Goal: Task Accomplishment & Management: Complete application form

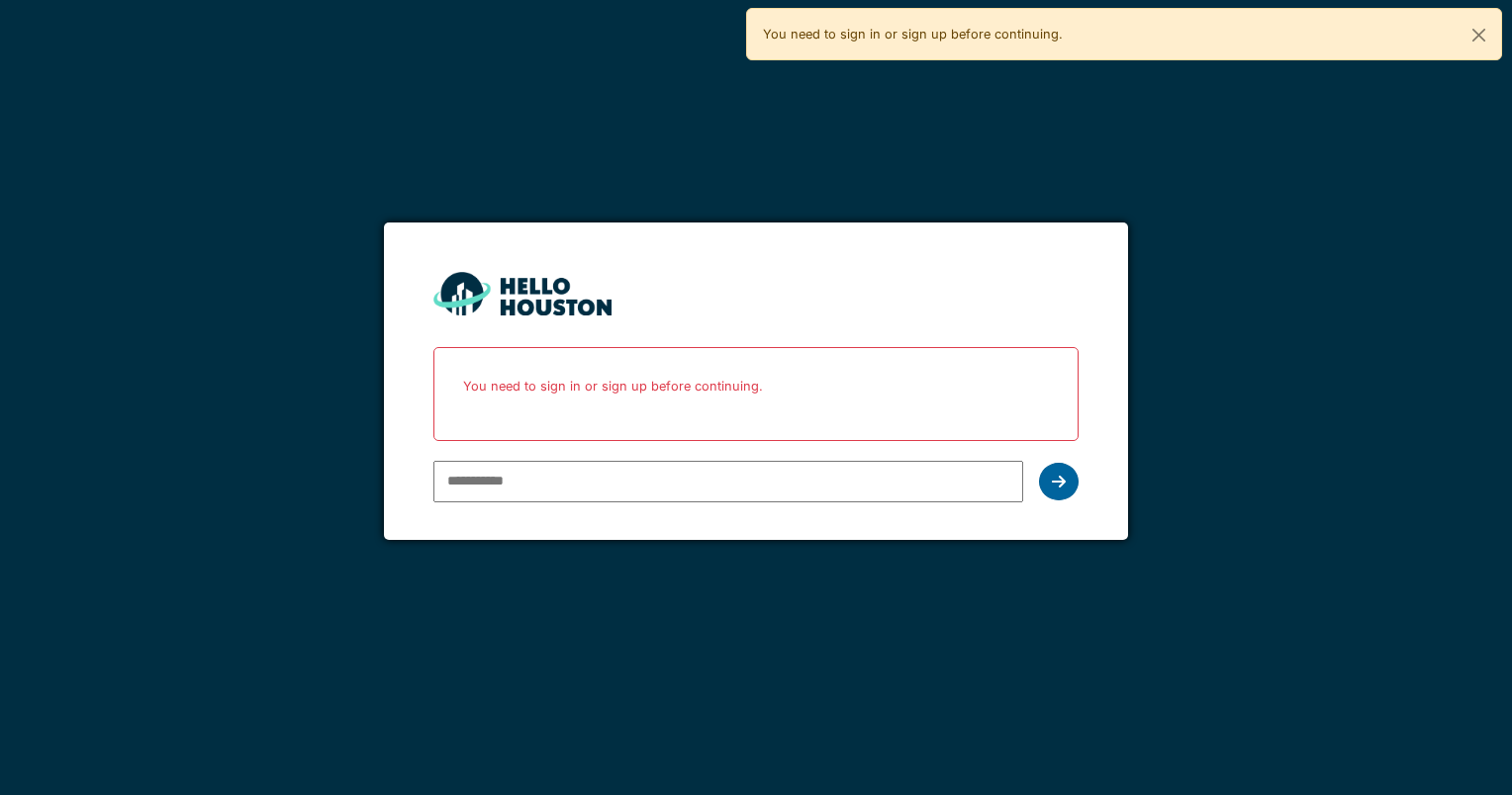
type input "**********"
click at [1060, 481] on icon at bounding box center [1059, 482] width 14 height 16
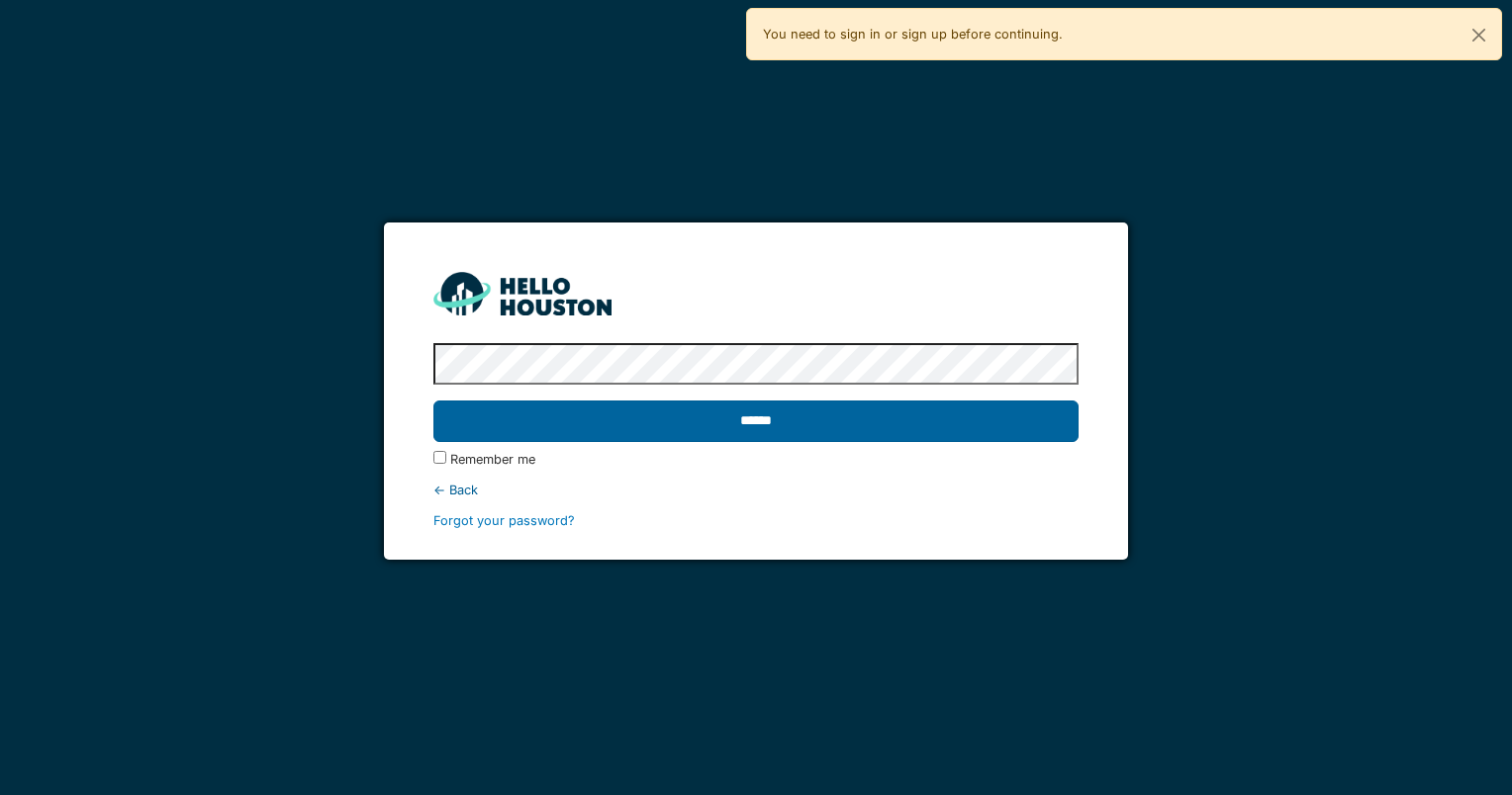
click at [784, 422] on input "******" at bounding box center [756, 421] width 644 height 42
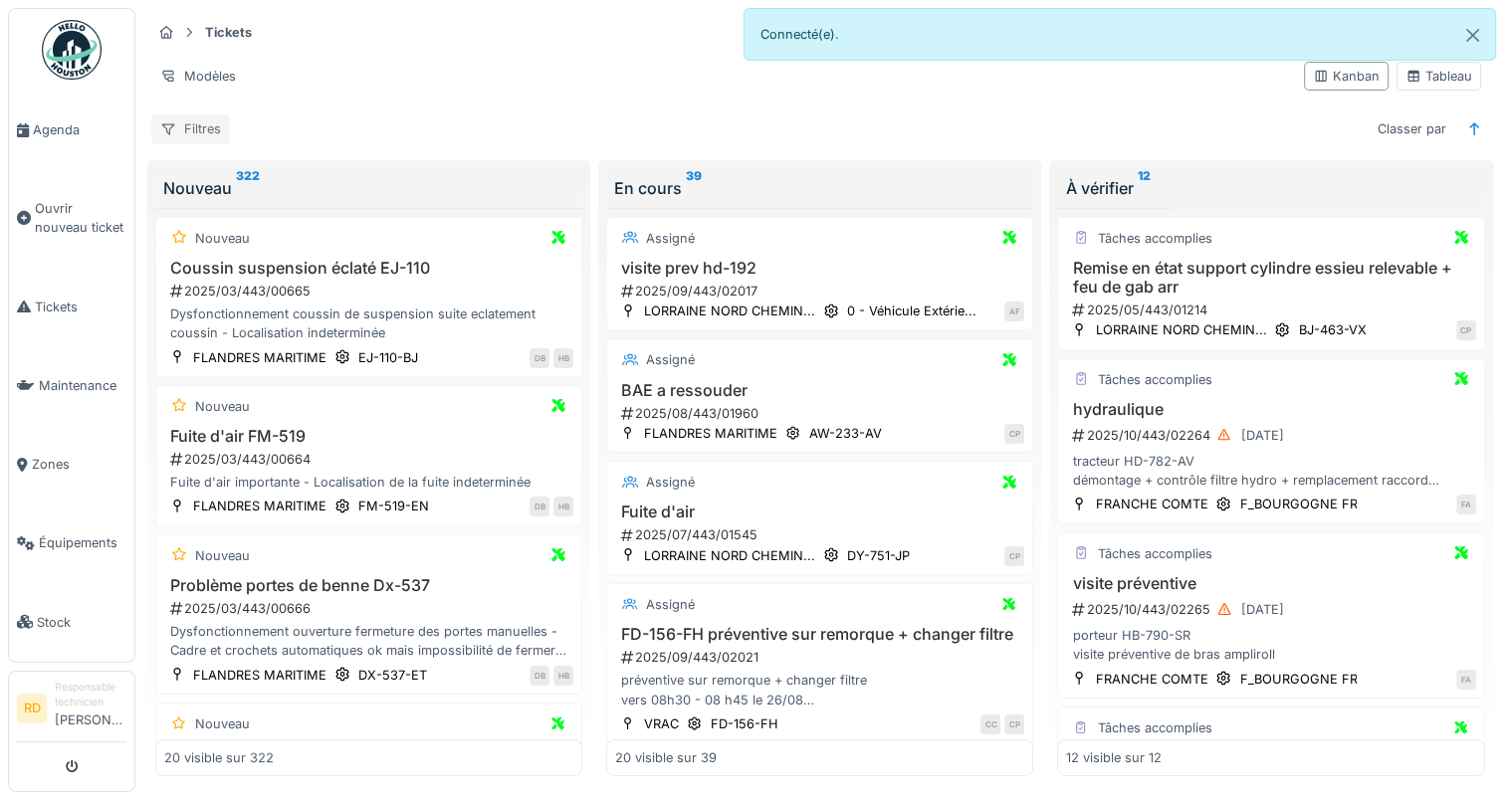
click at [207, 129] on div "Filtres" at bounding box center [190, 128] width 79 height 29
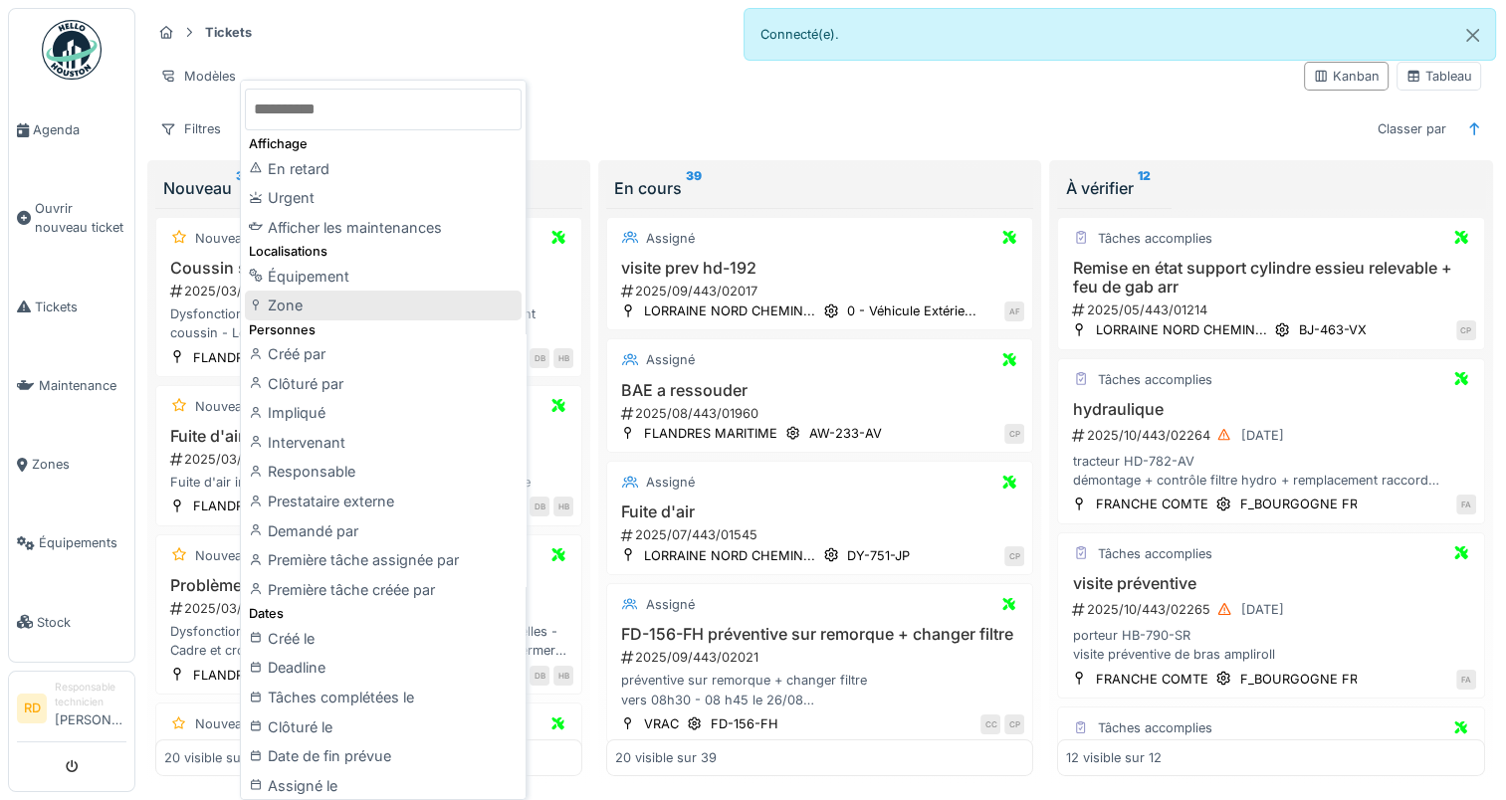
click at [298, 305] on div "Zone" at bounding box center [383, 306] width 277 height 30
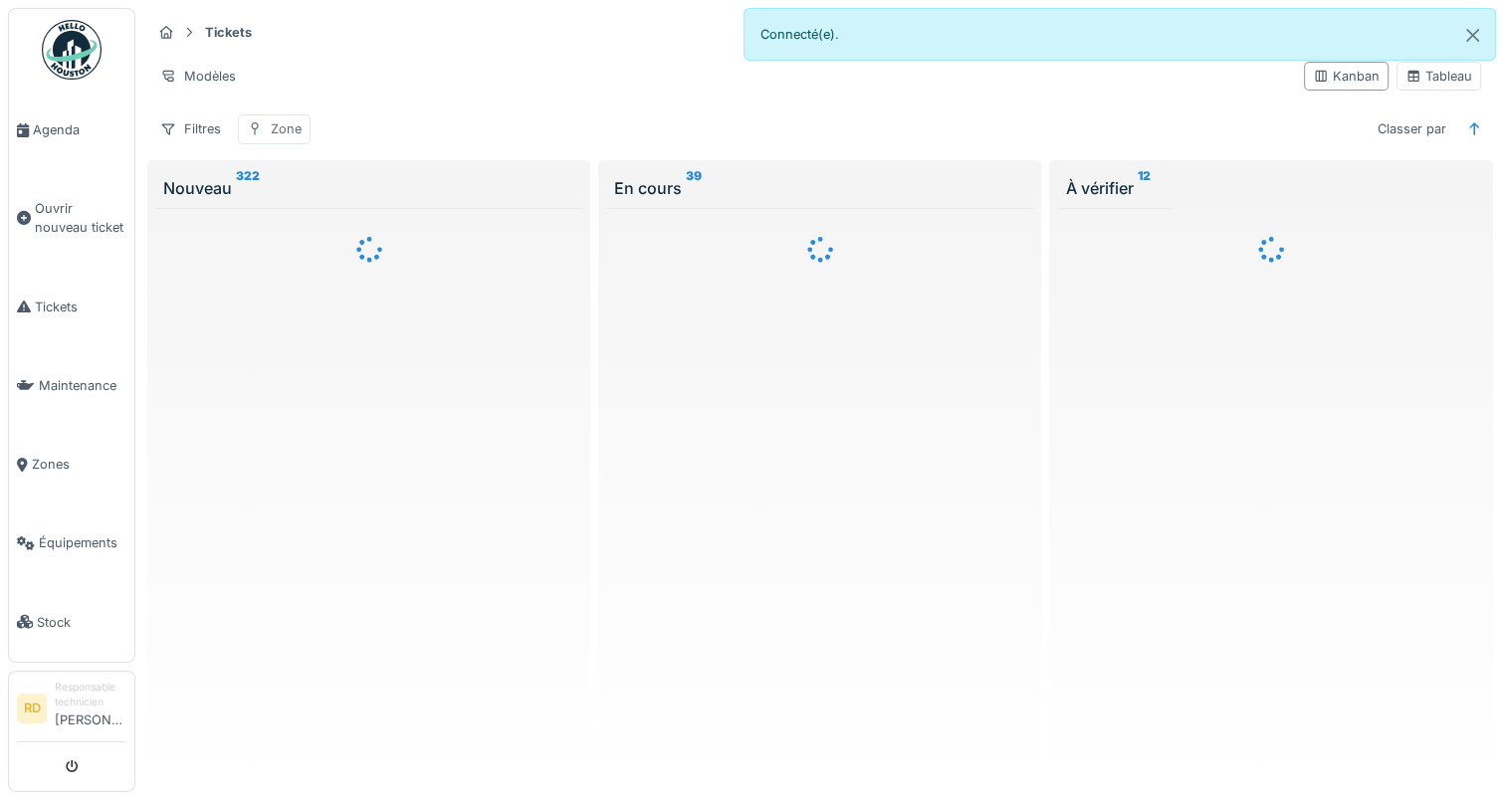
click at [272, 127] on div "Zone" at bounding box center [286, 128] width 31 height 19
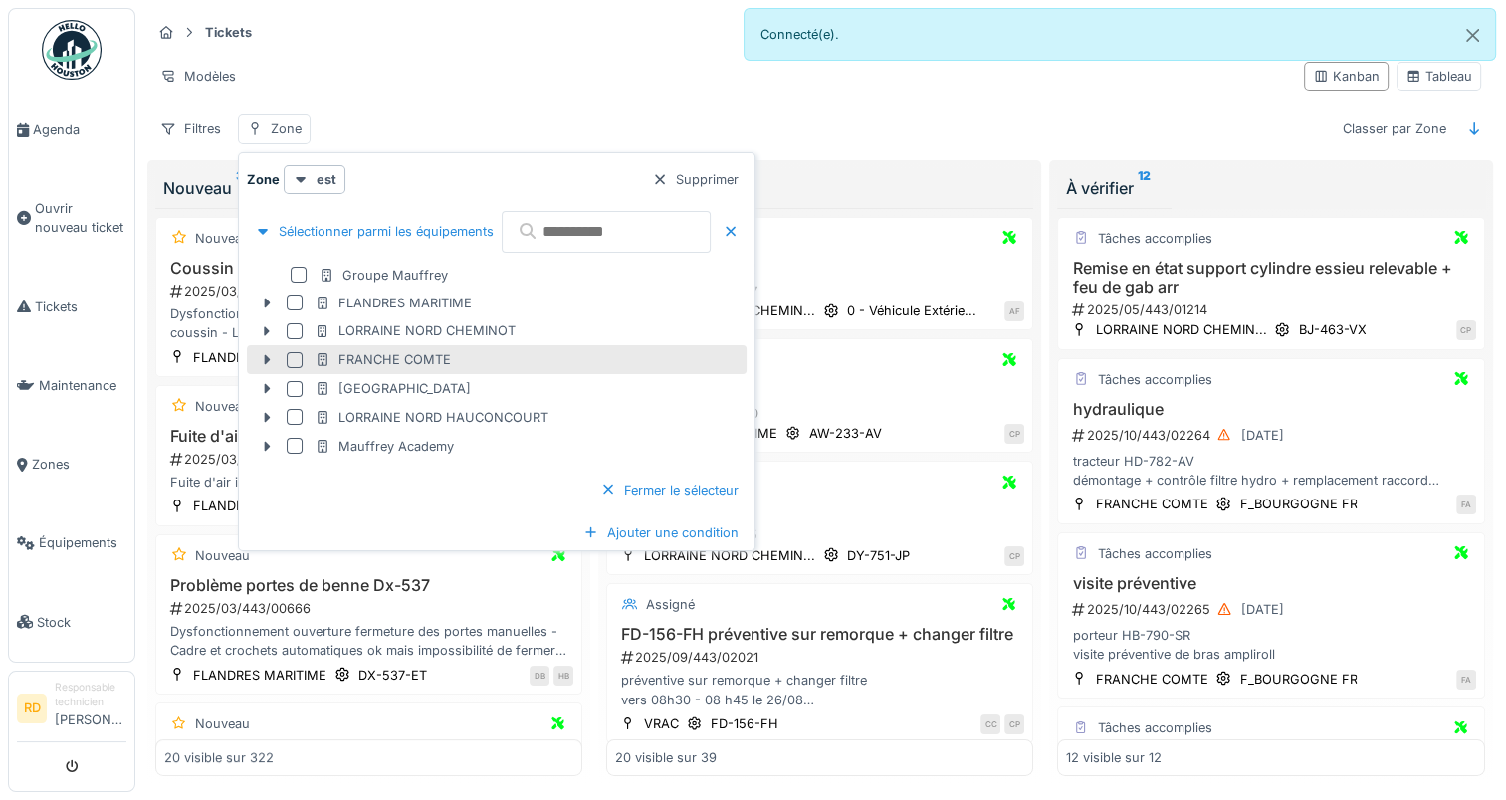
click at [297, 357] on div at bounding box center [295, 360] width 16 height 16
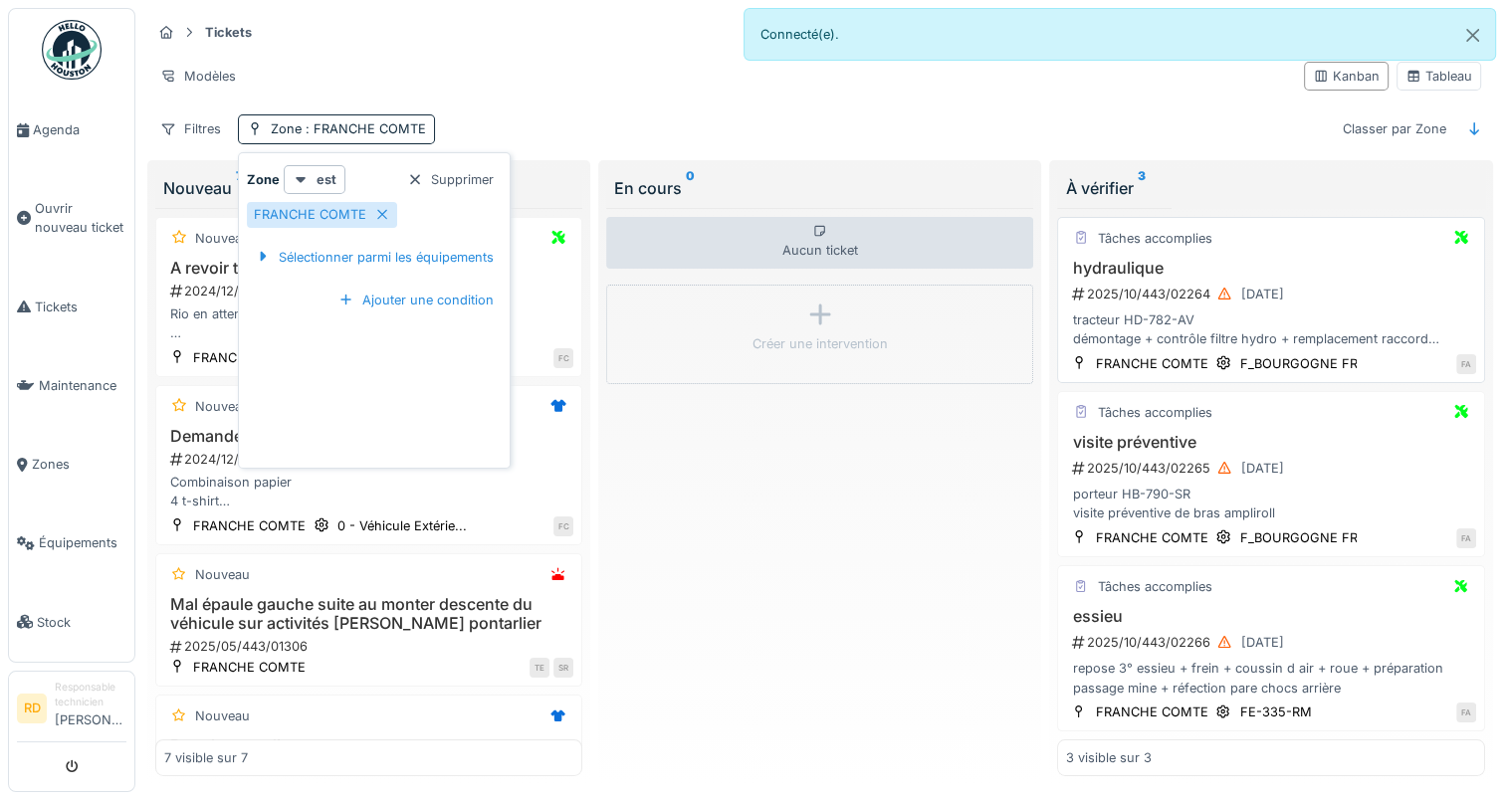
click at [1154, 336] on div "tracteur HD-782-AV démontage + contrôle filtre hydro + remplacement raccord pap…" at bounding box center [1270, 330] width 409 height 38
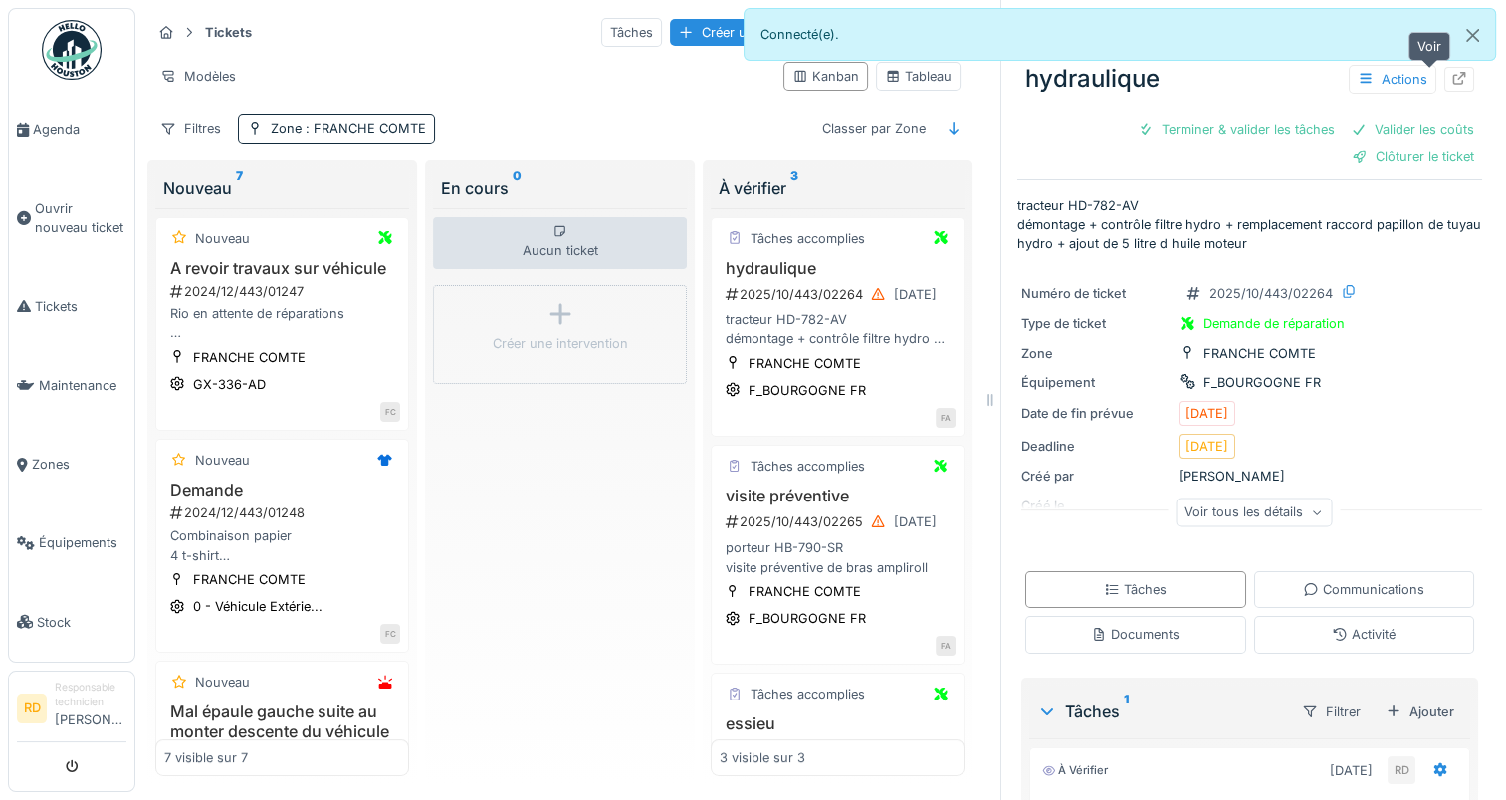
click at [1451, 78] on icon at bounding box center [1459, 78] width 16 height 13
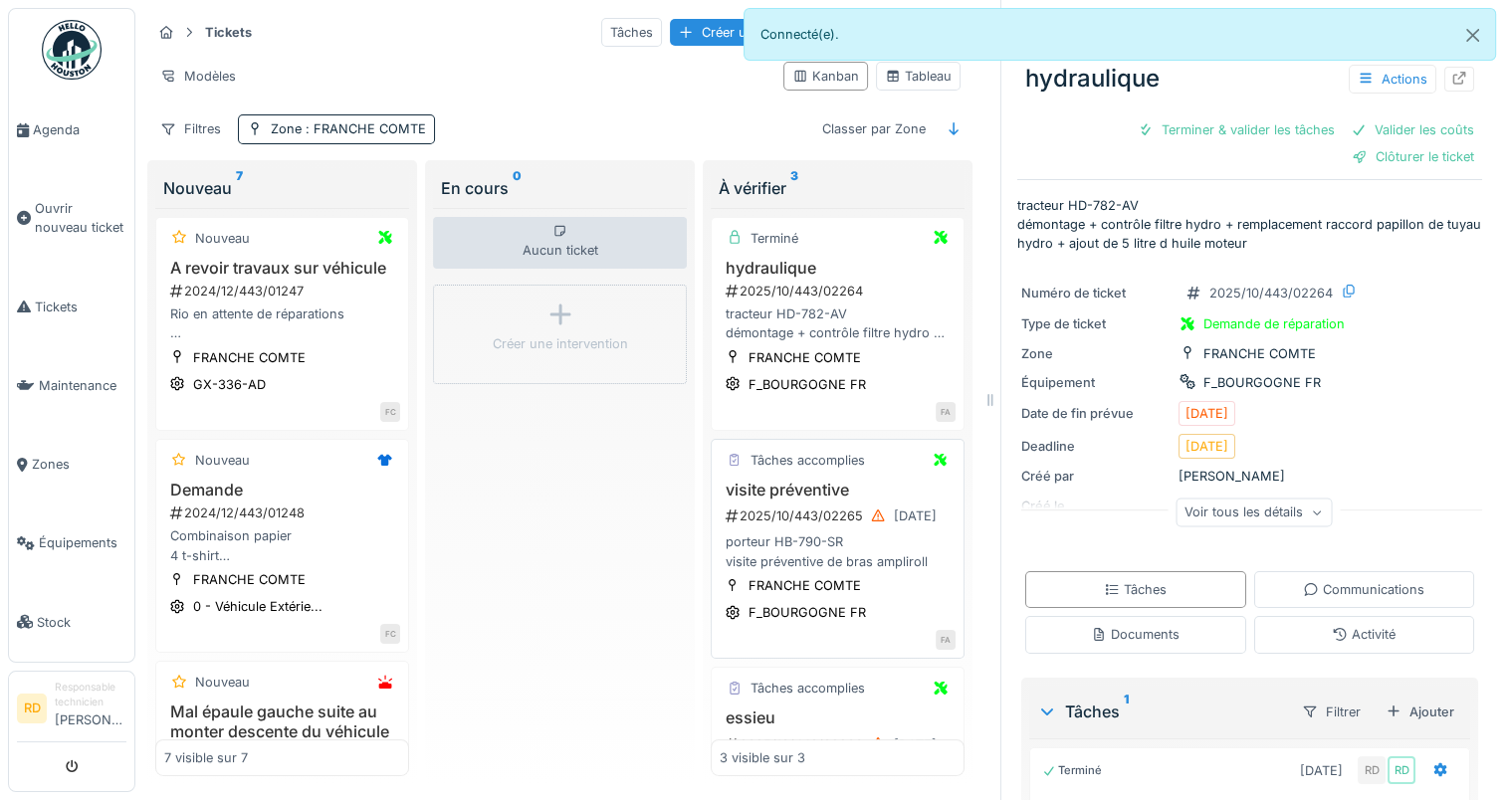
click at [785, 508] on div "2025/10/443/02265 07/10/2025" at bounding box center [840, 516] width 232 height 25
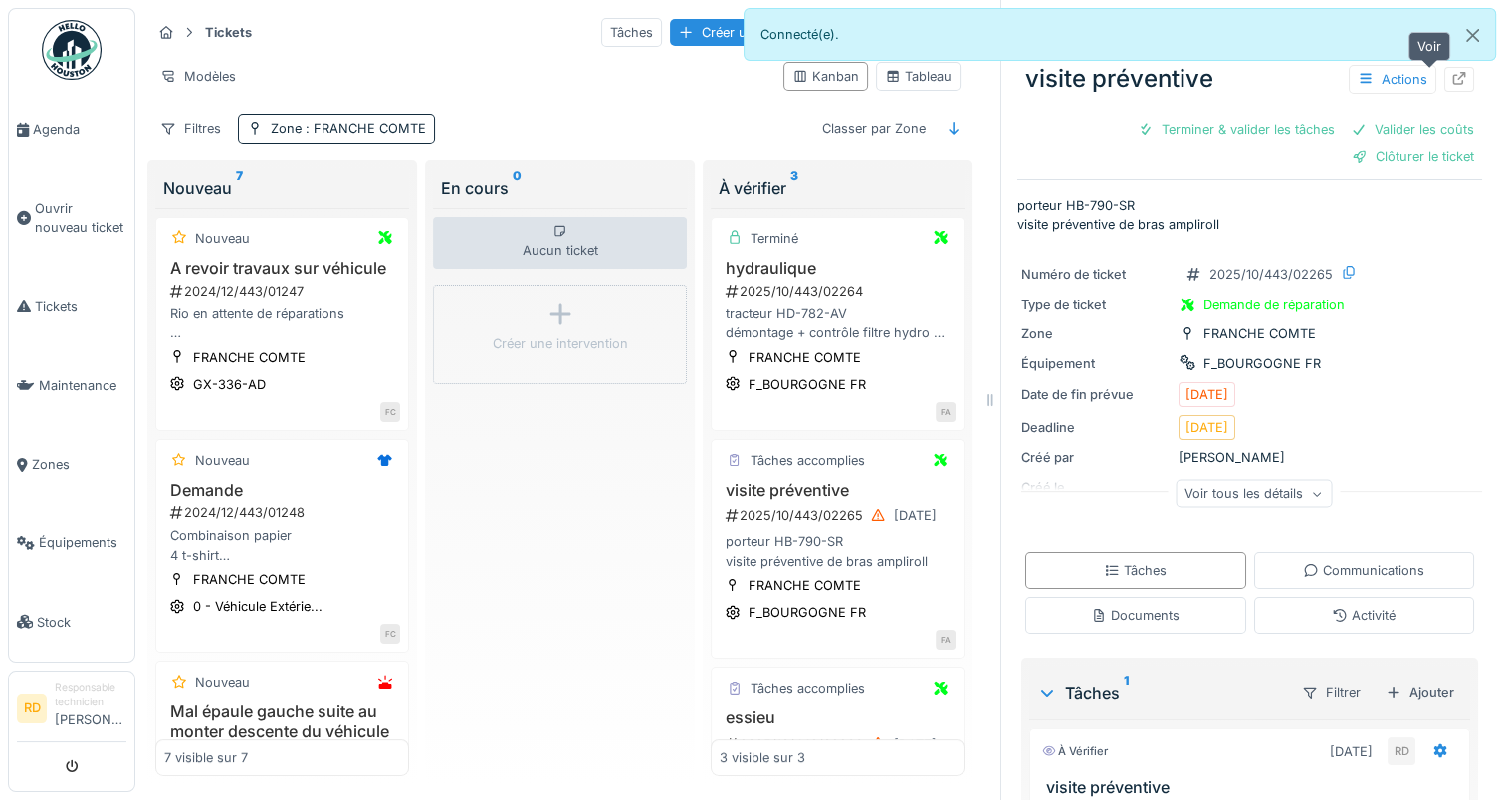
click at [1451, 81] on icon at bounding box center [1459, 78] width 16 height 13
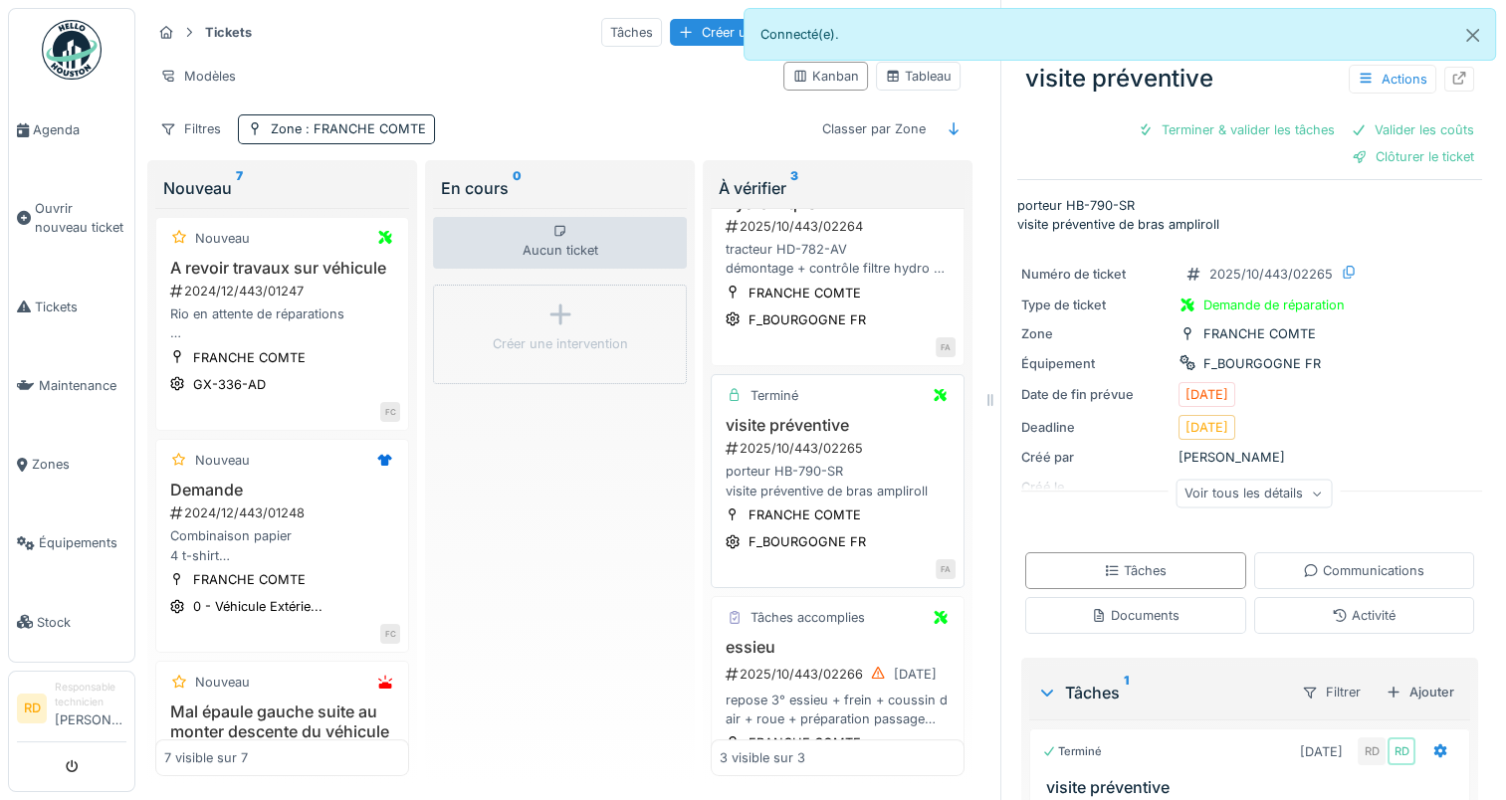
scroll to position [100, 0]
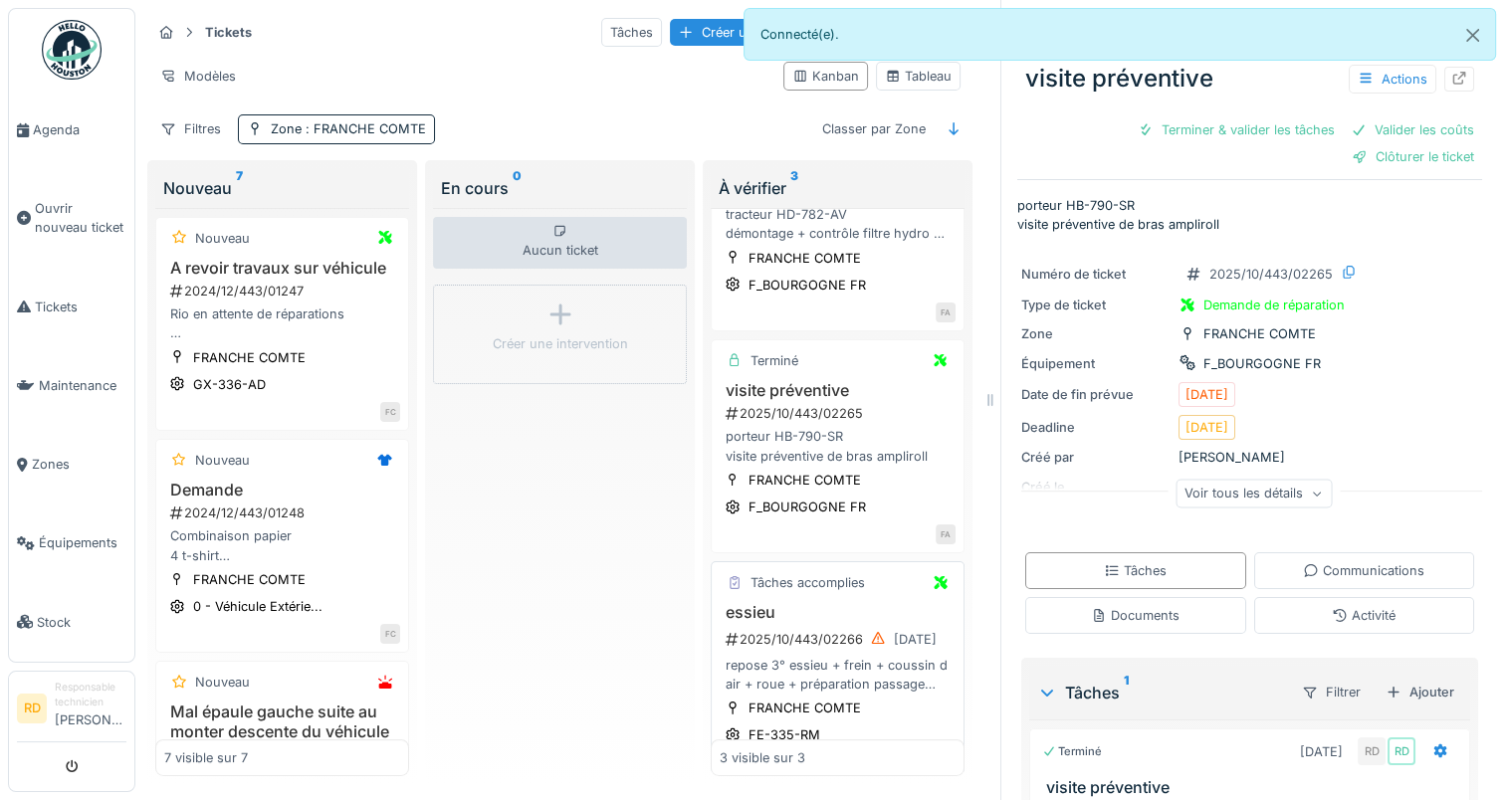
click at [835, 656] on div "repose 3° essieu + frein + coussin d air + roue + préparation passage mine + ré…" at bounding box center [838, 675] width 236 height 38
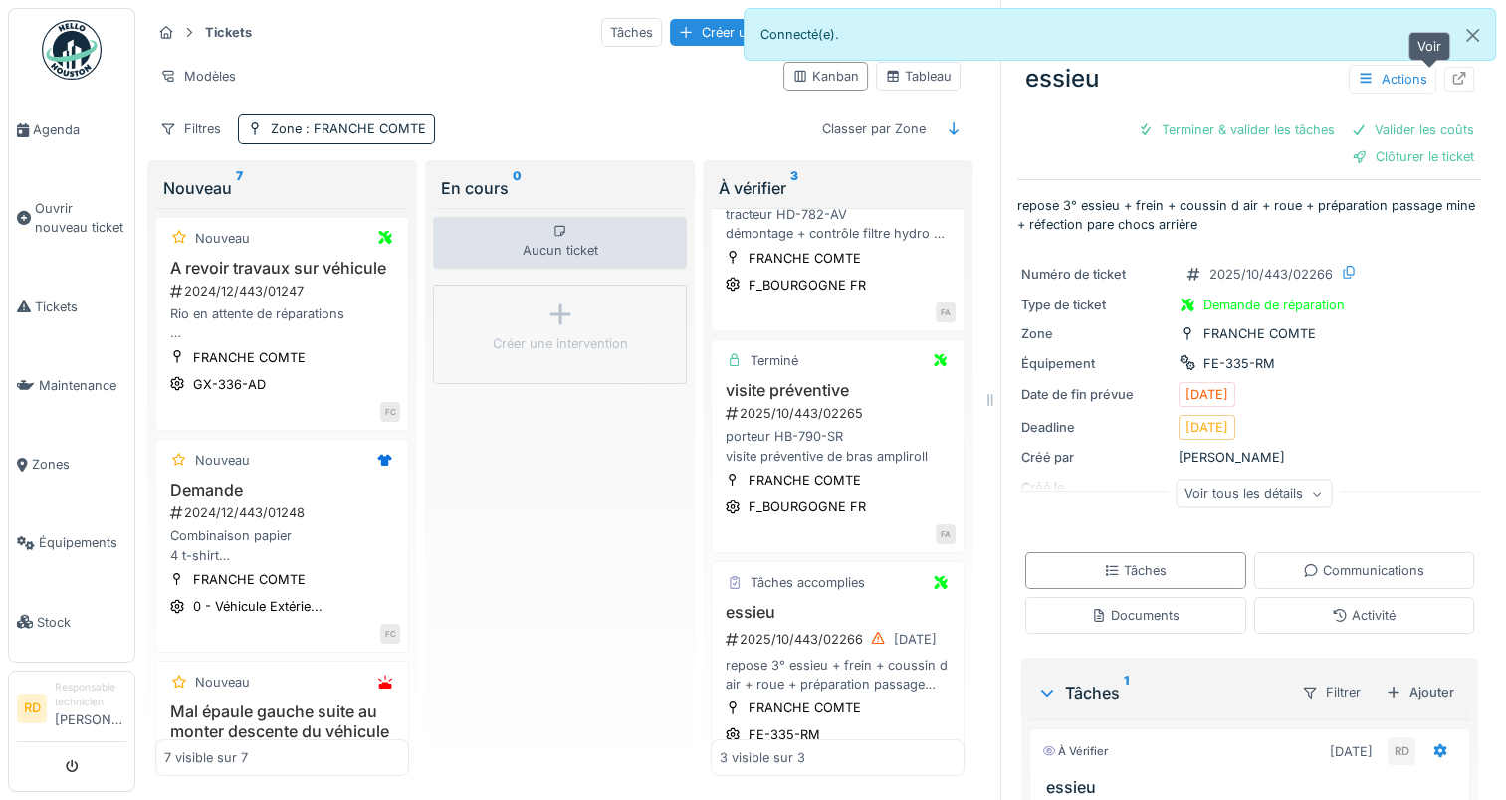
click at [1451, 76] on icon at bounding box center [1459, 78] width 16 height 13
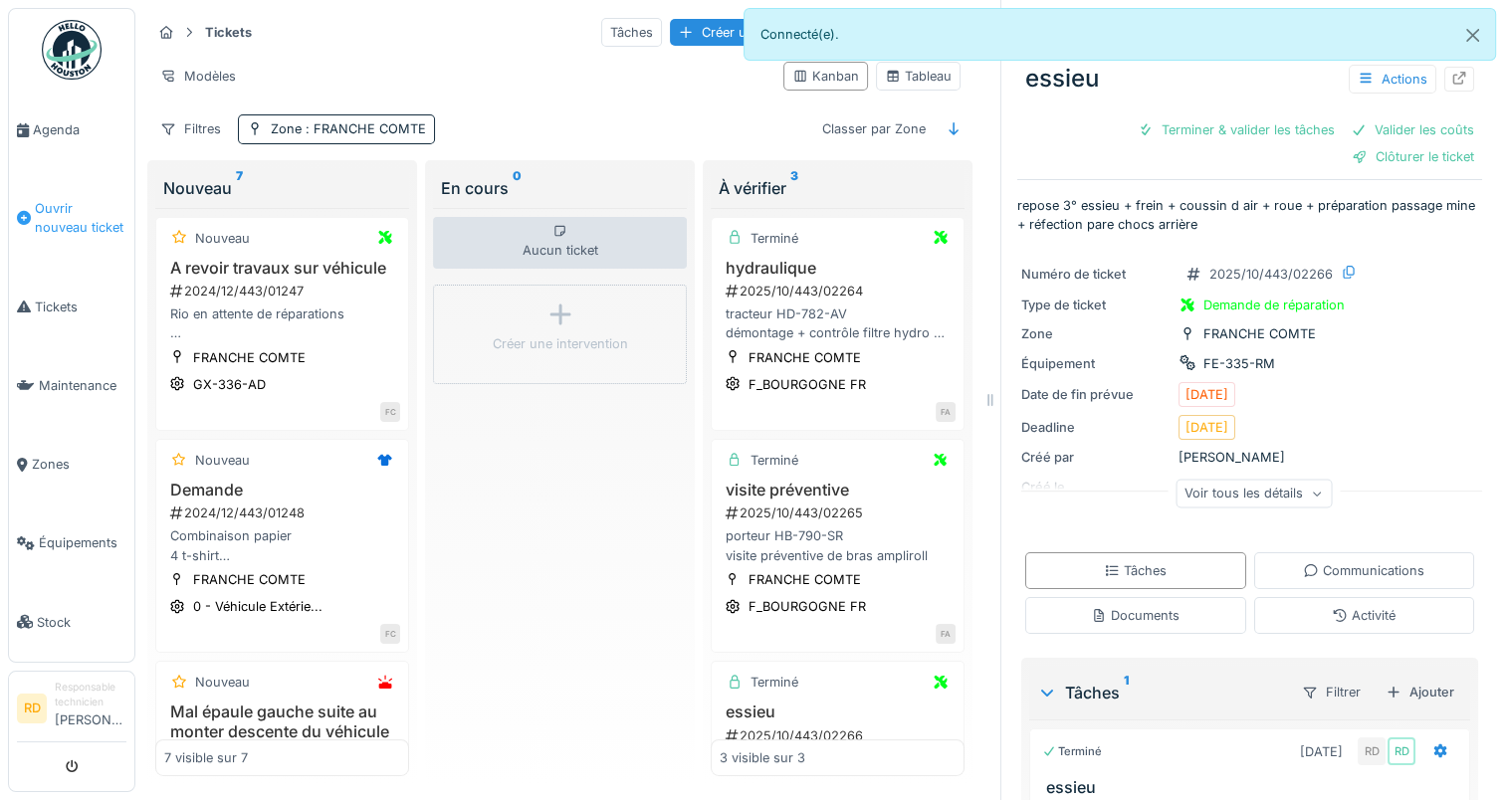
click at [56, 221] on span "Ouvrir nouveau ticket" at bounding box center [81, 218] width 92 height 38
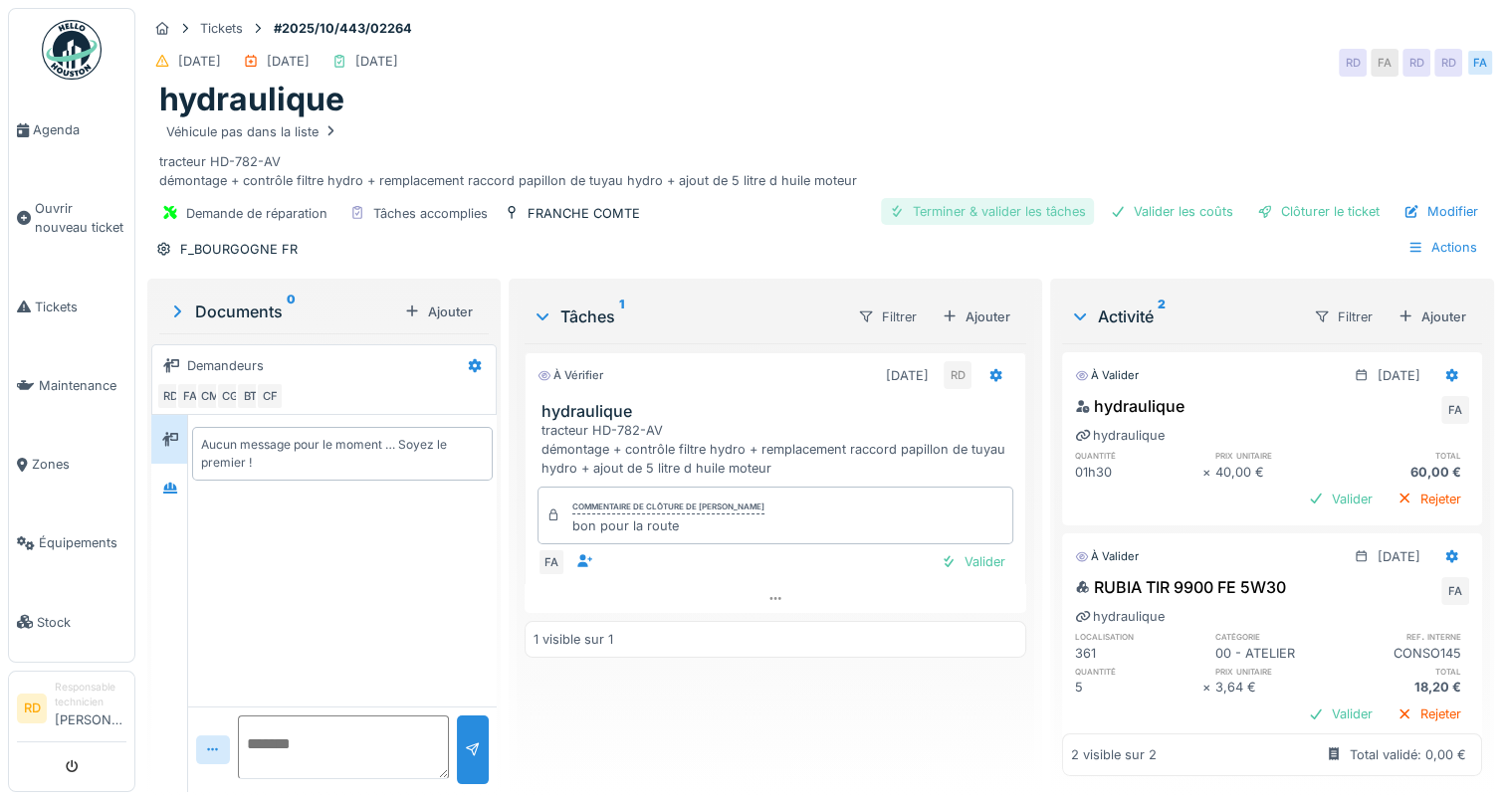
click at [976, 216] on div "Terminer & valider les tâches" at bounding box center [987, 211] width 213 height 27
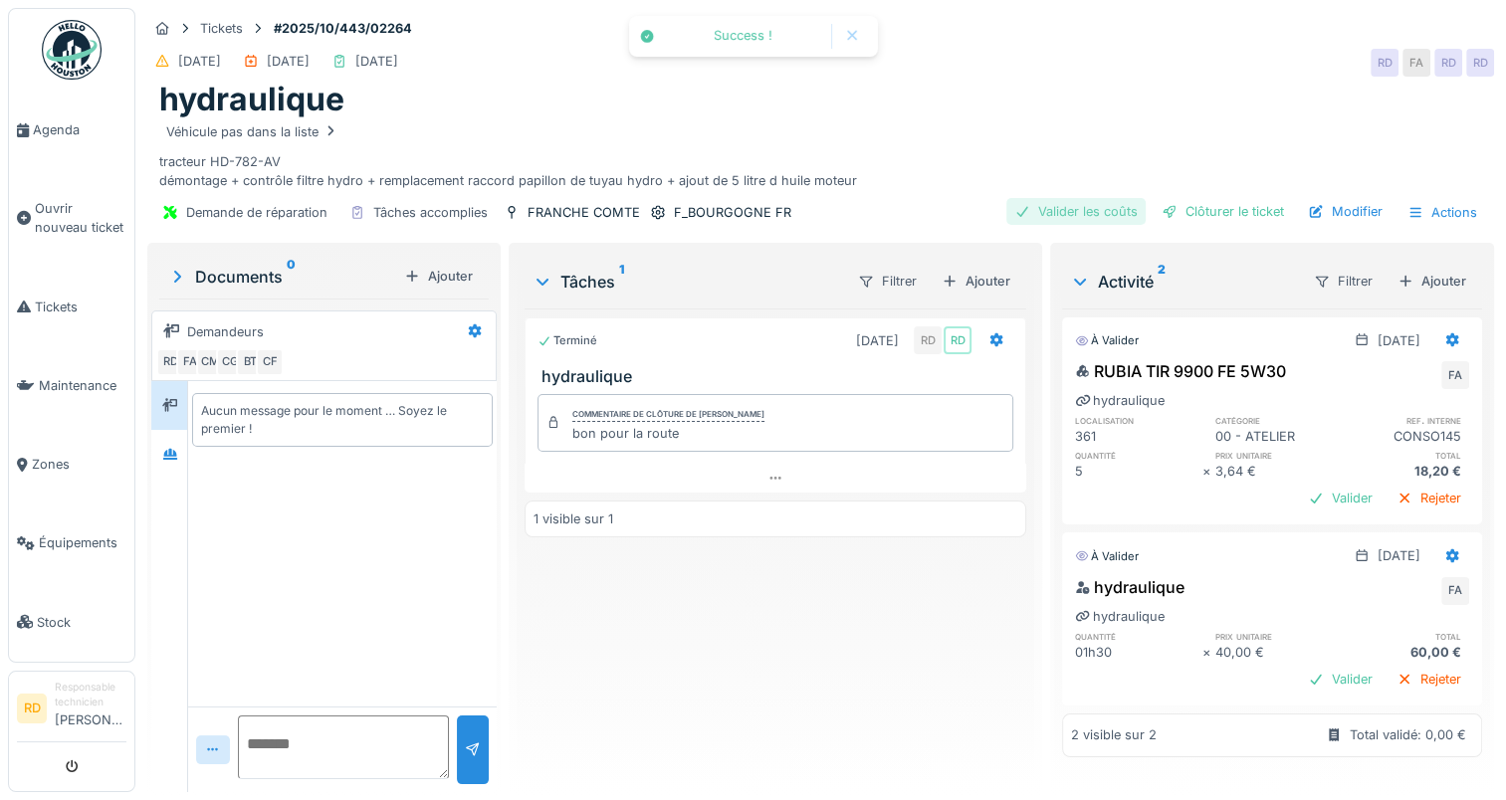
click at [1096, 214] on div "Valider les coûts" at bounding box center [1075, 211] width 139 height 27
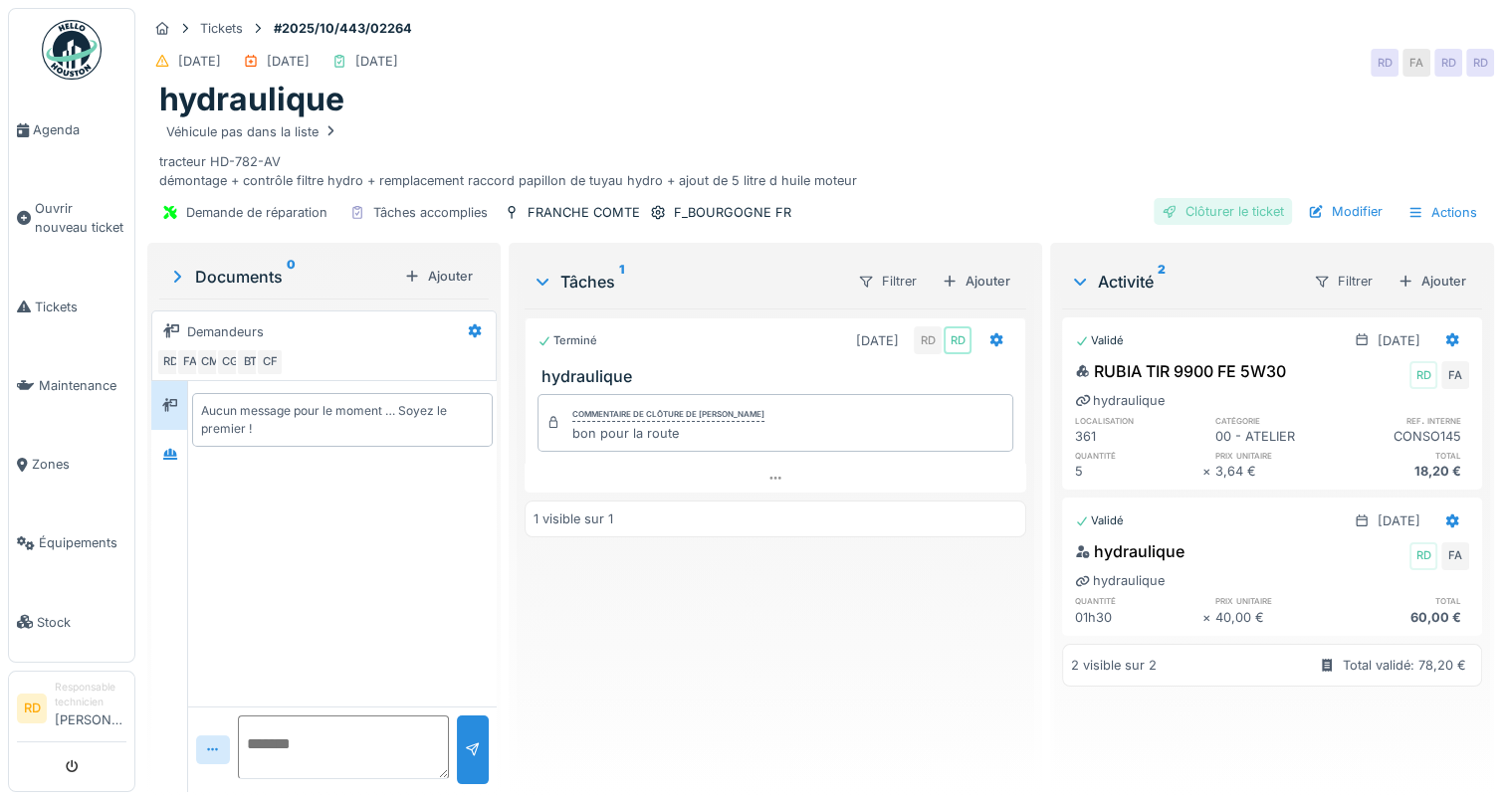
click at [1204, 210] on div "Clôturer le ticket" at bounding box center [1223, 211] width 138 height 27
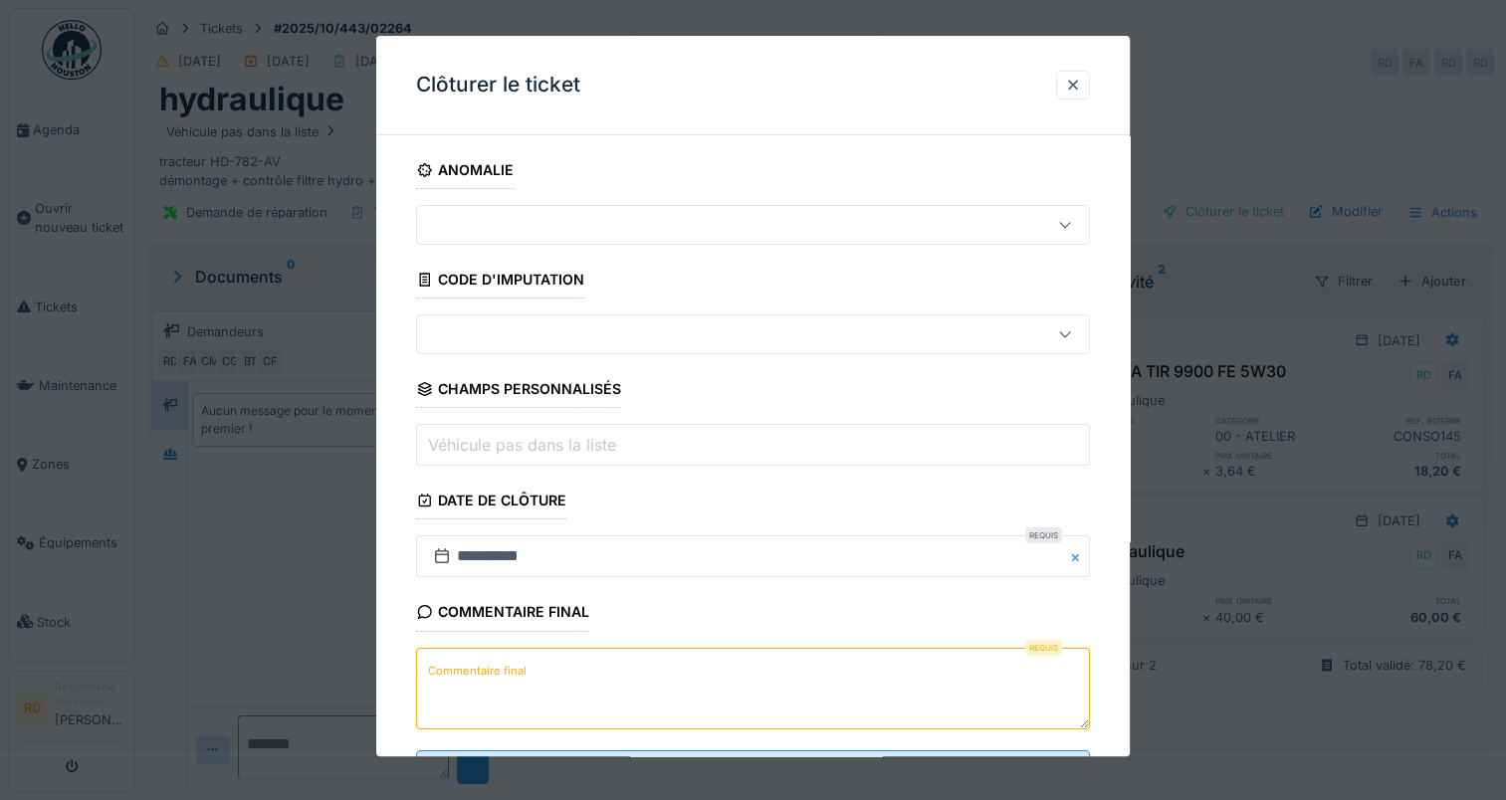
click at [470, 665] on label "Commentaire final" at bounding box center [477, 671] width 107 height 25
click at [470, 665] on textarea "Commentaire final" at bounding box center [753, 689] width 674 height 82
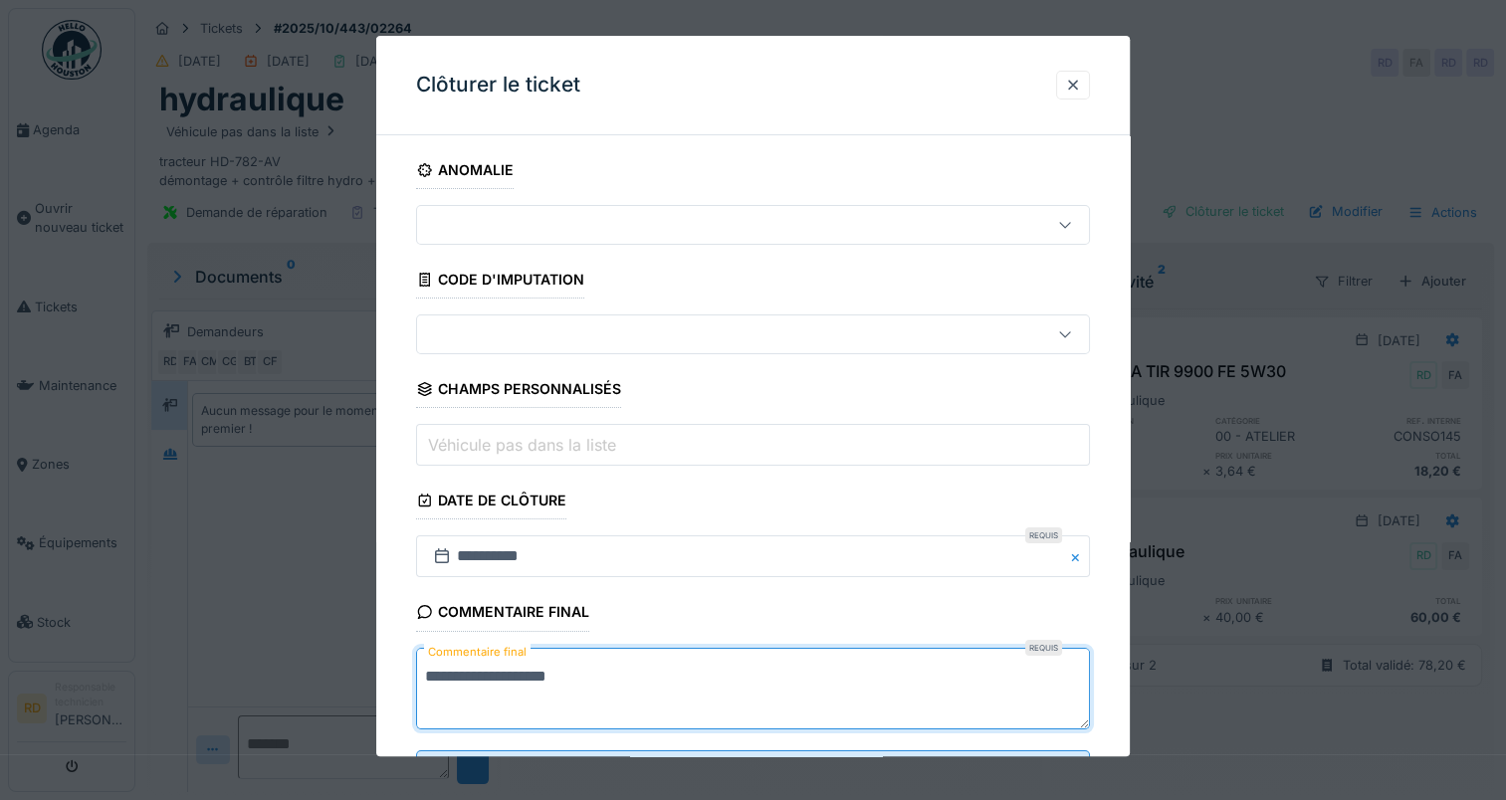
scroll to position [88, 0]
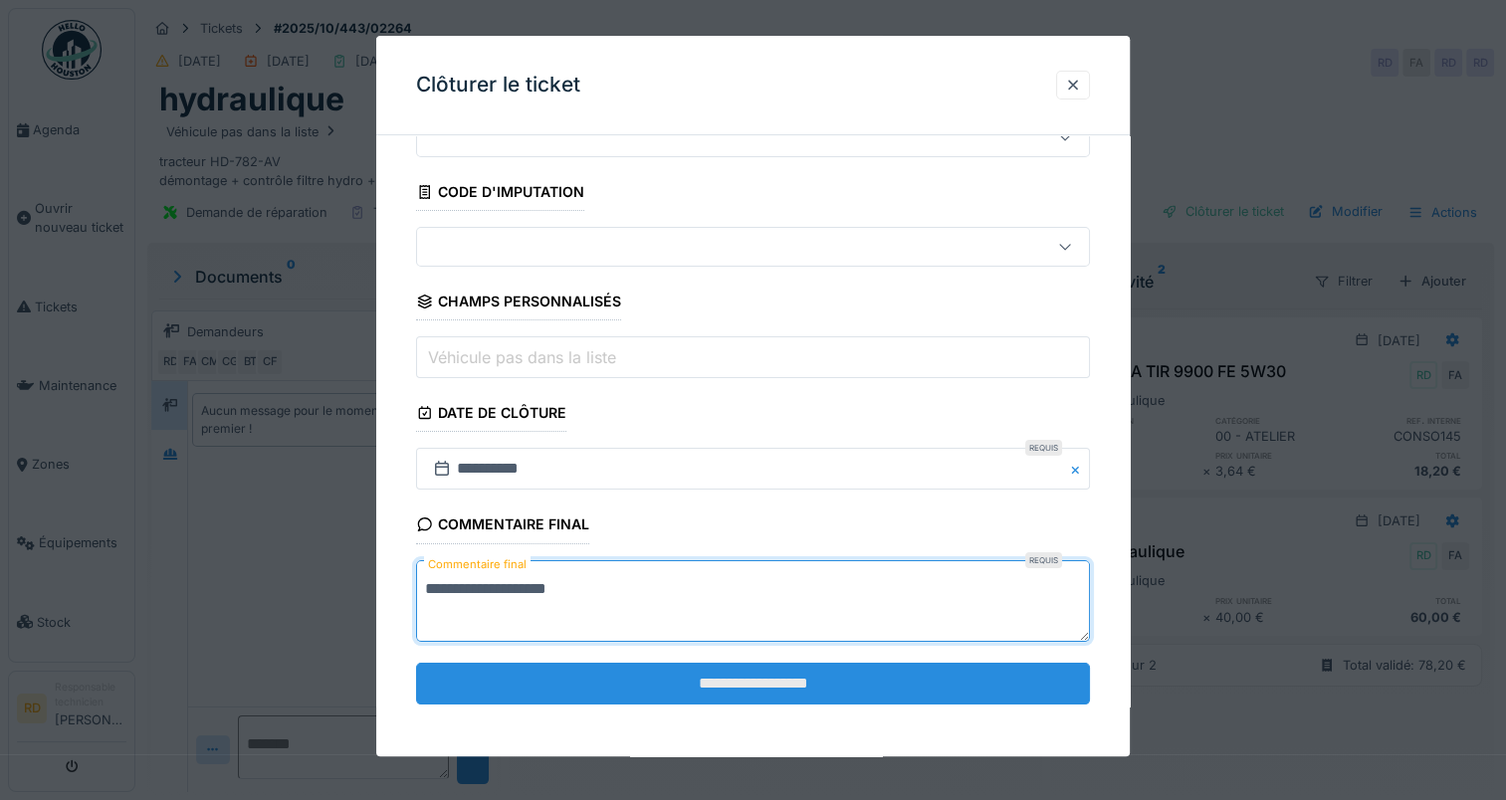
type textarea "**********"
click at [731, 679] on input "**********" at bounding box center [753, 684] width 674 height 42
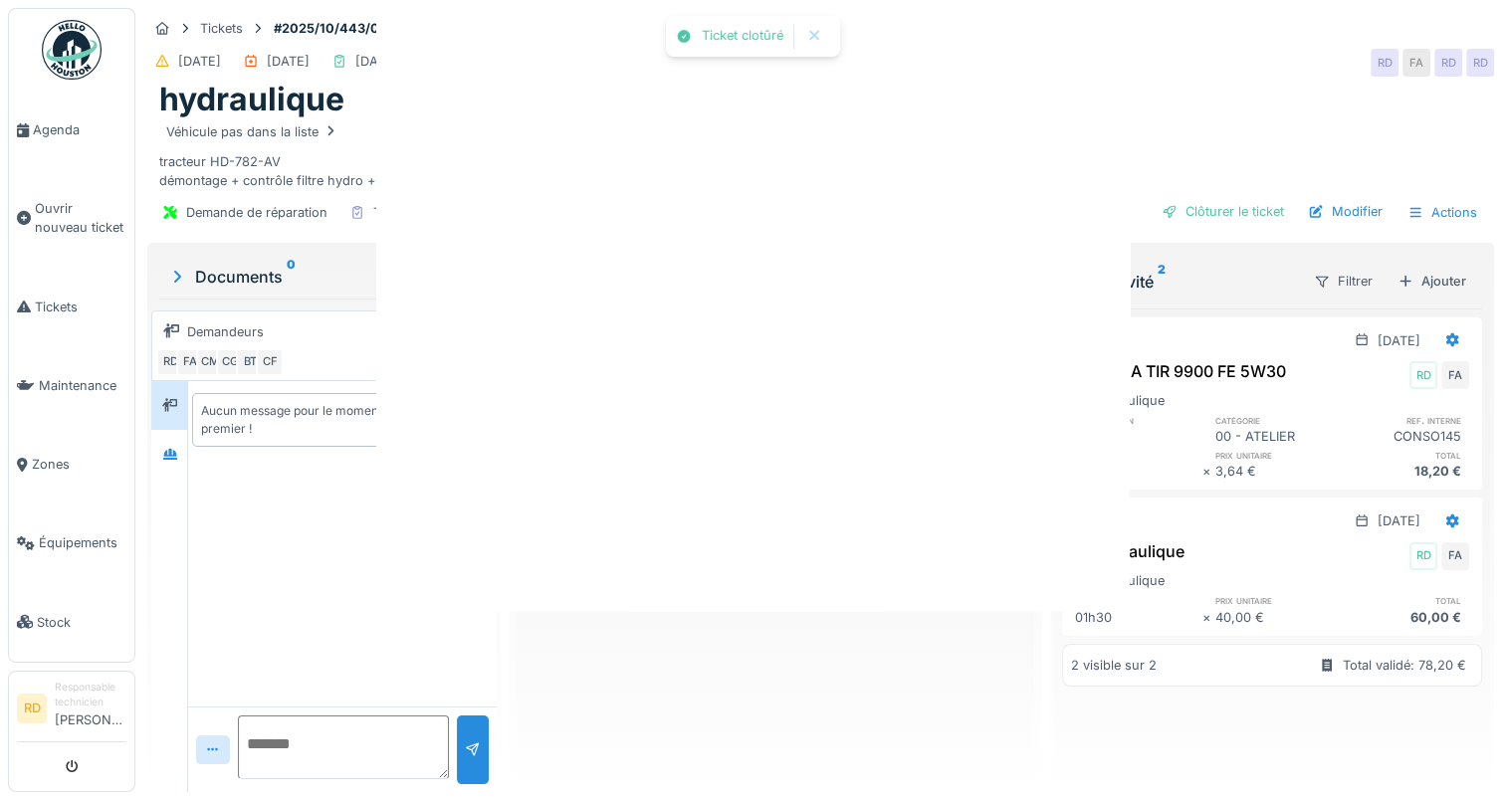
scroll to position [0, 0]
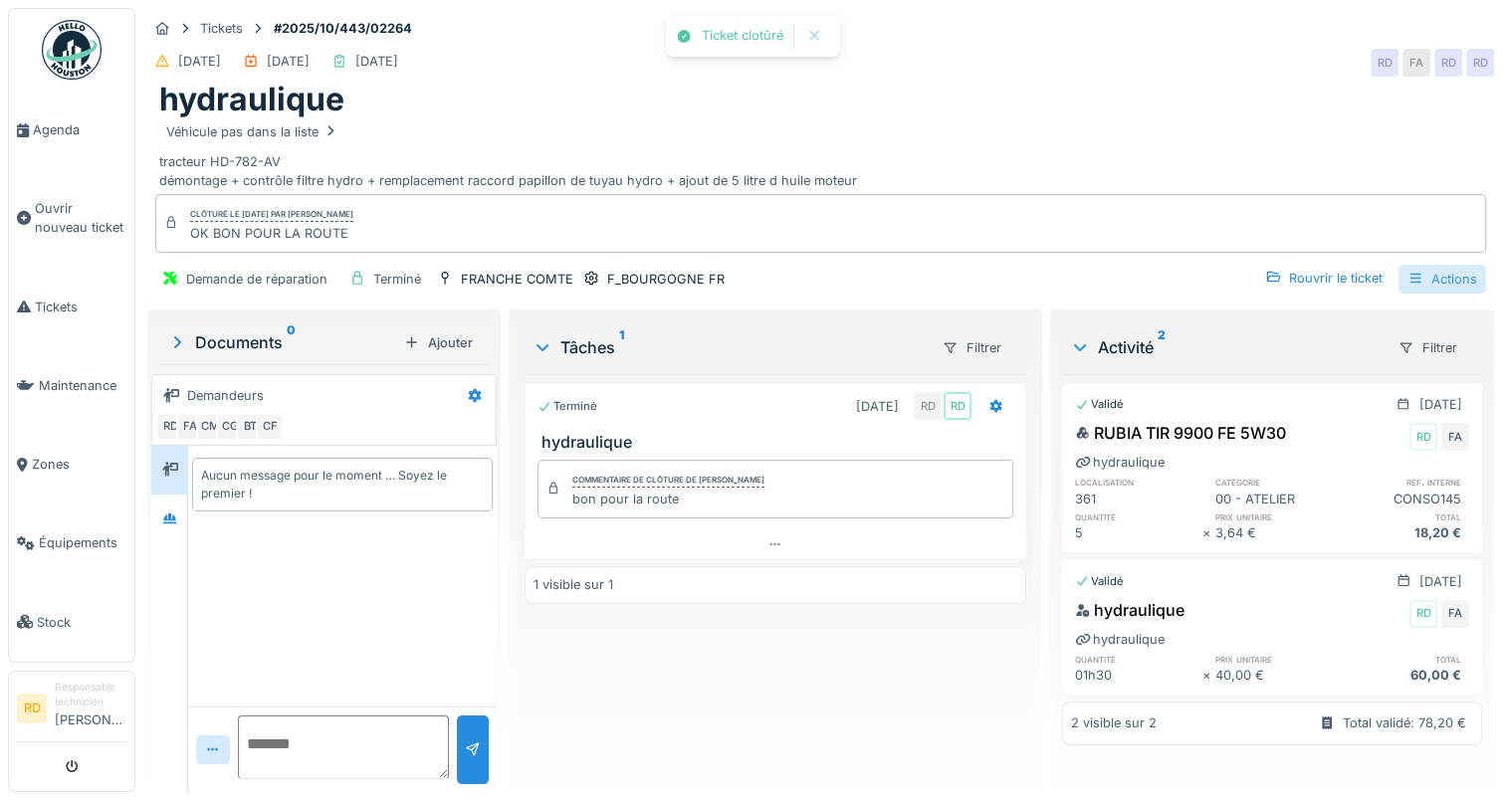
click at [1426, 283] on div "Actions" at bounding box center [1443, 279] width 88 height 29
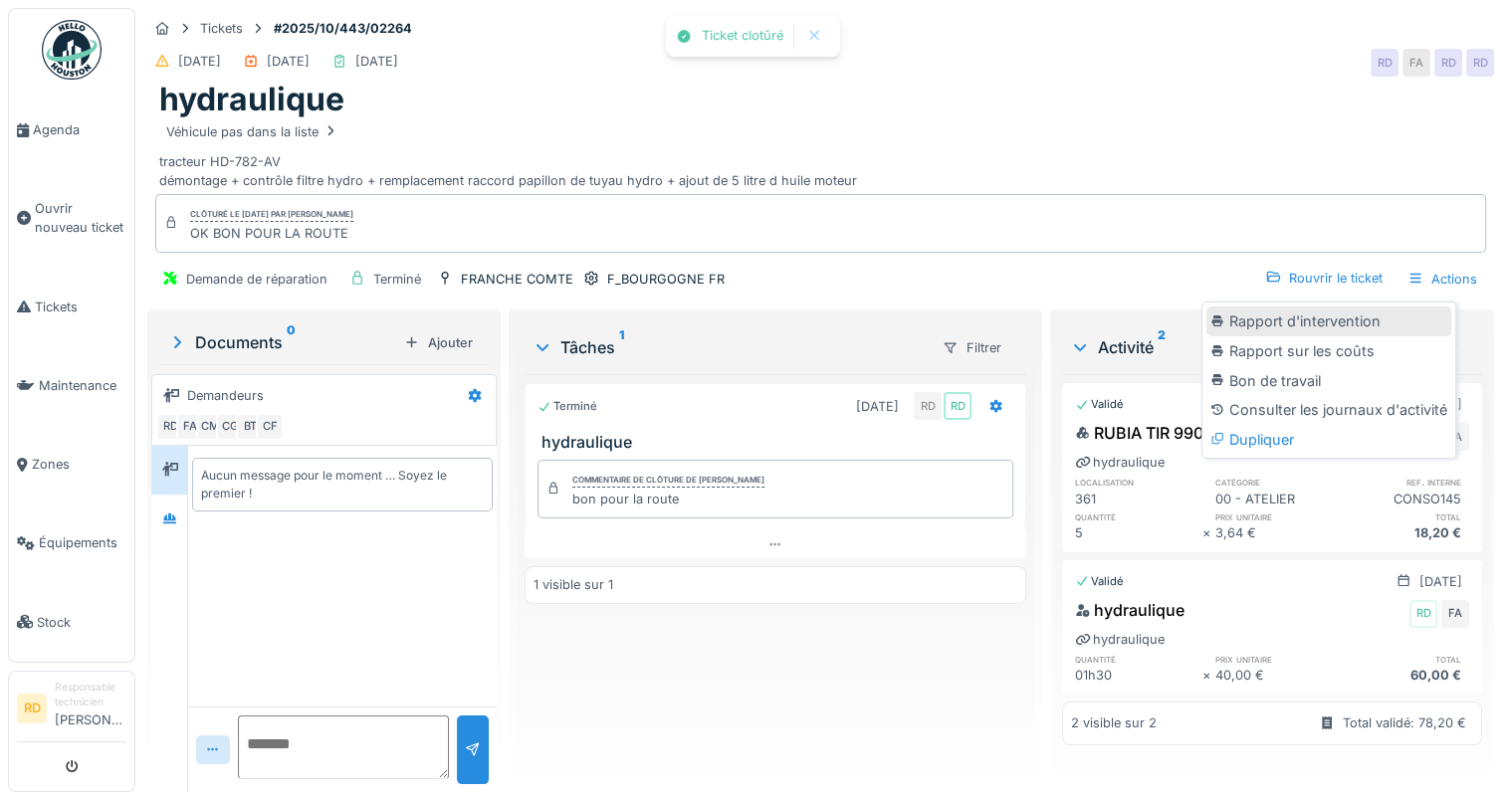
click at [1334, 325] on div "Rapport d'intervention" at bounding box center [1329, 322] width 245 height 30
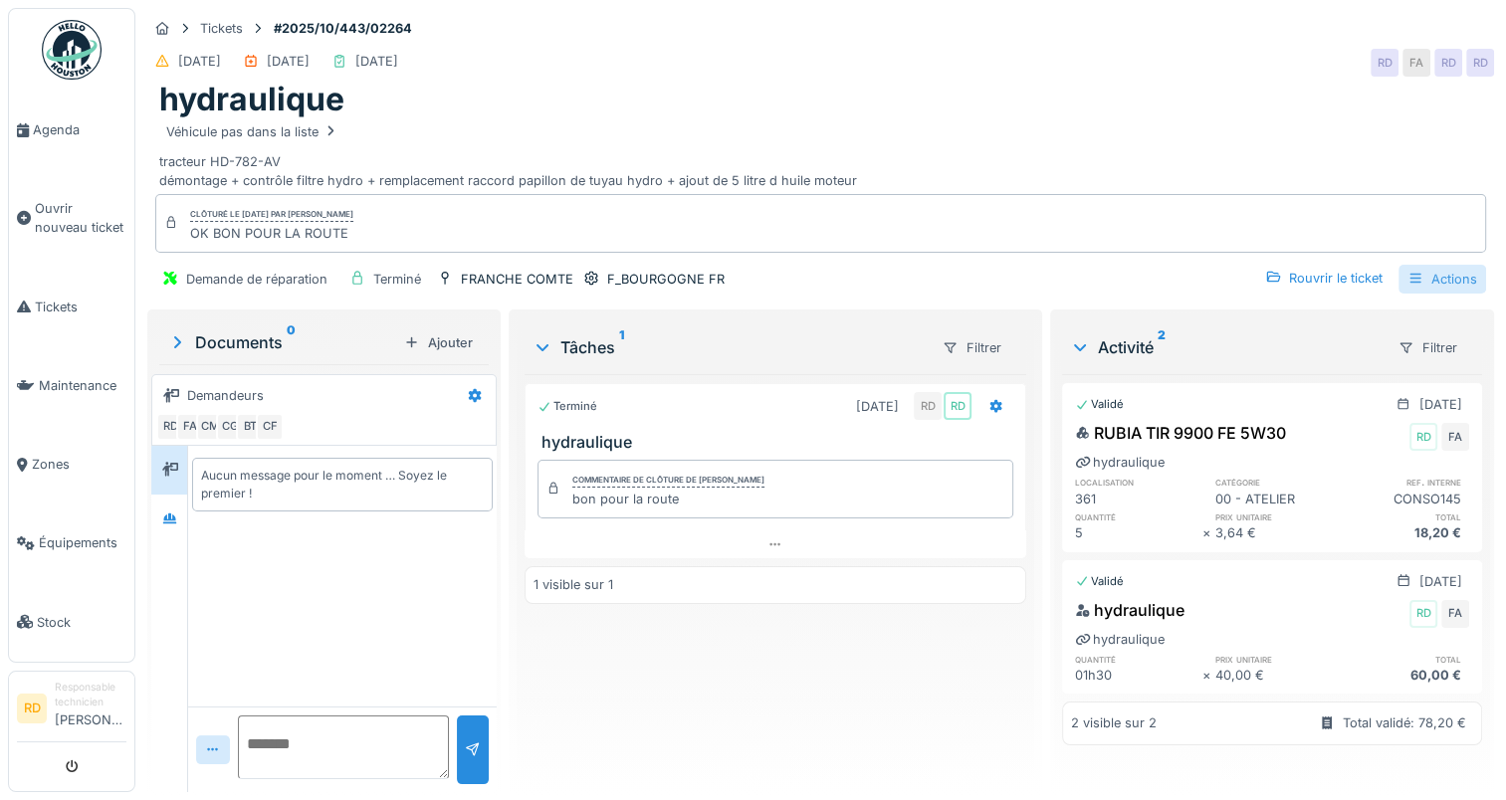
click at [1436, 279] on div "Actions" at bounding box center [1443, 279] width 88 height 29
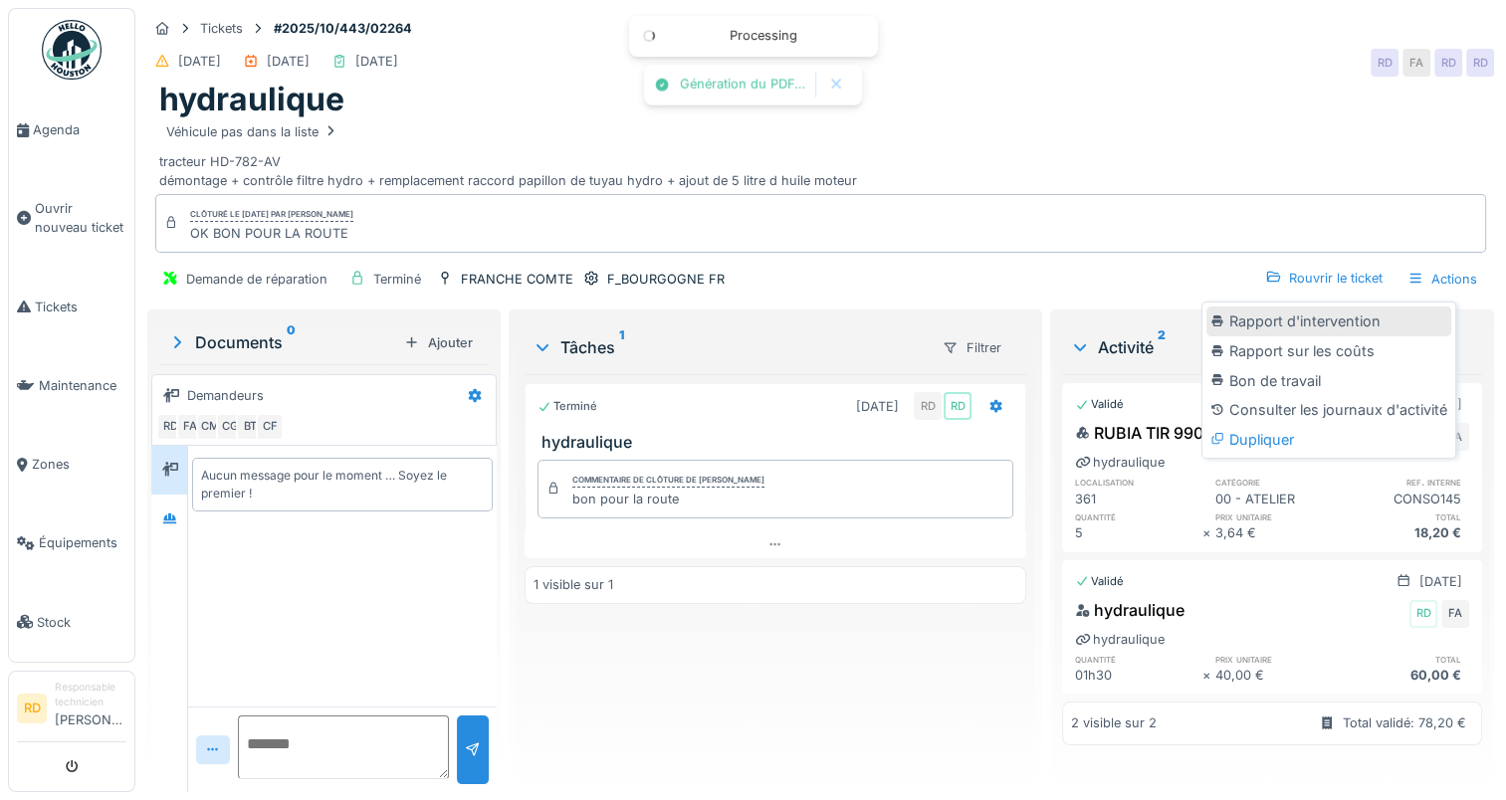
click at [1308, 325] on div "Rapport d'intervention" at bounding box center [1329, 322] width 245 height 30
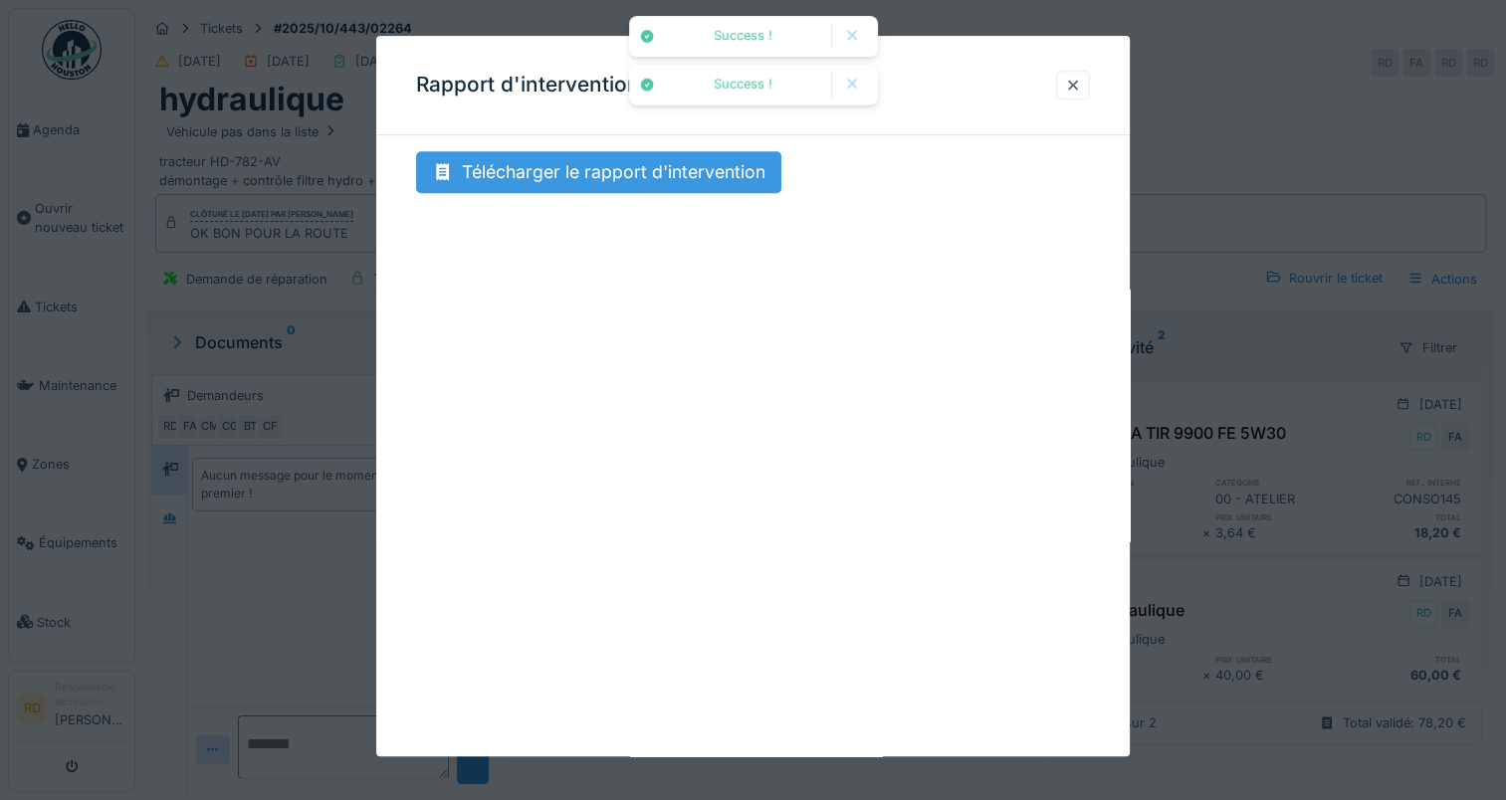
click at [562, 171] on div "Télécharger le rapport d'intervention" at bounding box center [598, 172] width 365 height 42
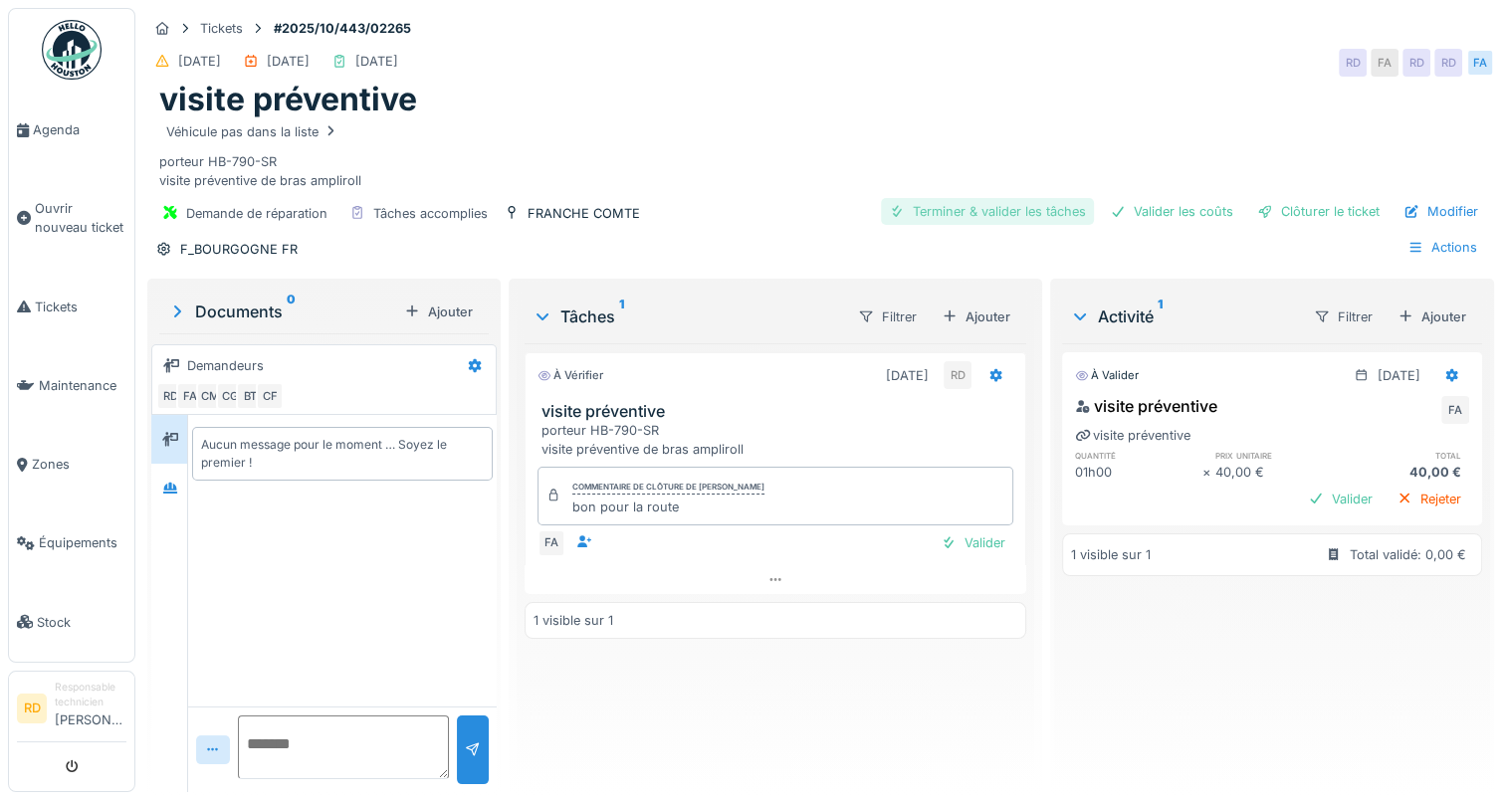
click at [950, 207] on div "Terminer & valider les tâches" at bounding box center [987, 211] width 213 height 27
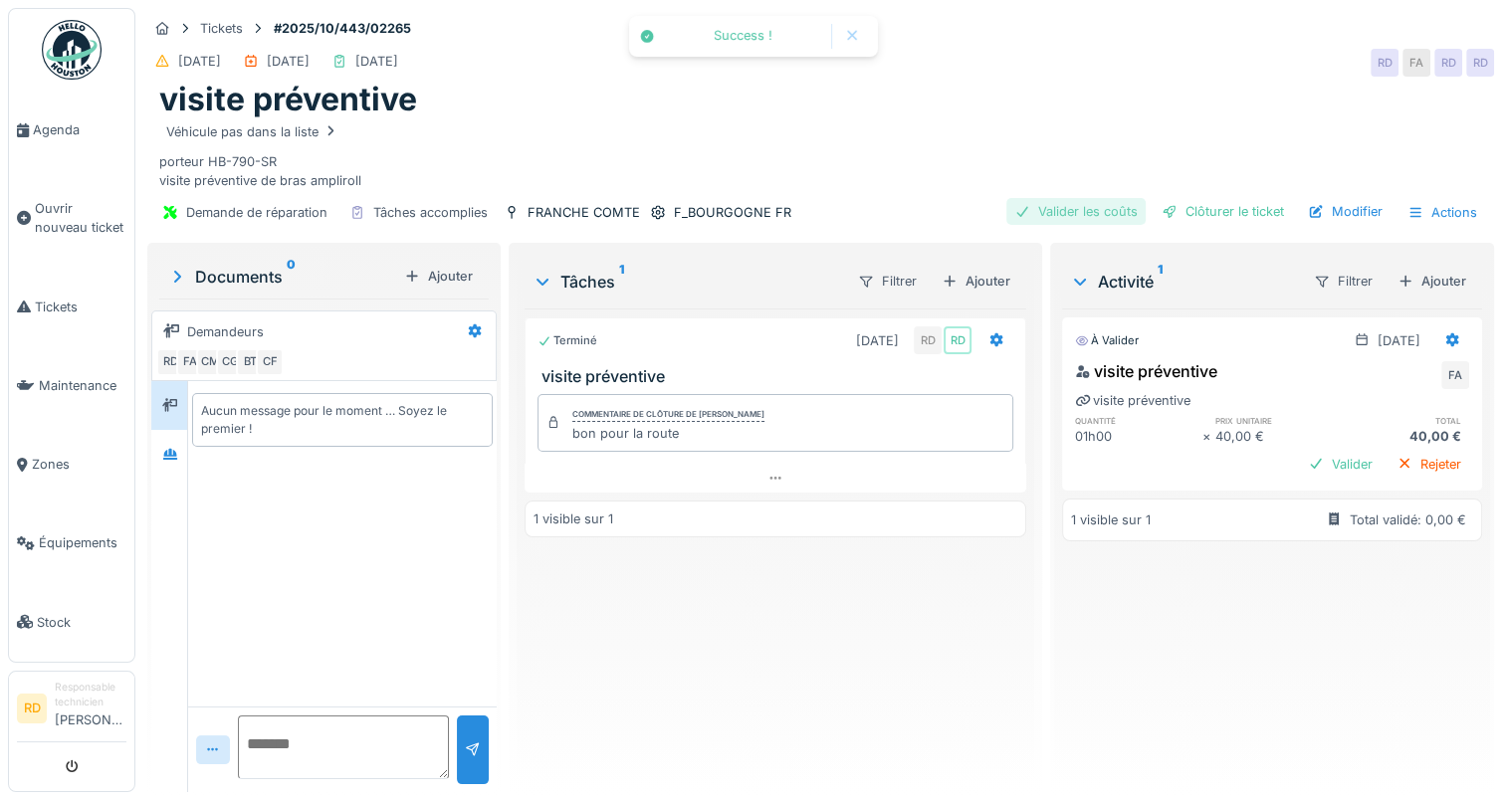
click at [1039, 213] on div "Valider les coûts" at bounding box center [1075, 211] width 139 height 27
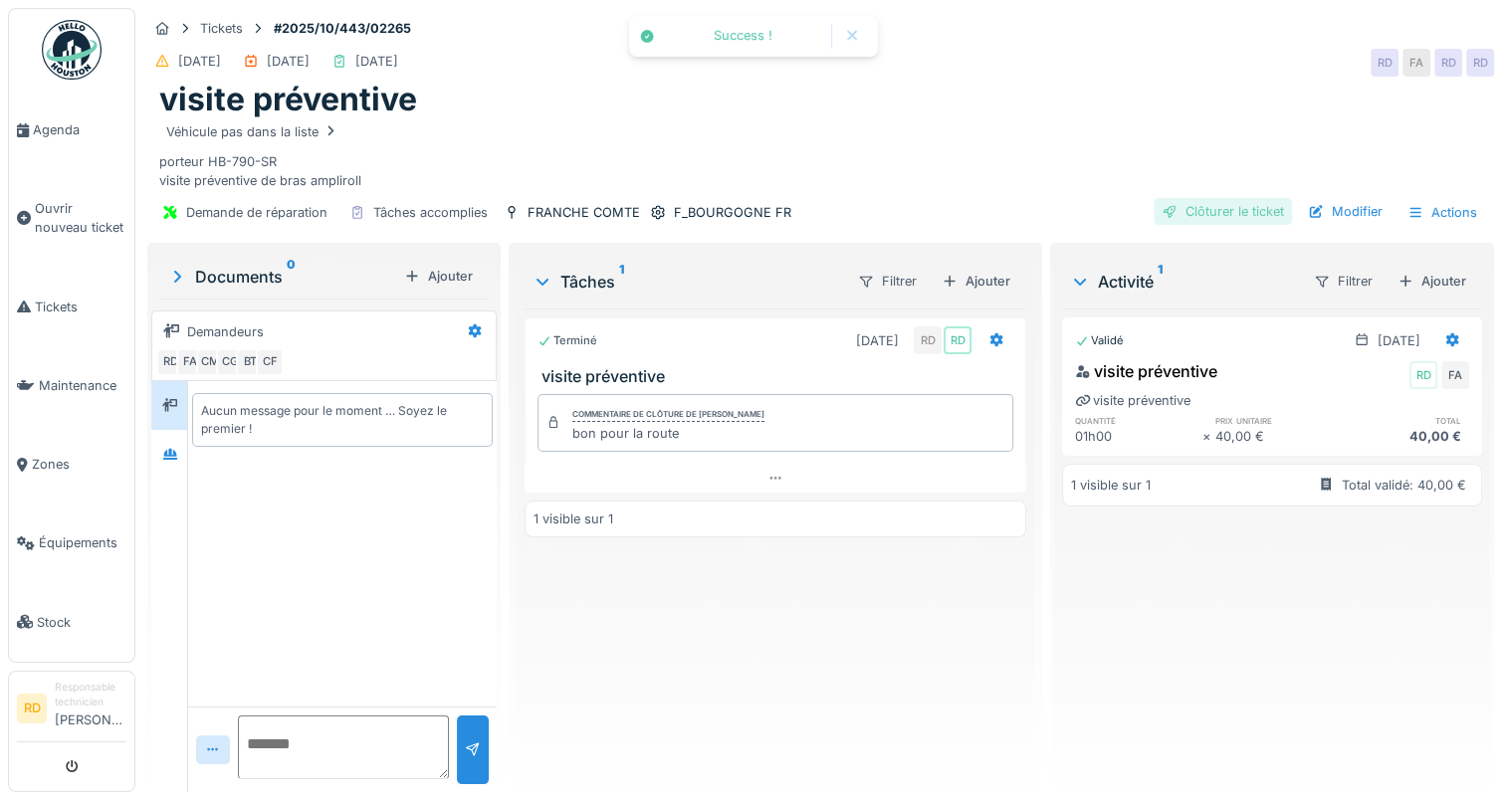
click at [1193, 209] on div "Clôturer le ticket" at bounding box center [1223, 211] width 138 height 27
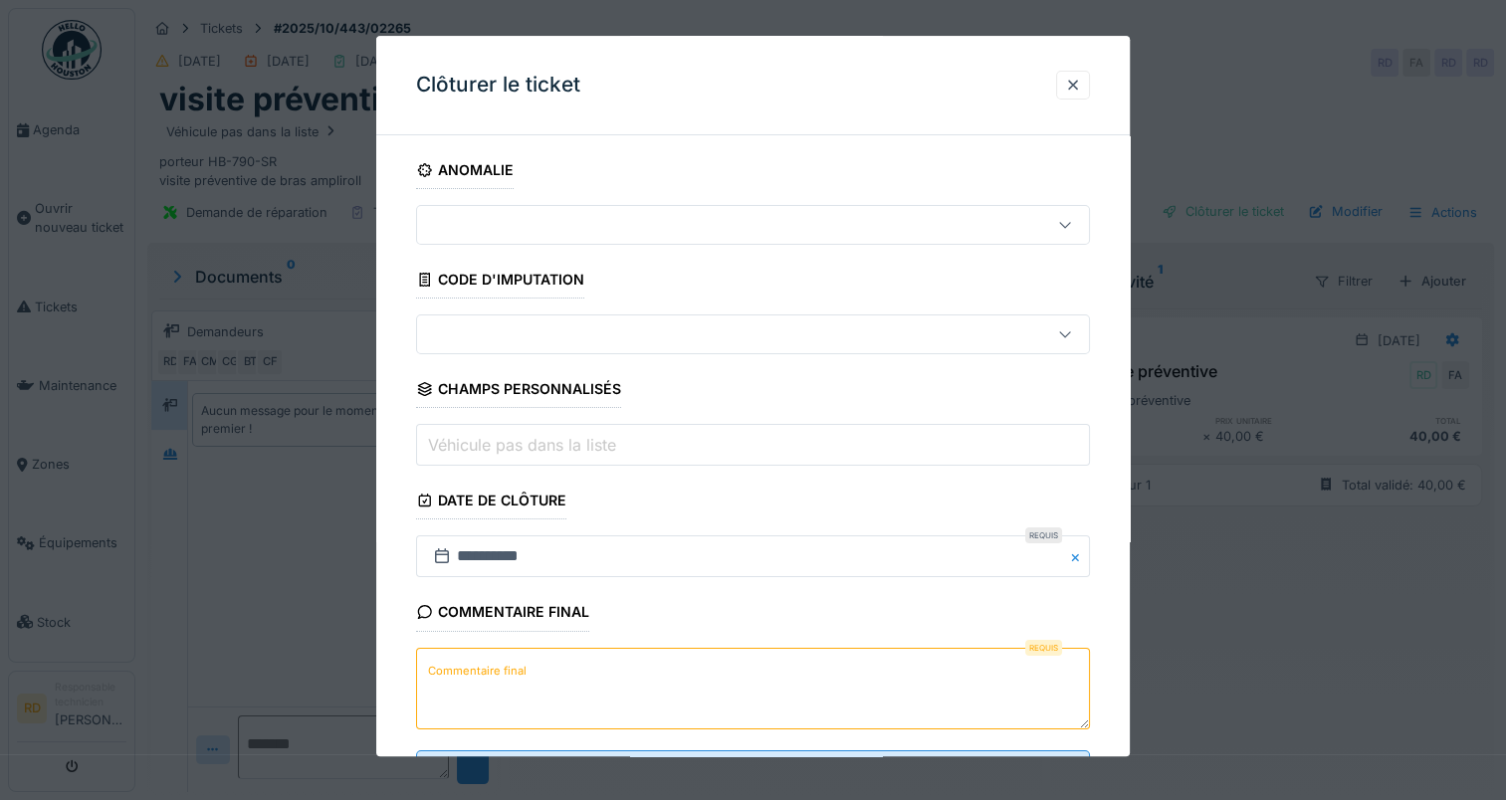
click at [498, 659] on label "Commentaire final" at bounding box center [477, 671] width 107 height 25
click at [498, 657] on textarea "Commentaire final" at bounding box center [753, 689] width 674 height 82
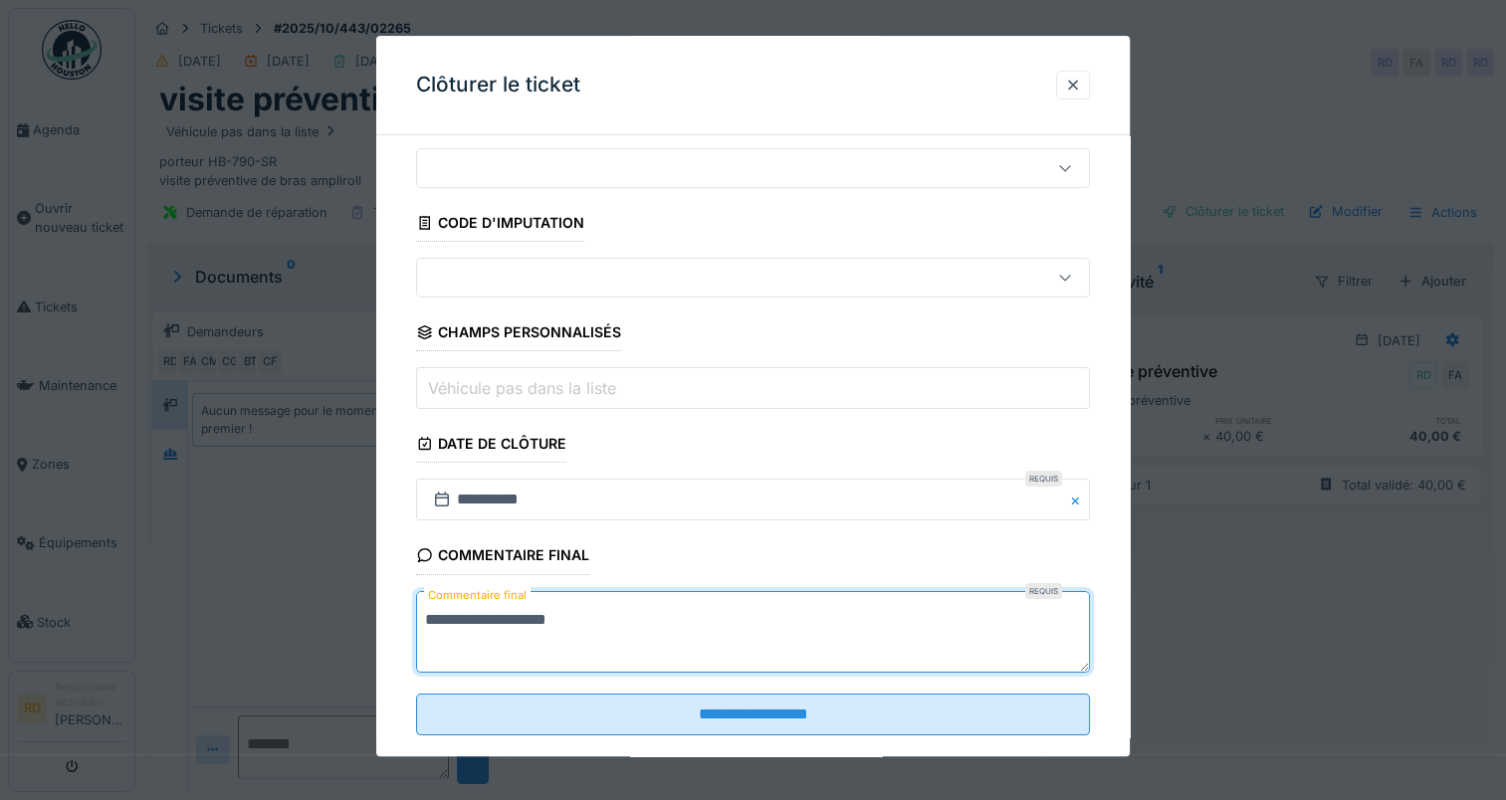
scroll to position [88, 0]
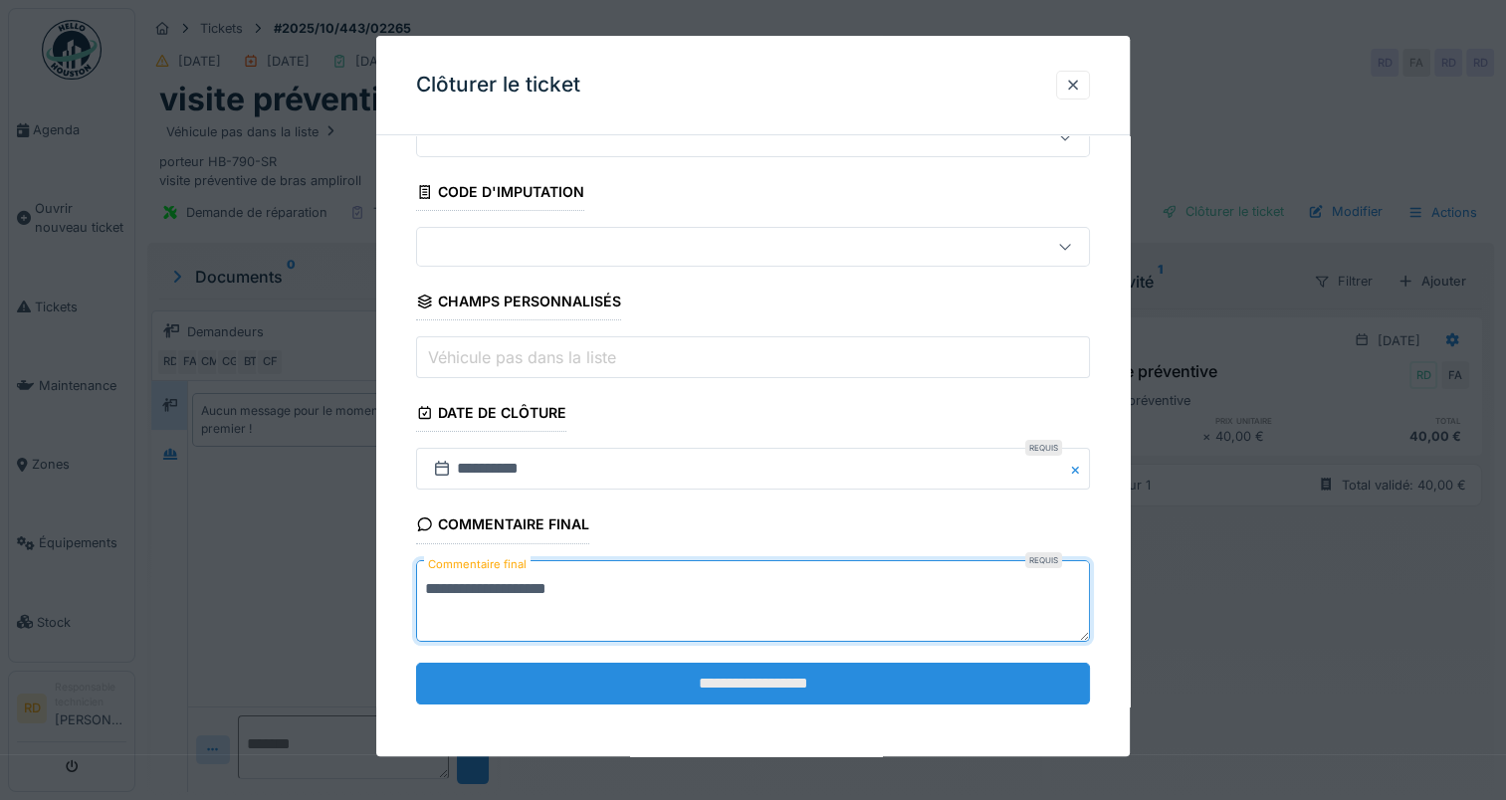
type textarea "**********"
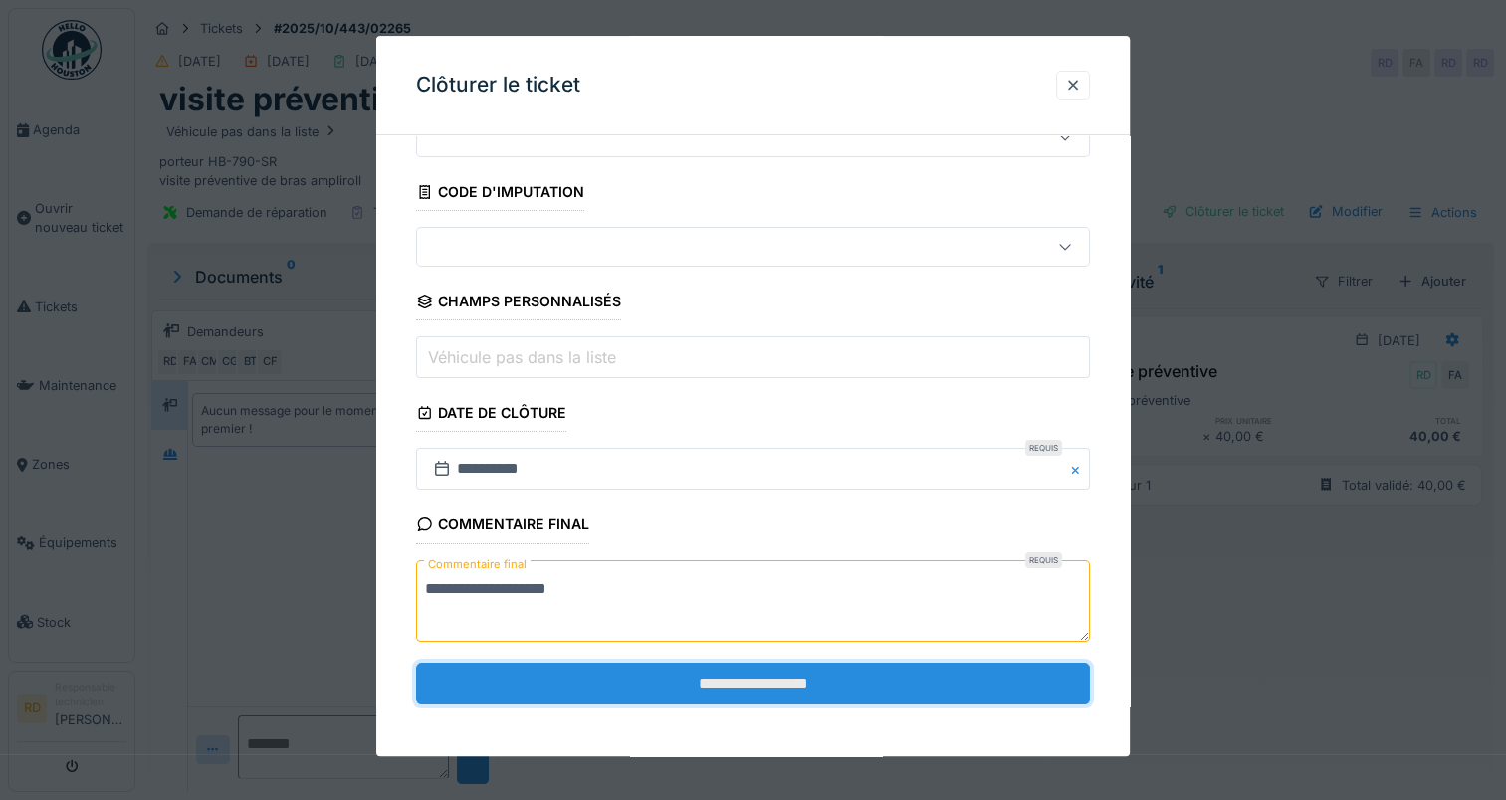
click at [739, 683] on input "**********" at bounding box center [753, 684] width 674 height 42
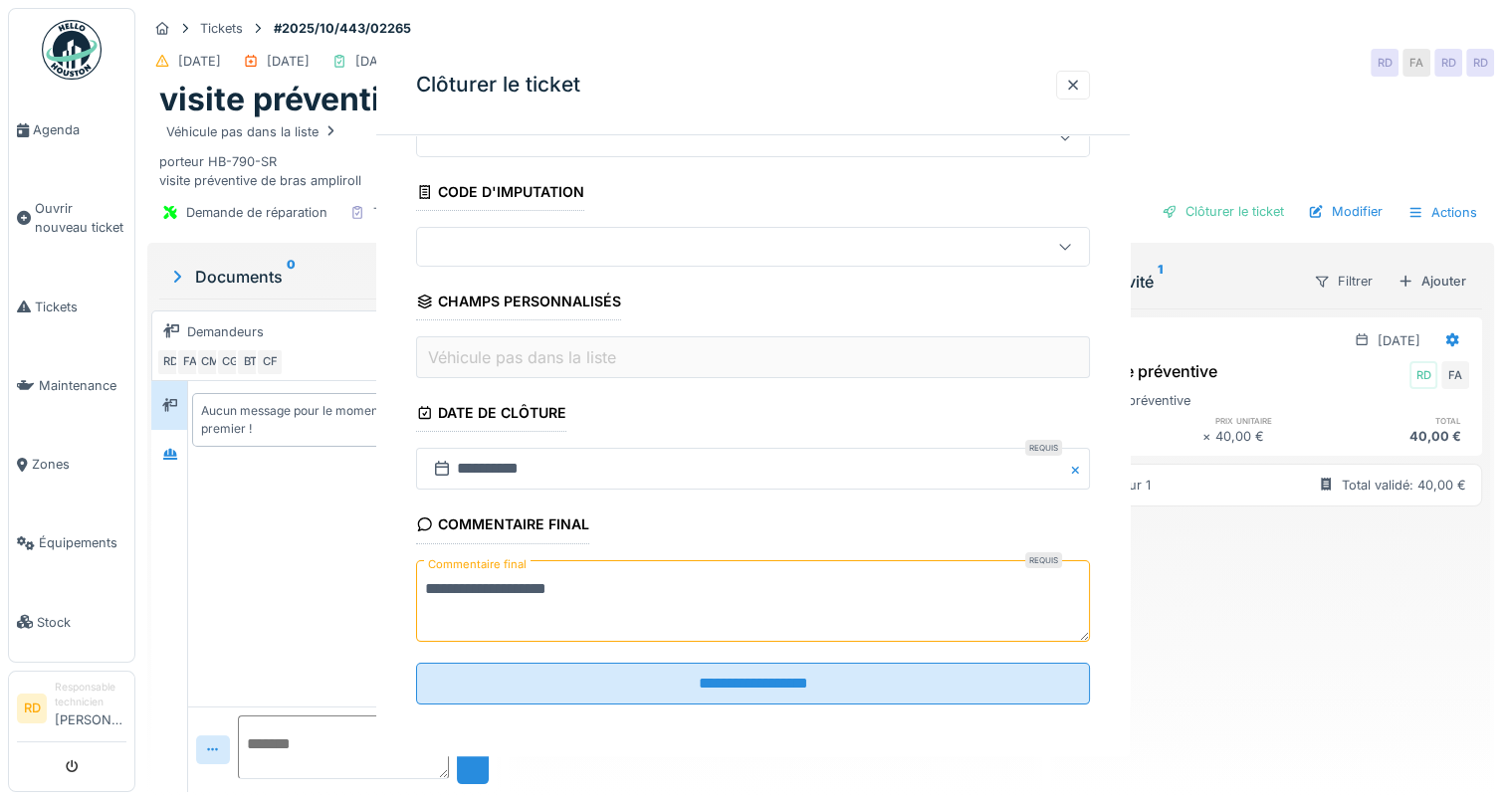
scroll to position [0, 0]
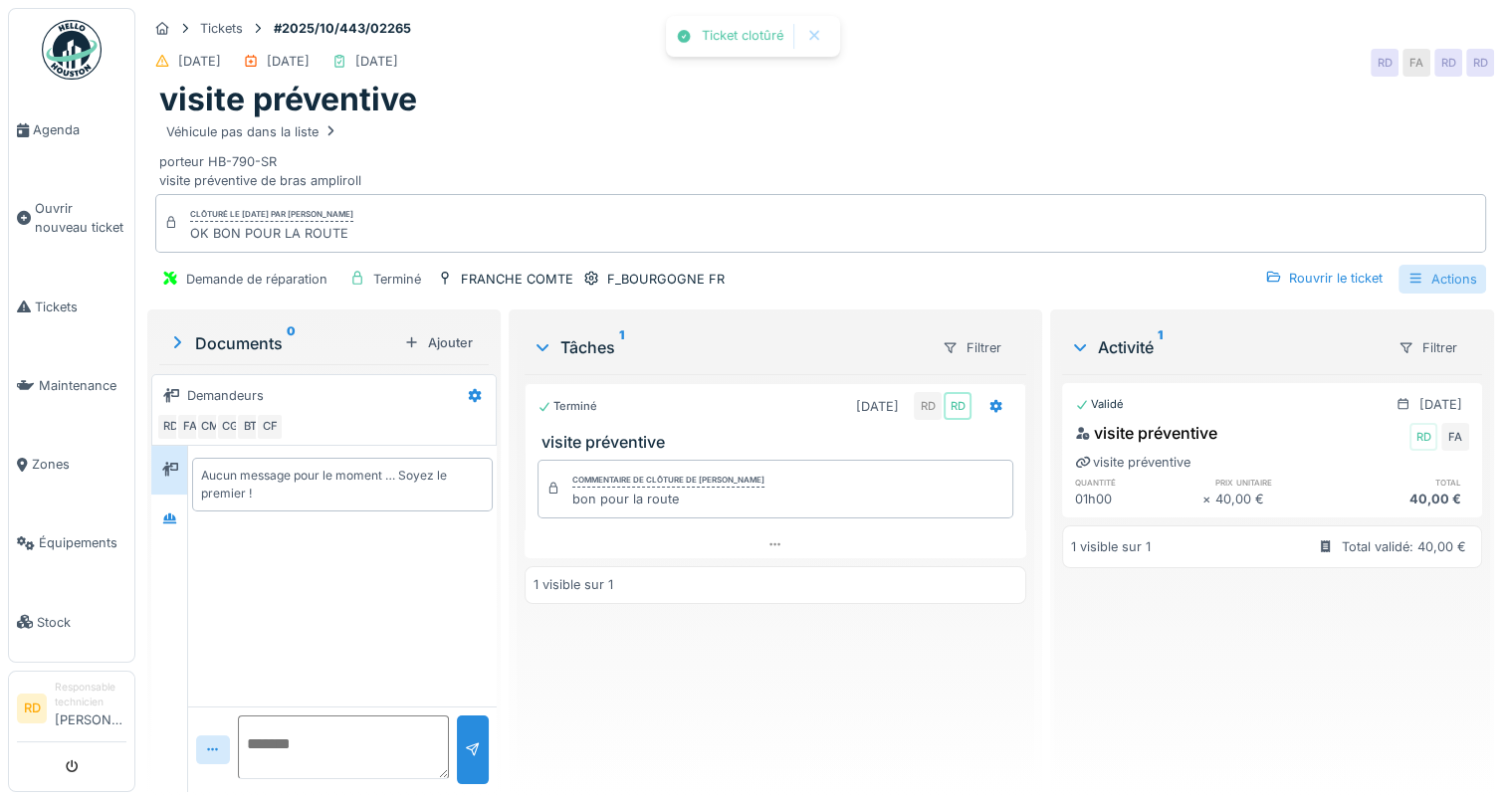
click at [1435, 275] on div "Actions" at bounding box center [1443, 279] width 88 height 29
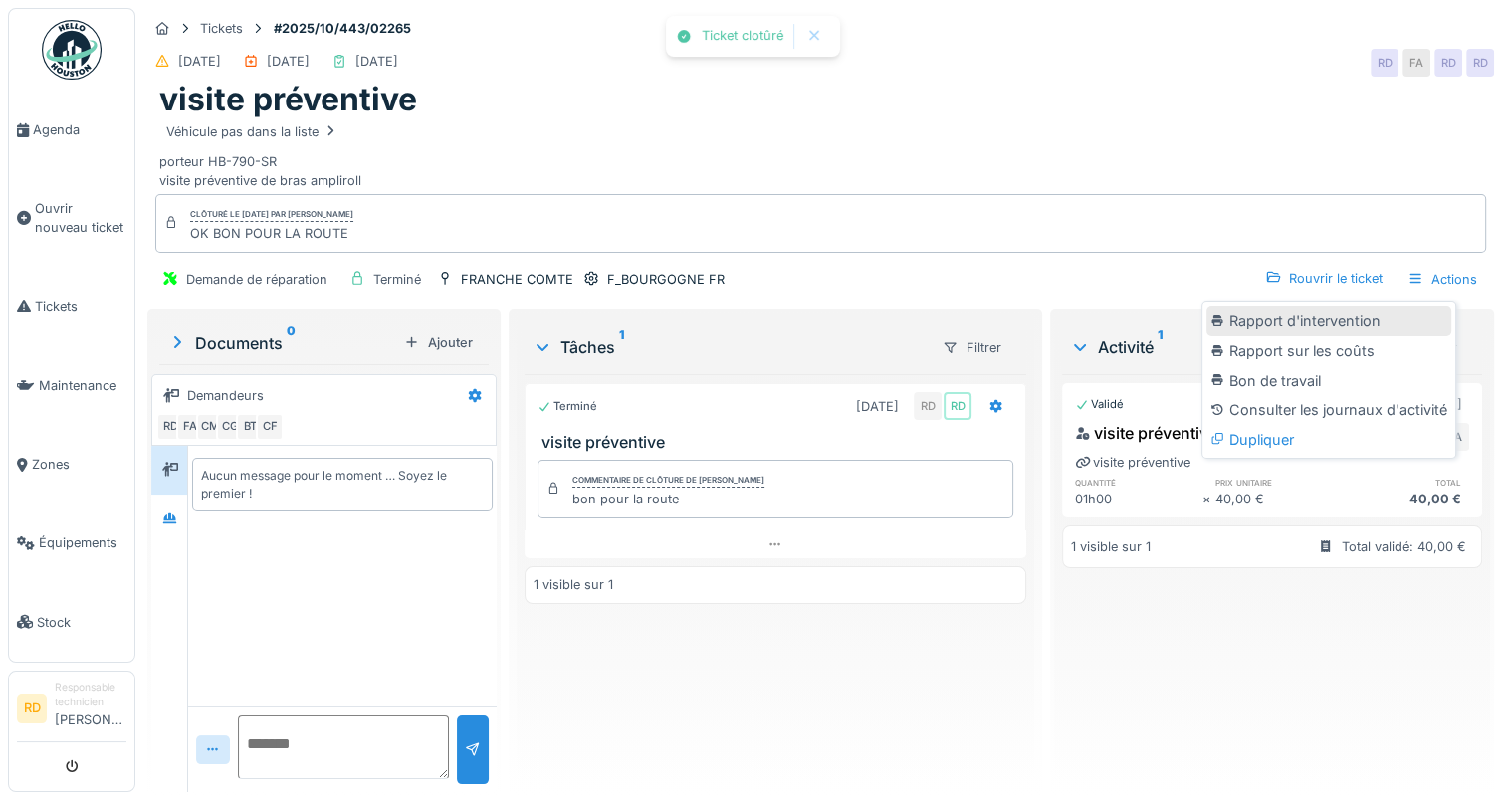
click at [1338, 321] on div "Rapport d'intervention" at bounding box center [1329, 322] width 245 height 30
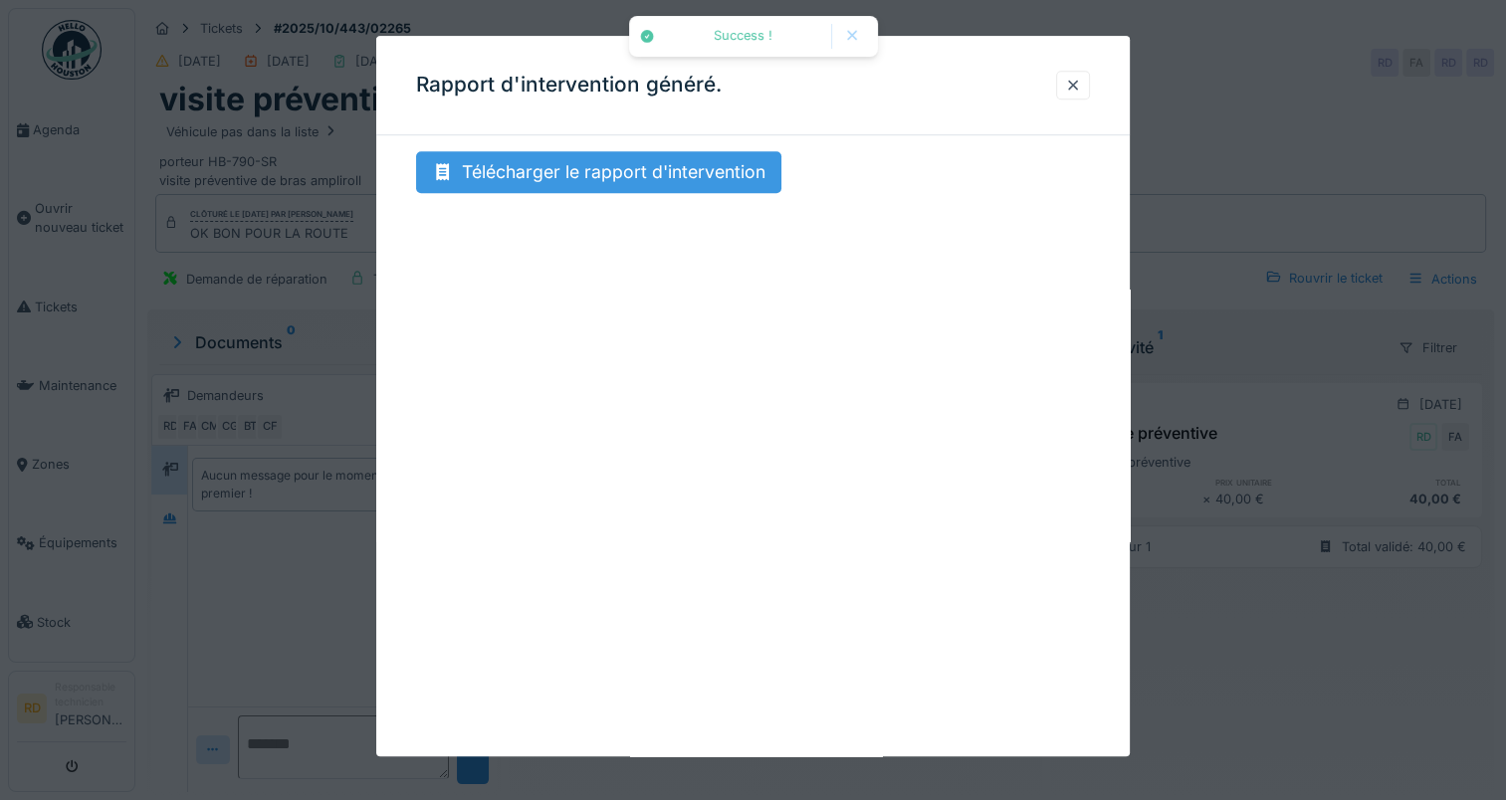
click at [673, 171] on div "Télécharger le rapport d'intervention" at bounding box center [598, 172] width 365 height 42
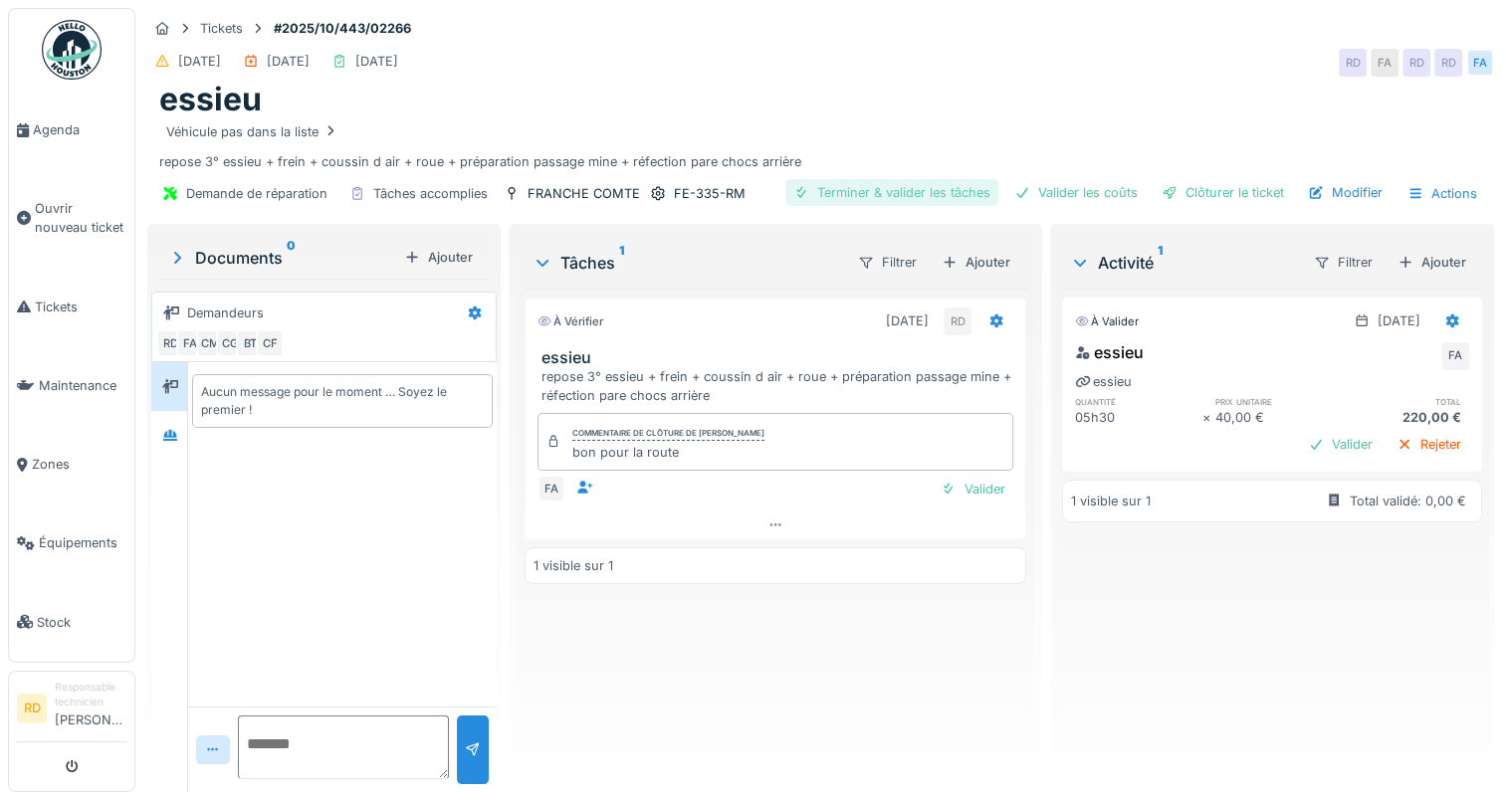
click at [894, 191] on div "Terminer & valider les tâches" at bounding box center [891, 192] width 213 height 27
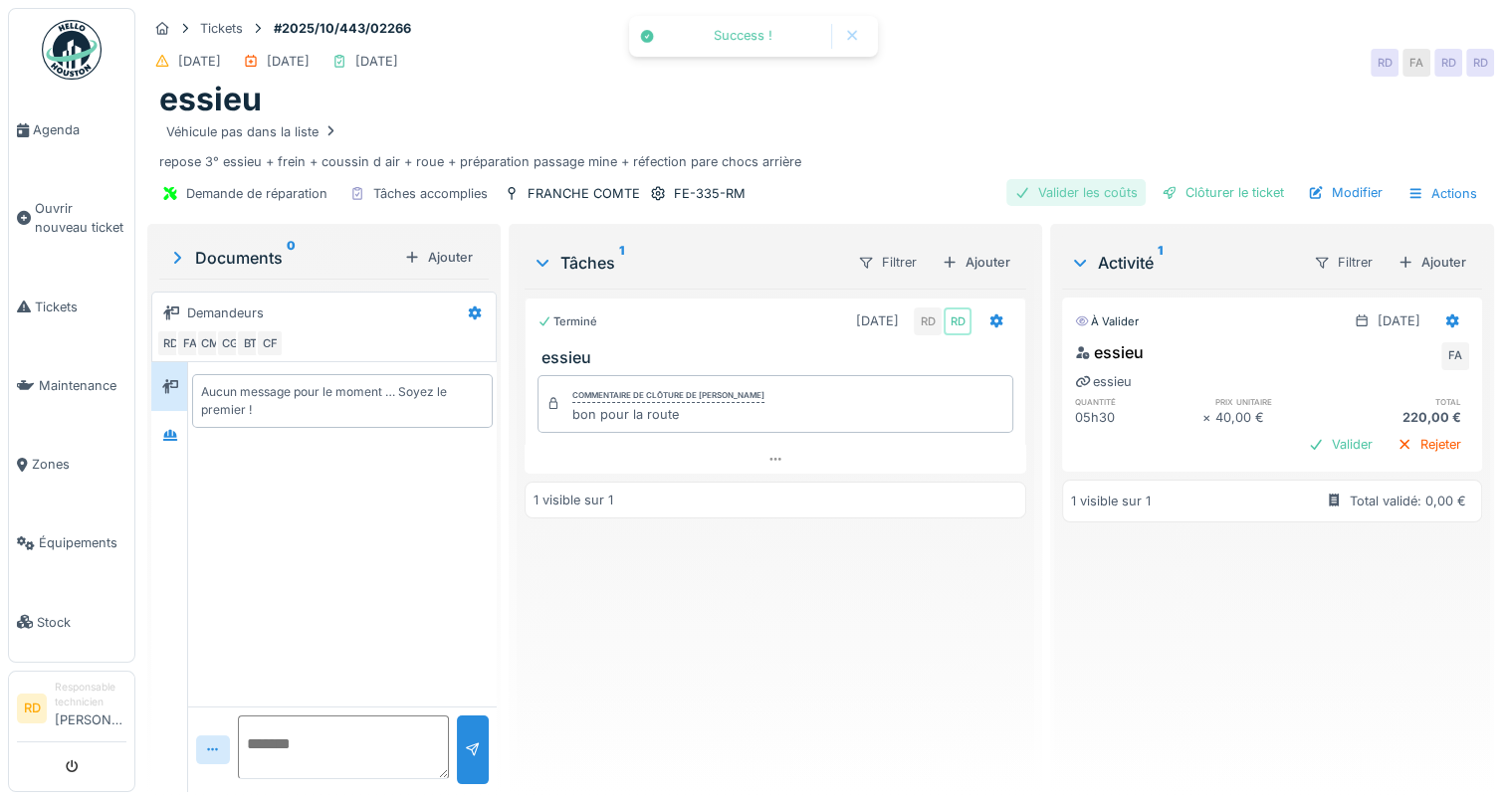
click at [1050, 189] on div "Valider les coûts" at bounding box center [1075, 192] width 139 height 27
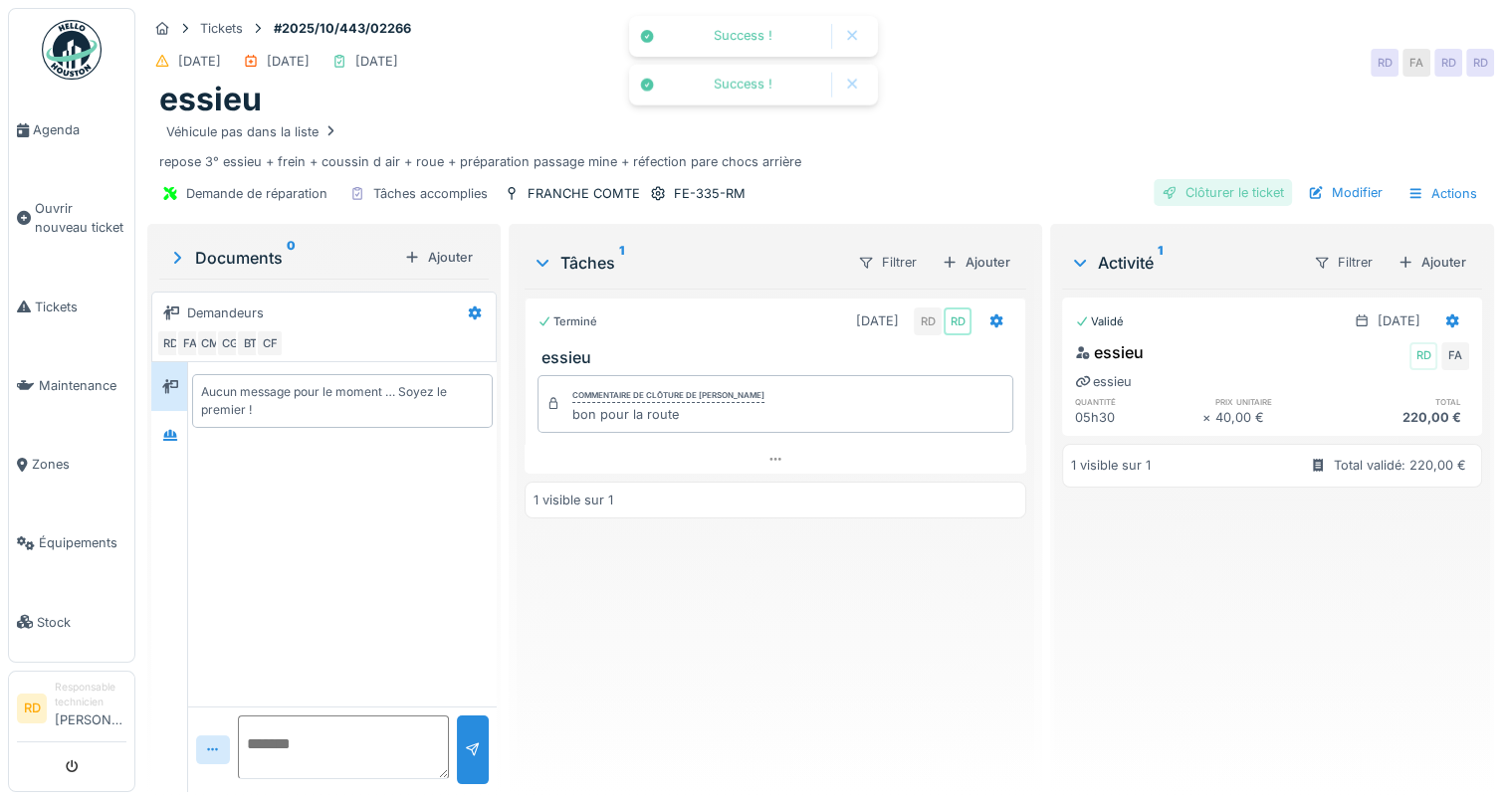
click at [1205, 185] on div "Clôturer le ticket" at bounding box center [1223, 192] width 138 height 27
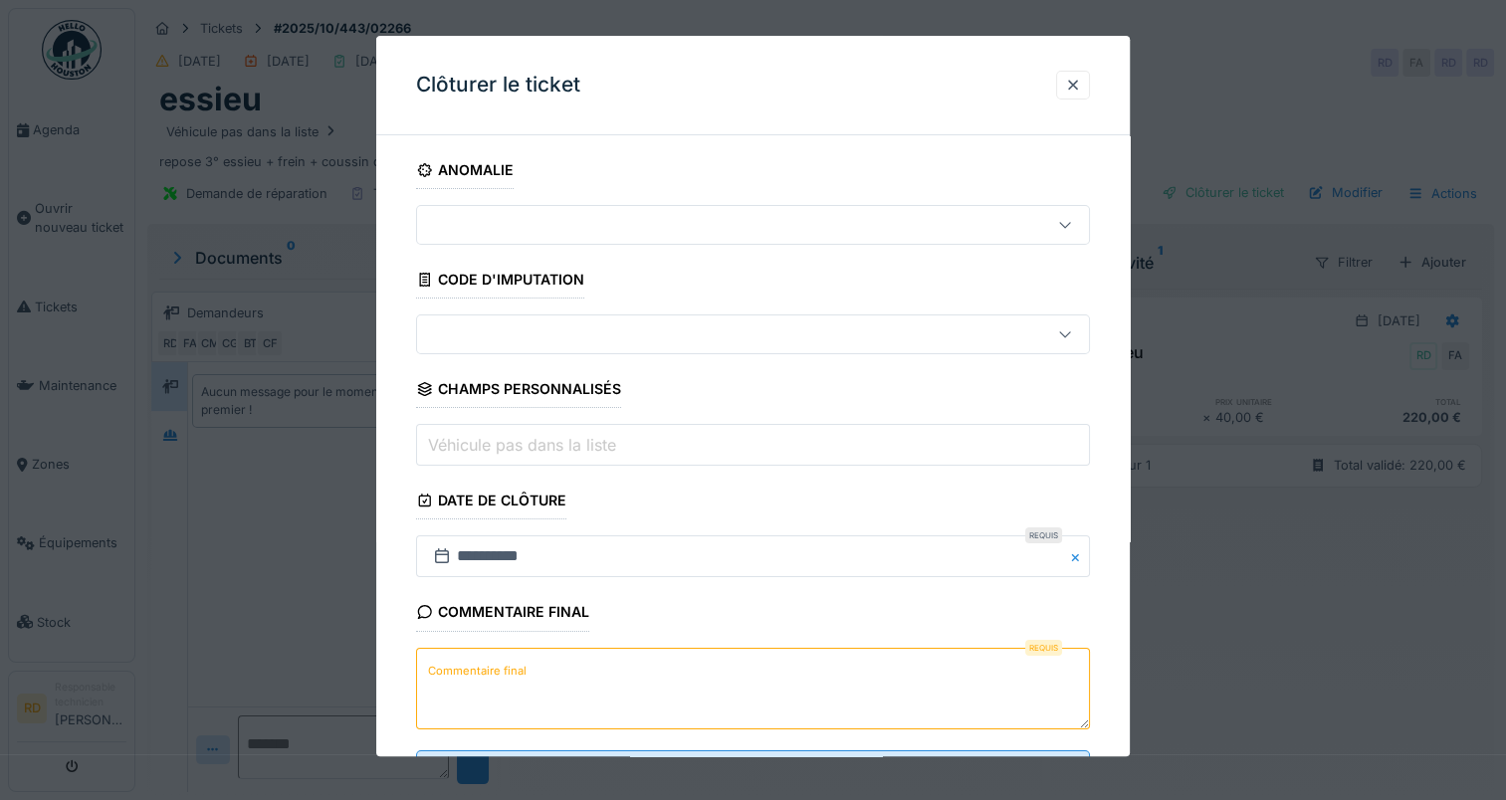
click at [471, 672] on label "Commentaire final" at bounding box center [477, 671] width 107 height 25
click at [471, 672] on textarea "Commentaire final" at bounding box center [753, 689] width 674 height 82
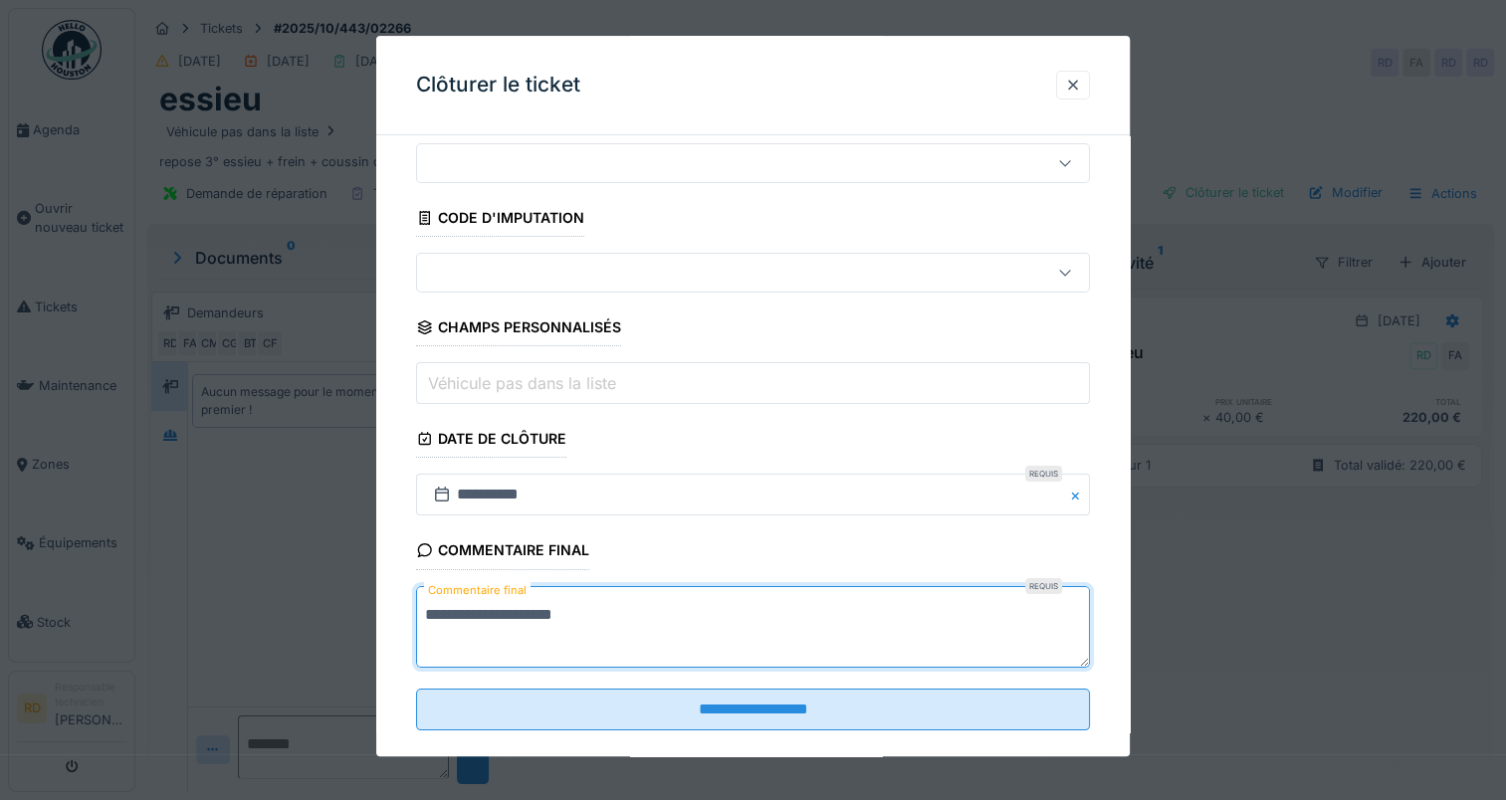
scroll to position [88, 0]
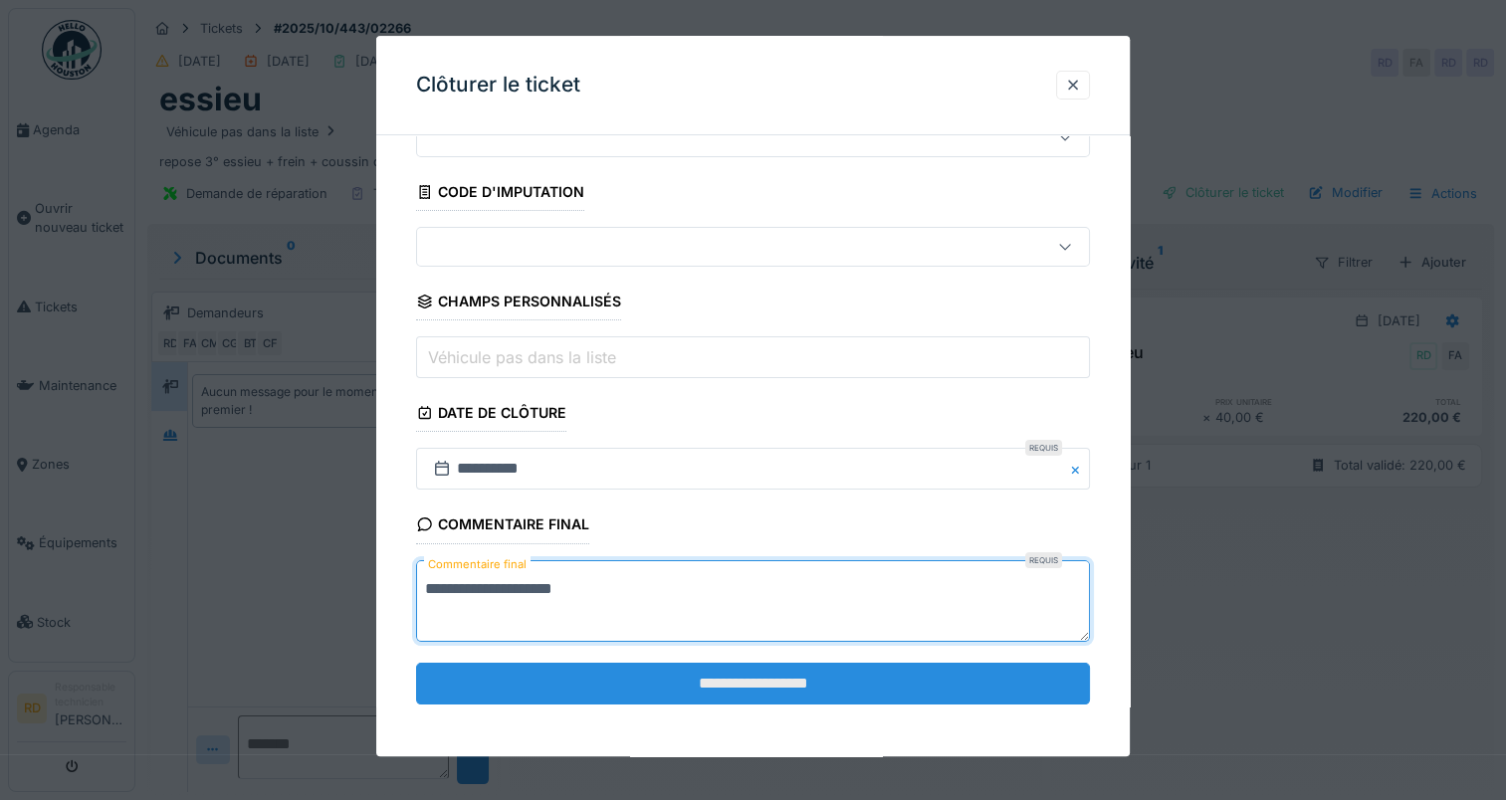
type textarea "**********"
click at [715, 683] on input "**********" at bounding box center [753, 684] width 674 height 42
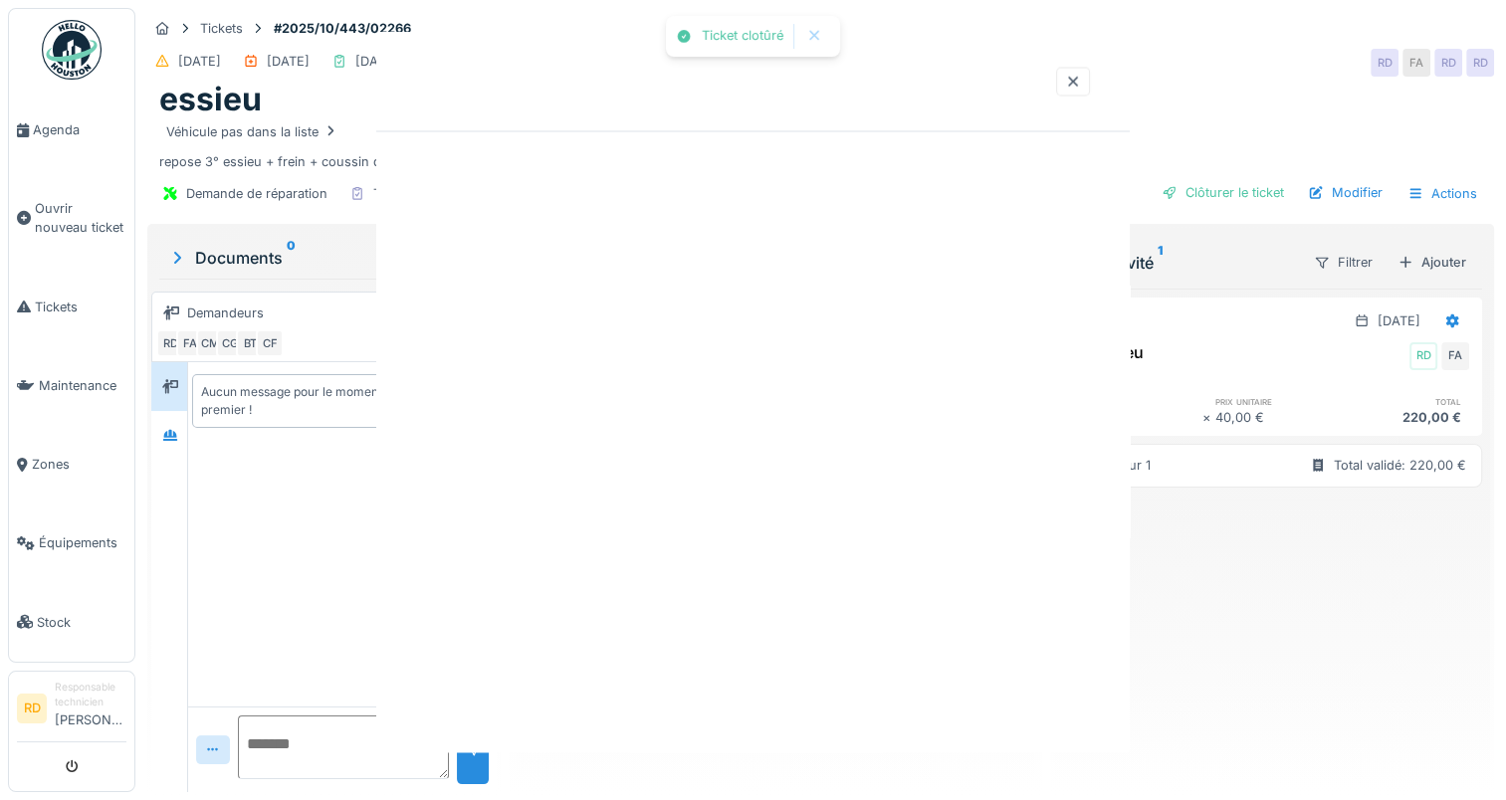
scroll to position [0, 0]
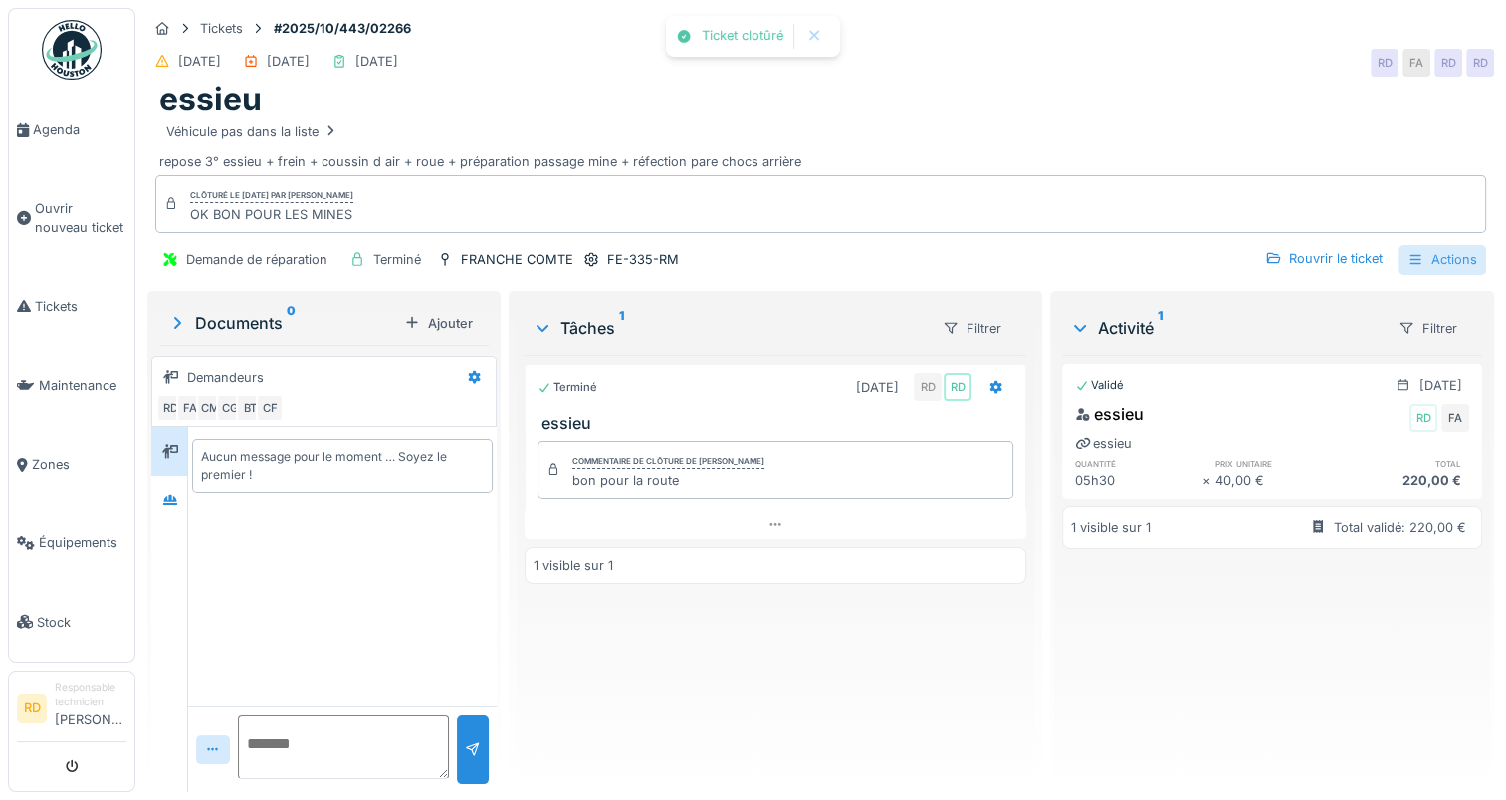
click at [1410, 259] on div "Actions" at bounding box center [1443, 259] width 88 height 29
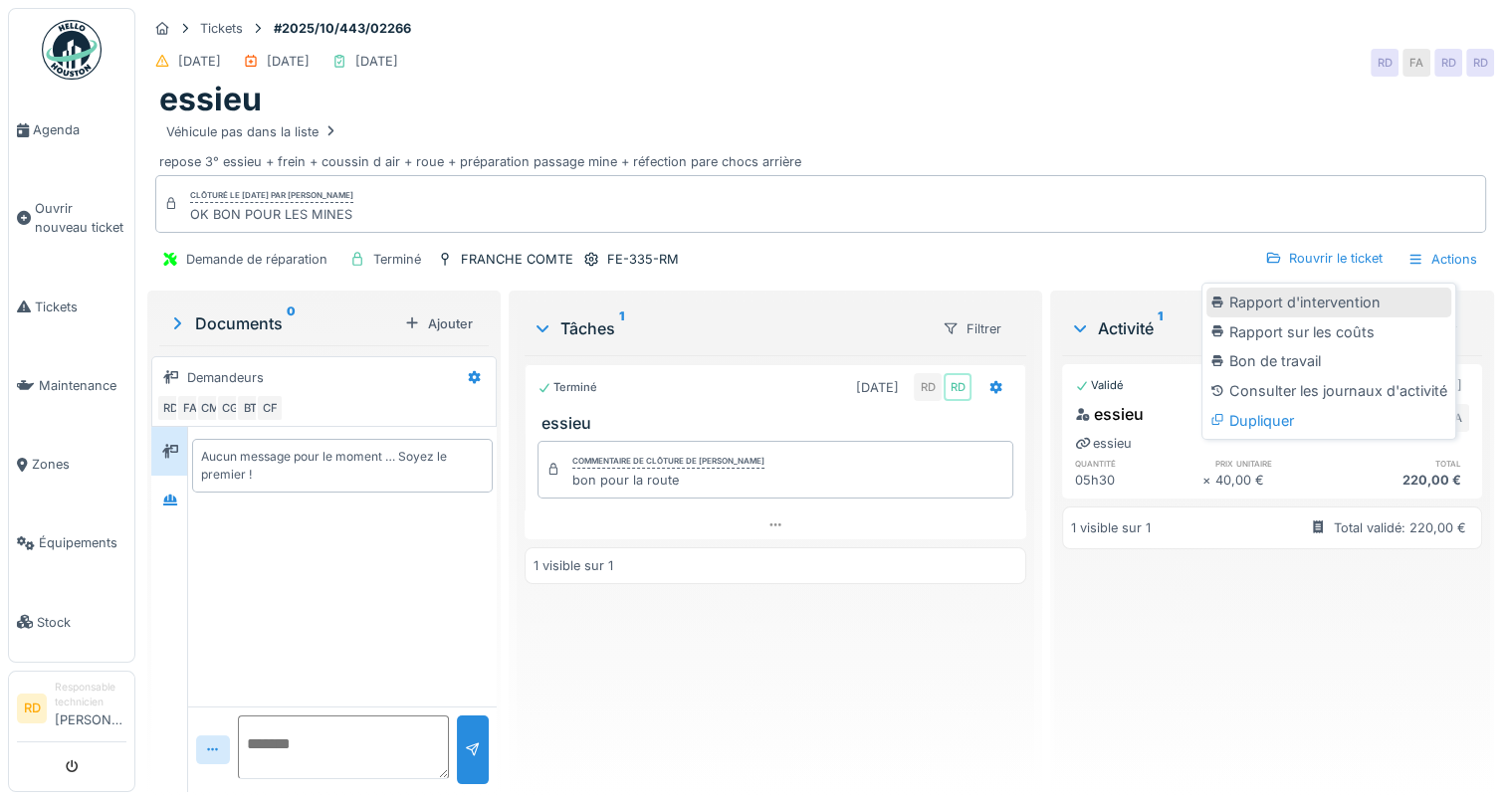
click at [1294, 304] on div "Rapport d'intervention" at bounding box center [1329, 303] width 245 height 30
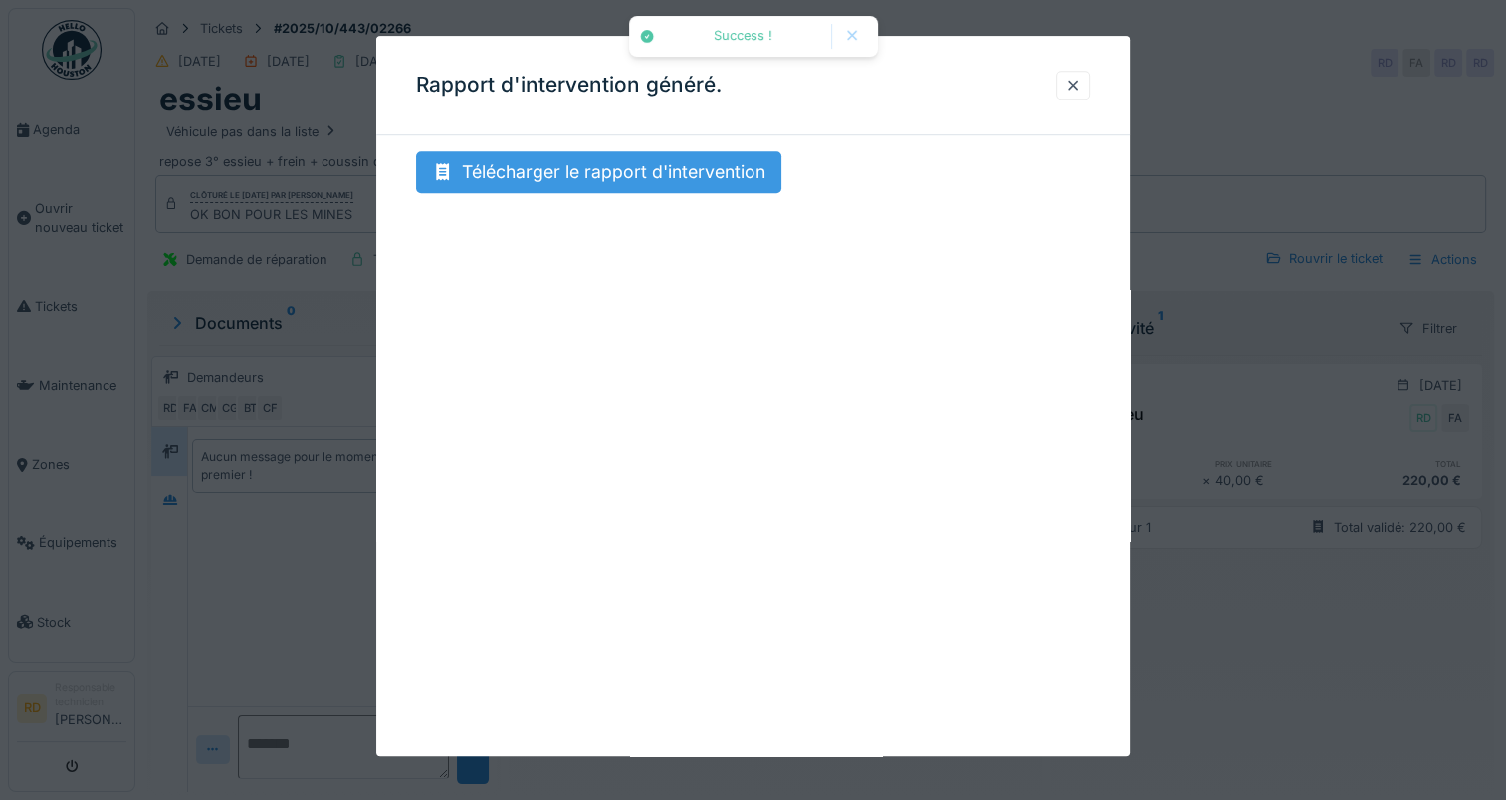
click at [595, 169] on div "Télécharger le rapport d'intervention" at bounding box center [598, 172] width 365 height 42
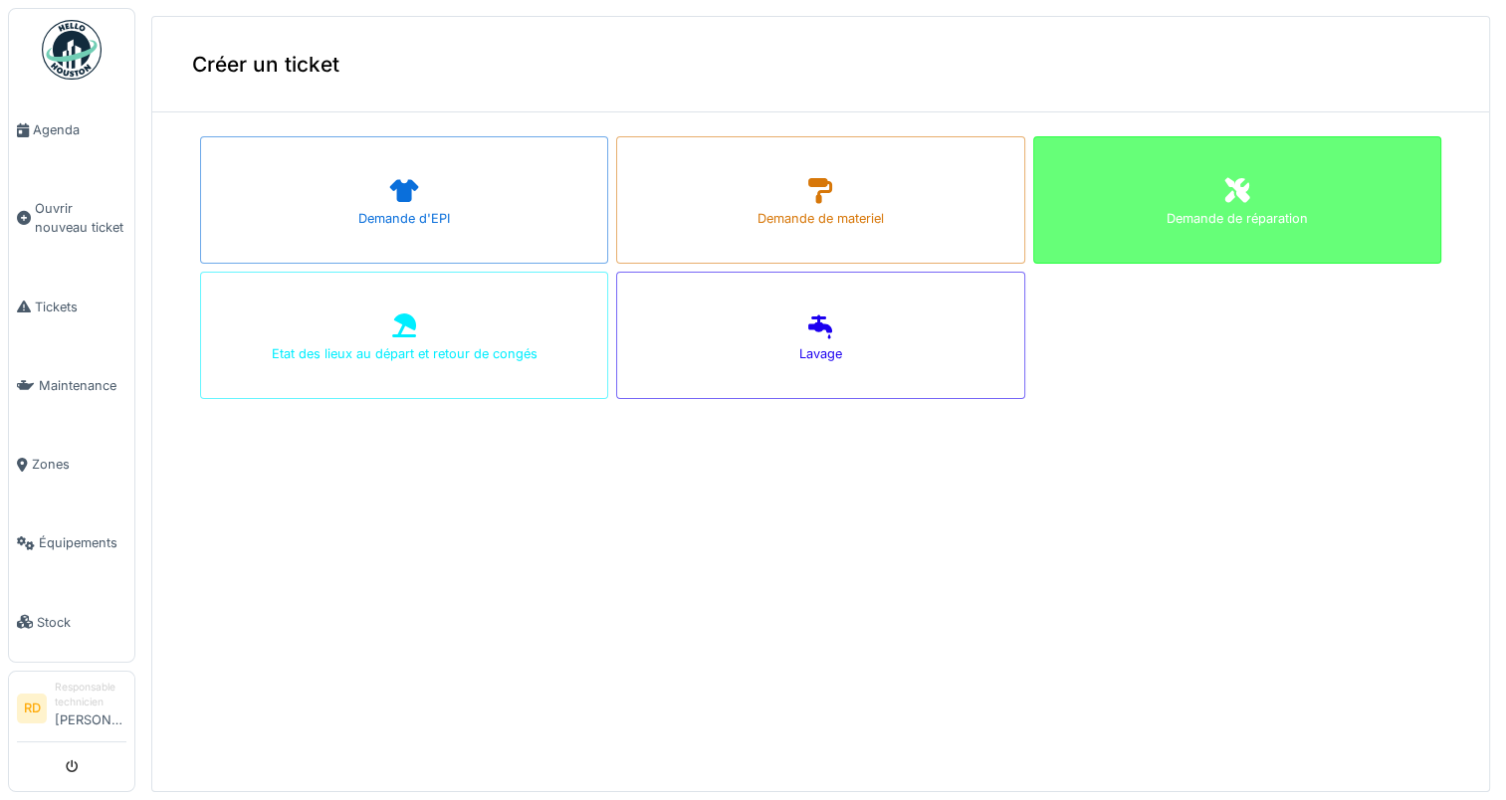
click at [1131, 197] on div "Demande de réparation" at bounding box center [1237, 199] width 408 height 127
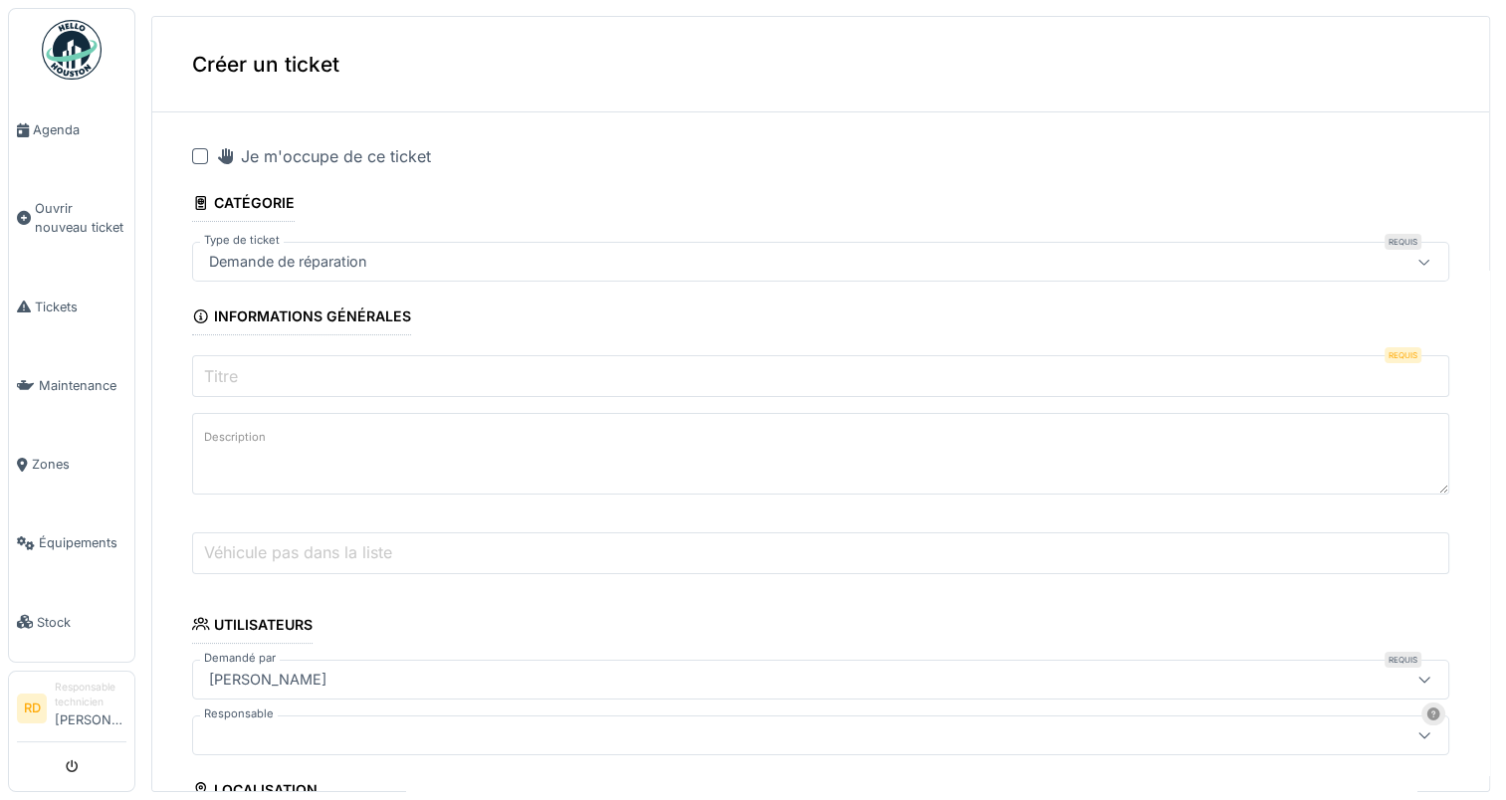
click at [225, 378] on label "Titre" at bounding box center [221, 376] width 42 height 24
click at [225, 378] on input "Titre" at bounding box center [820, 376] width 1257 height 42
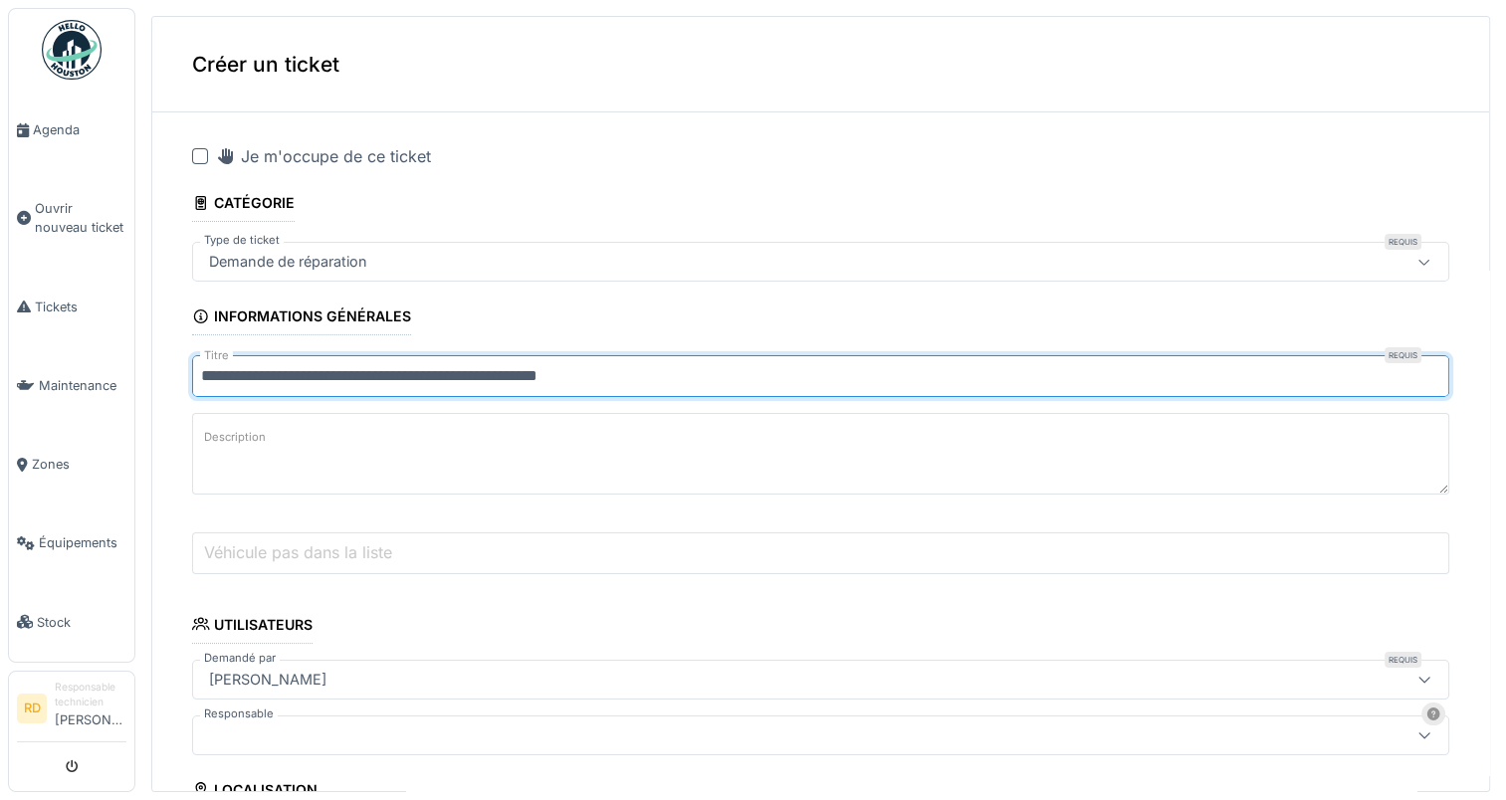
scroll to position [199, 0]
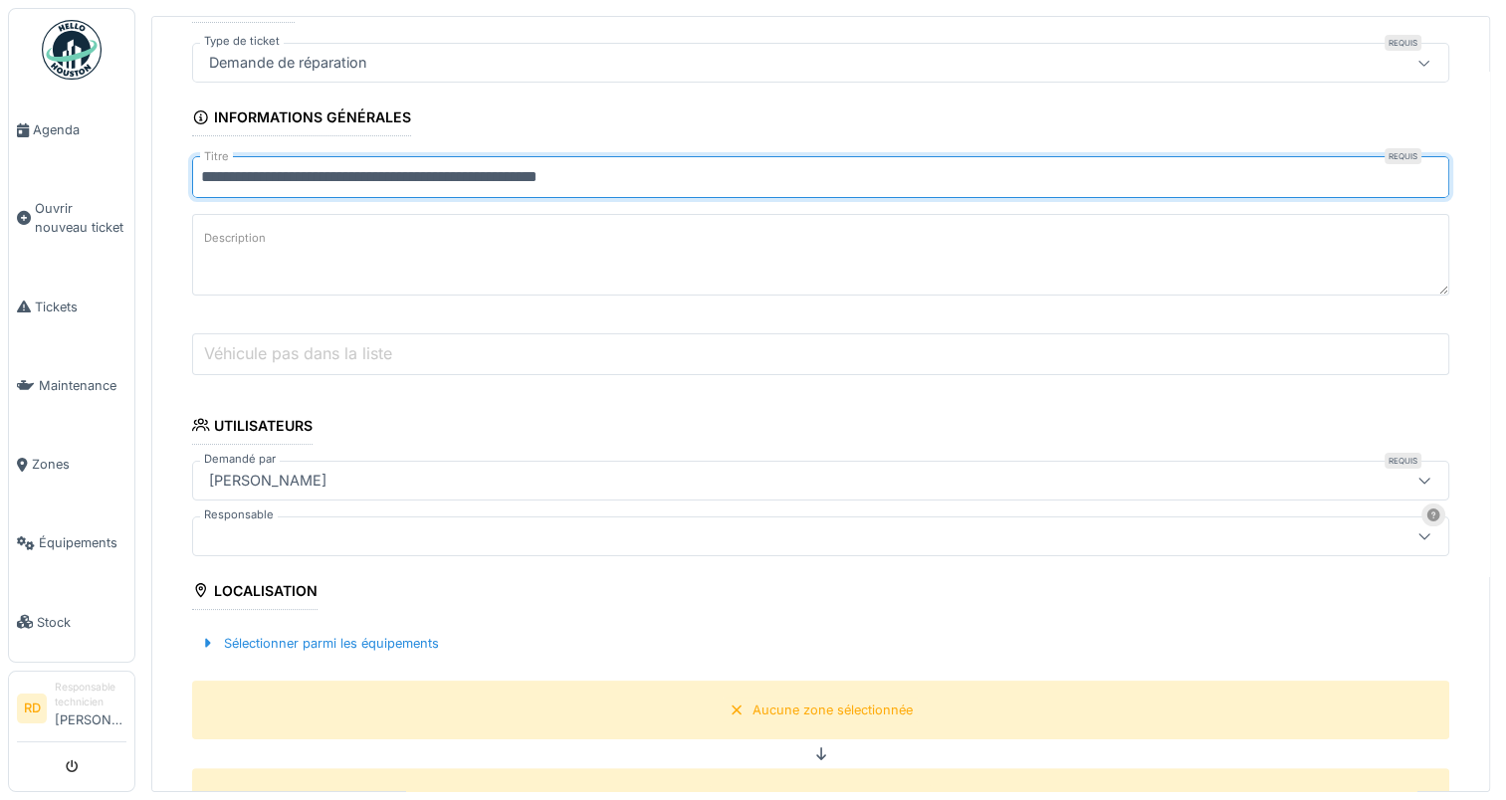
type input "**********"
click at [272, 357] on label "Véhicule pas dans la liste" at bounding box center [298, 353] width 196 height 24
click at [272, 357] on input "Véhicule pas dans la liste" at bounding box center [820, 354] width 1257 height 42
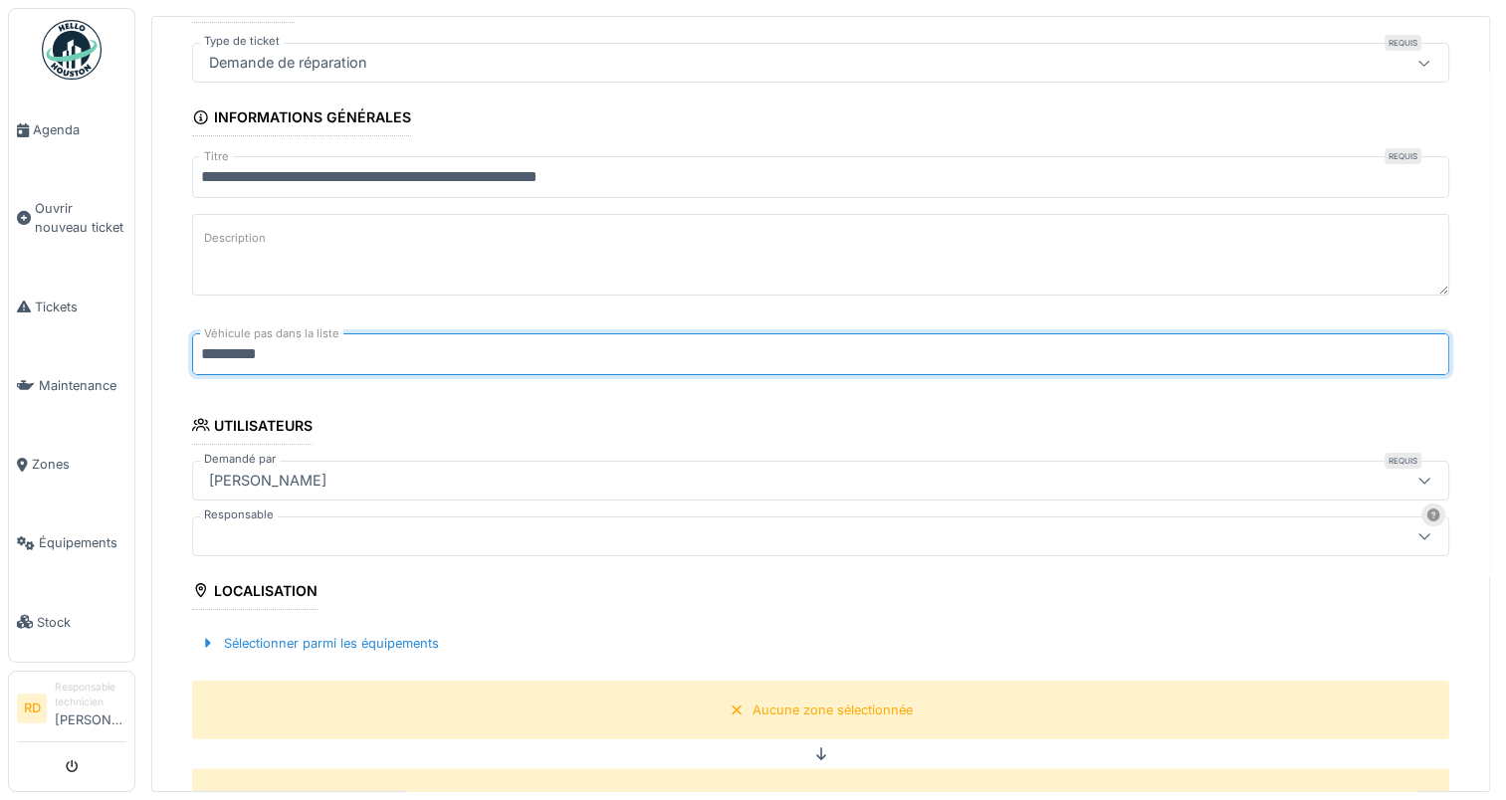
type input "*********"
click at [256, 541] on div at bounding box center [751, 537] width 1100 height 22
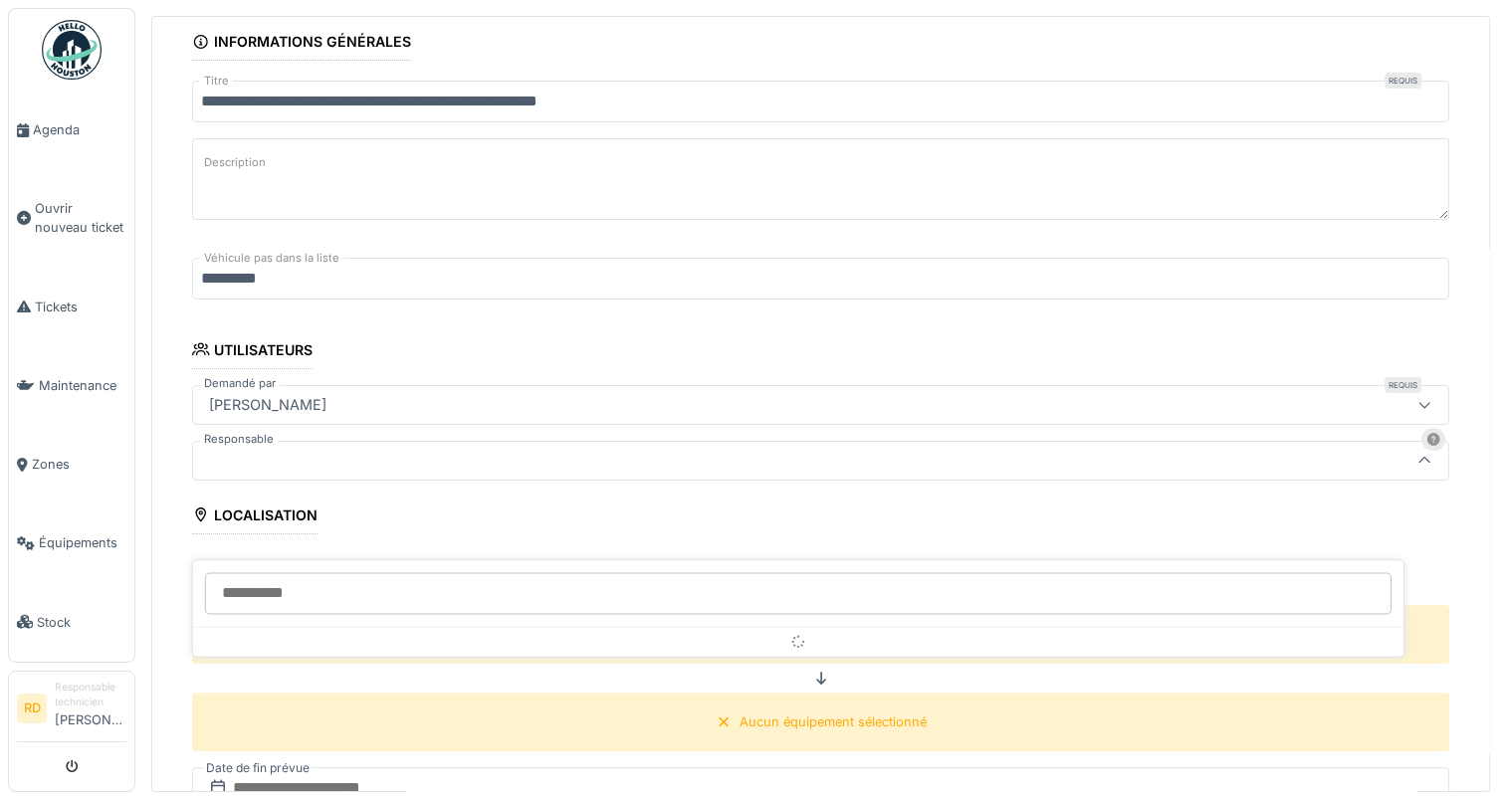
scroll to position [329, 0]
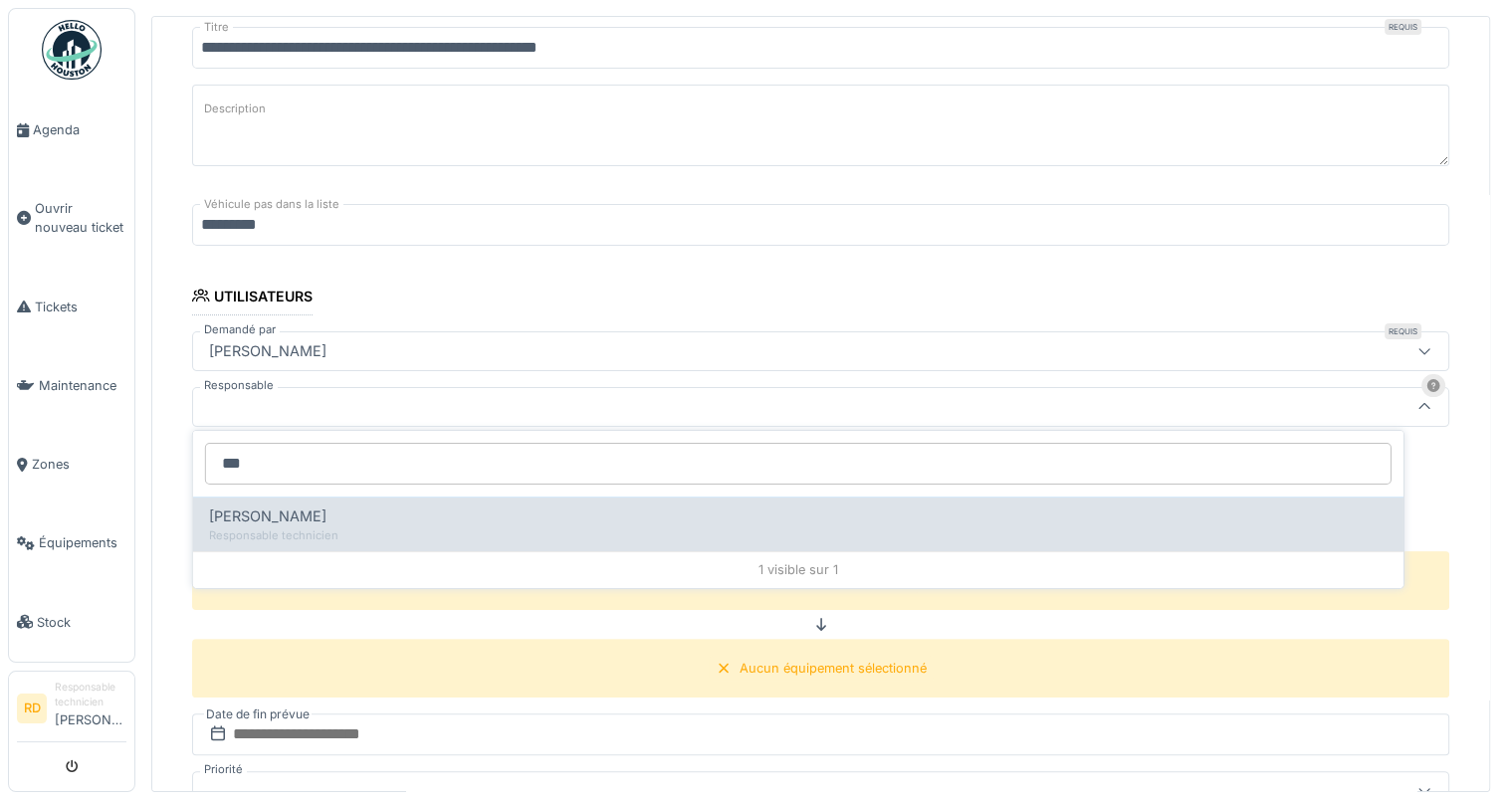
type input "***"
click at [252, 511] on span "[PERSON_NAME]" at bounding box center [267, 517] width 117 height 22
type input "*****"
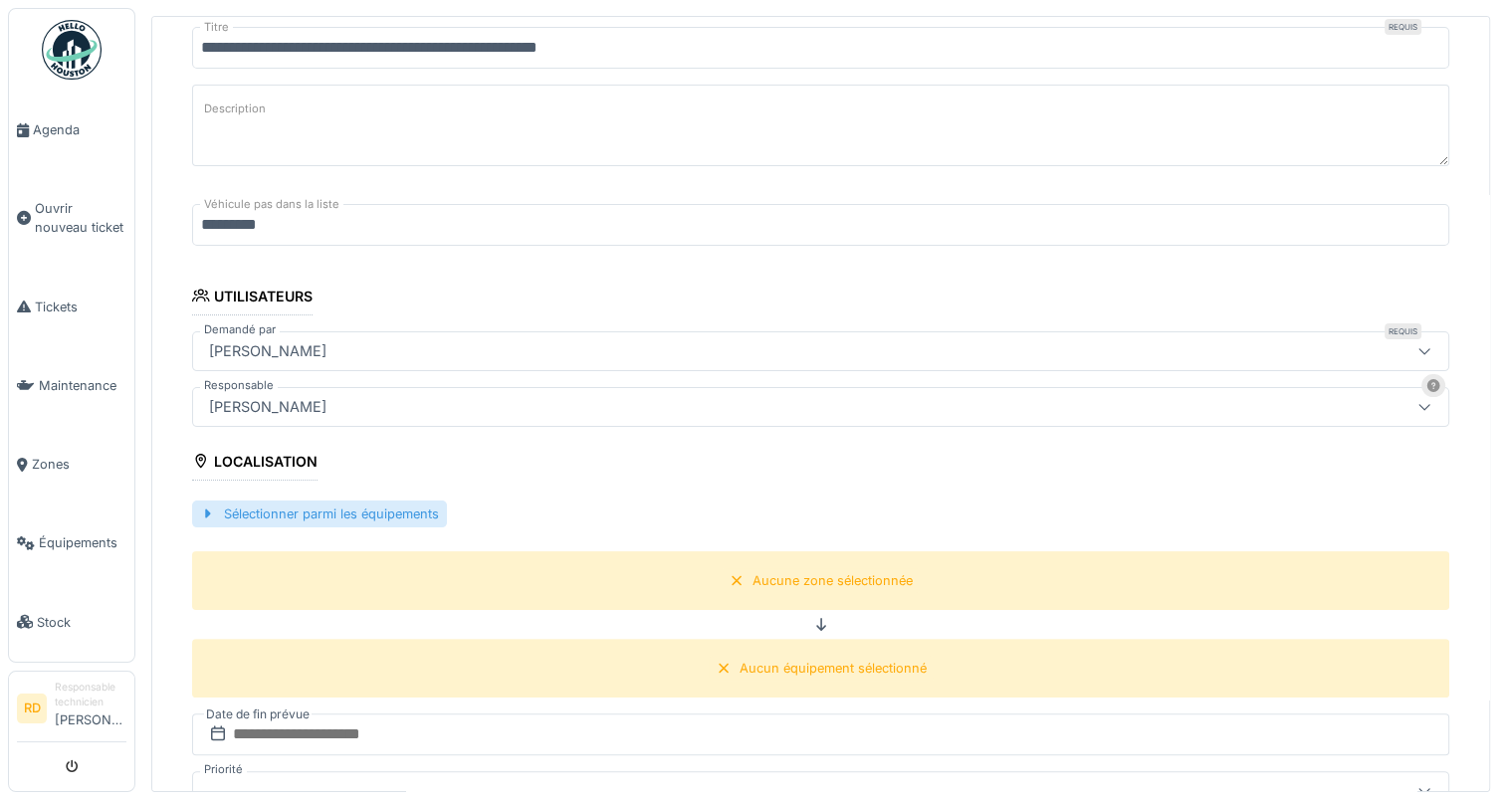
click at [374, 508] on div "Sélectionner parmi les équipements" at bounding box center [319, 514] width 255 height 27
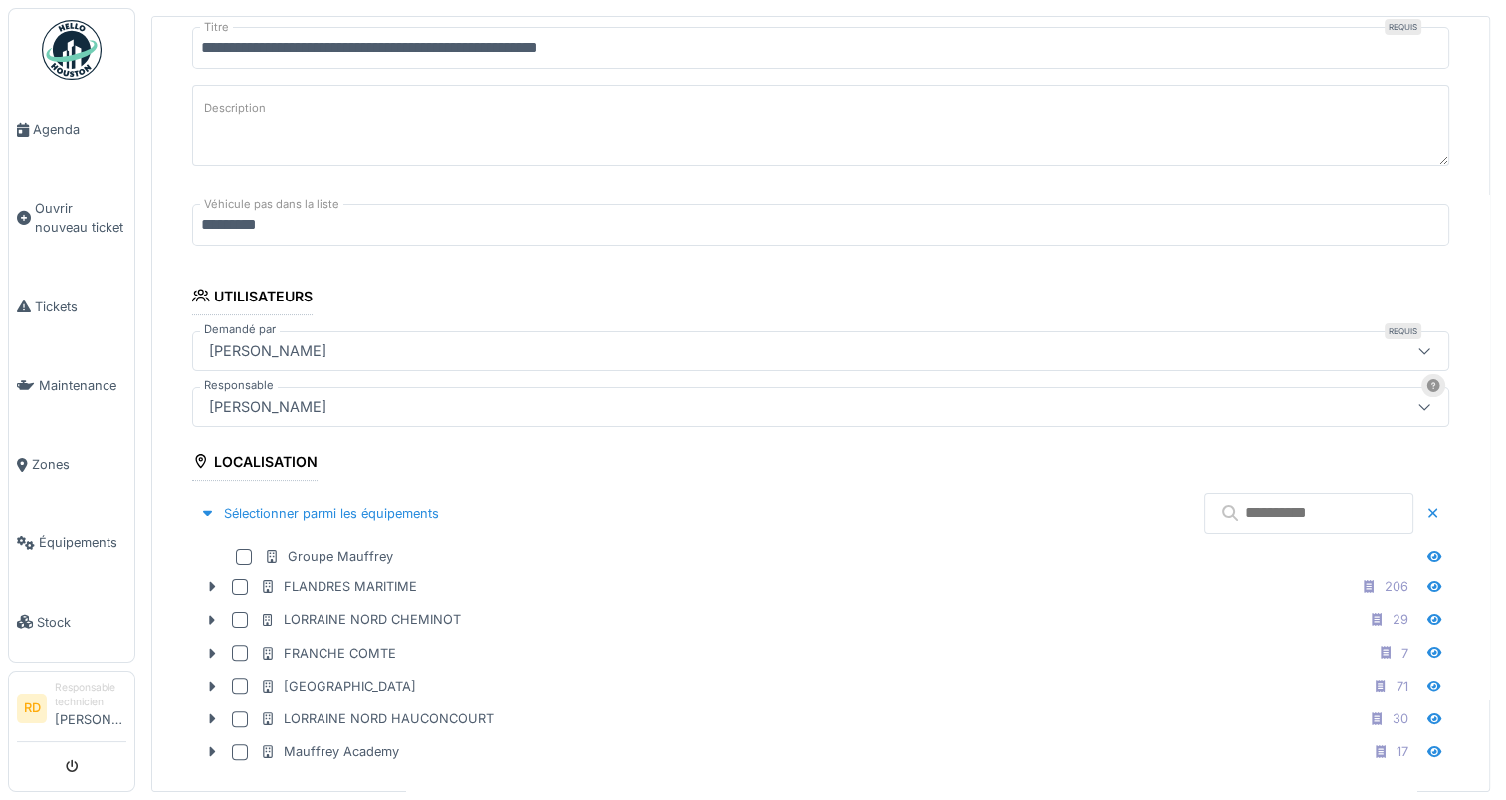
click at [1205, 510] on input "text" at bounding box center [1309, 514] width 209 height 42
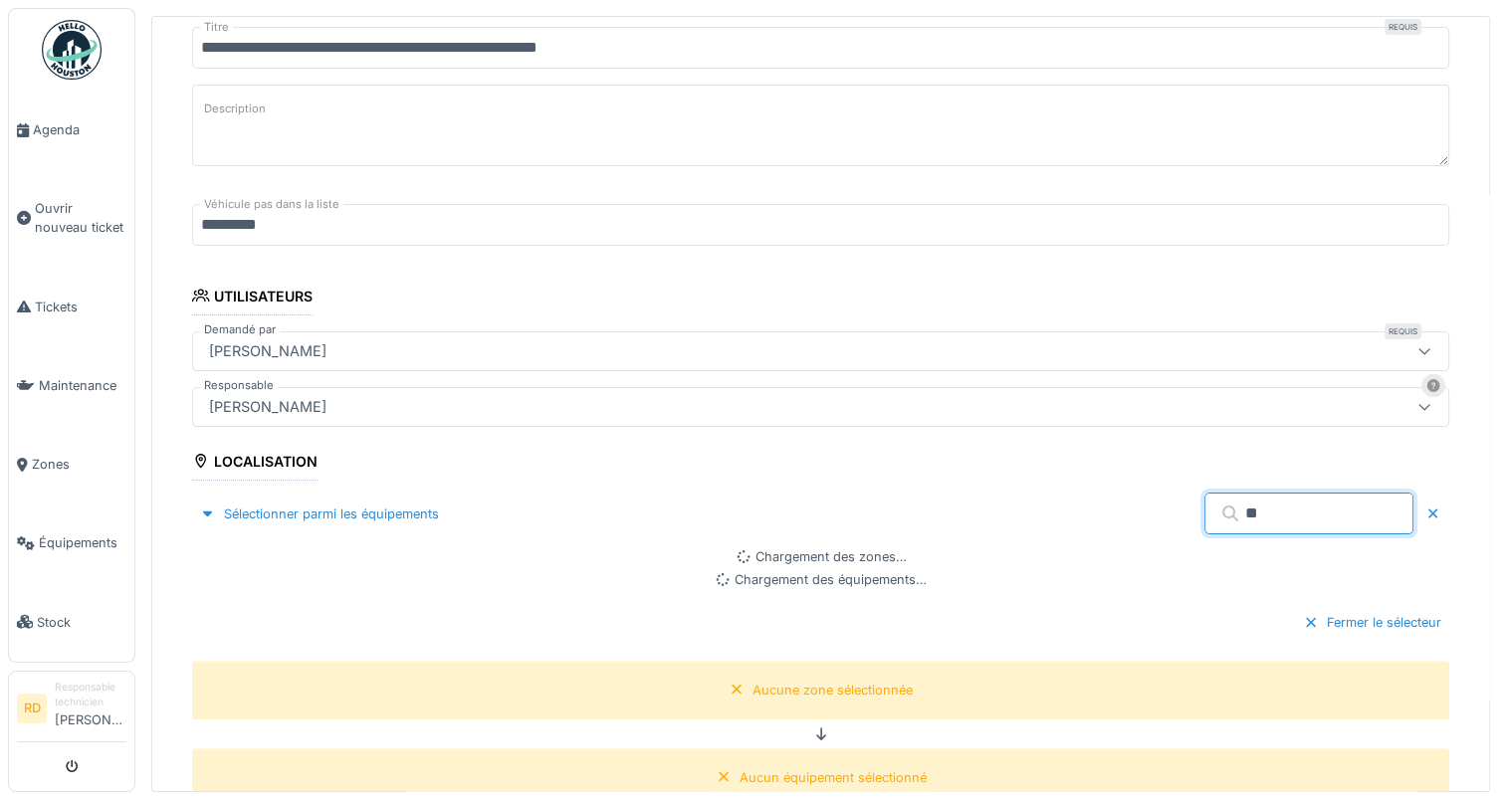
type input "*"
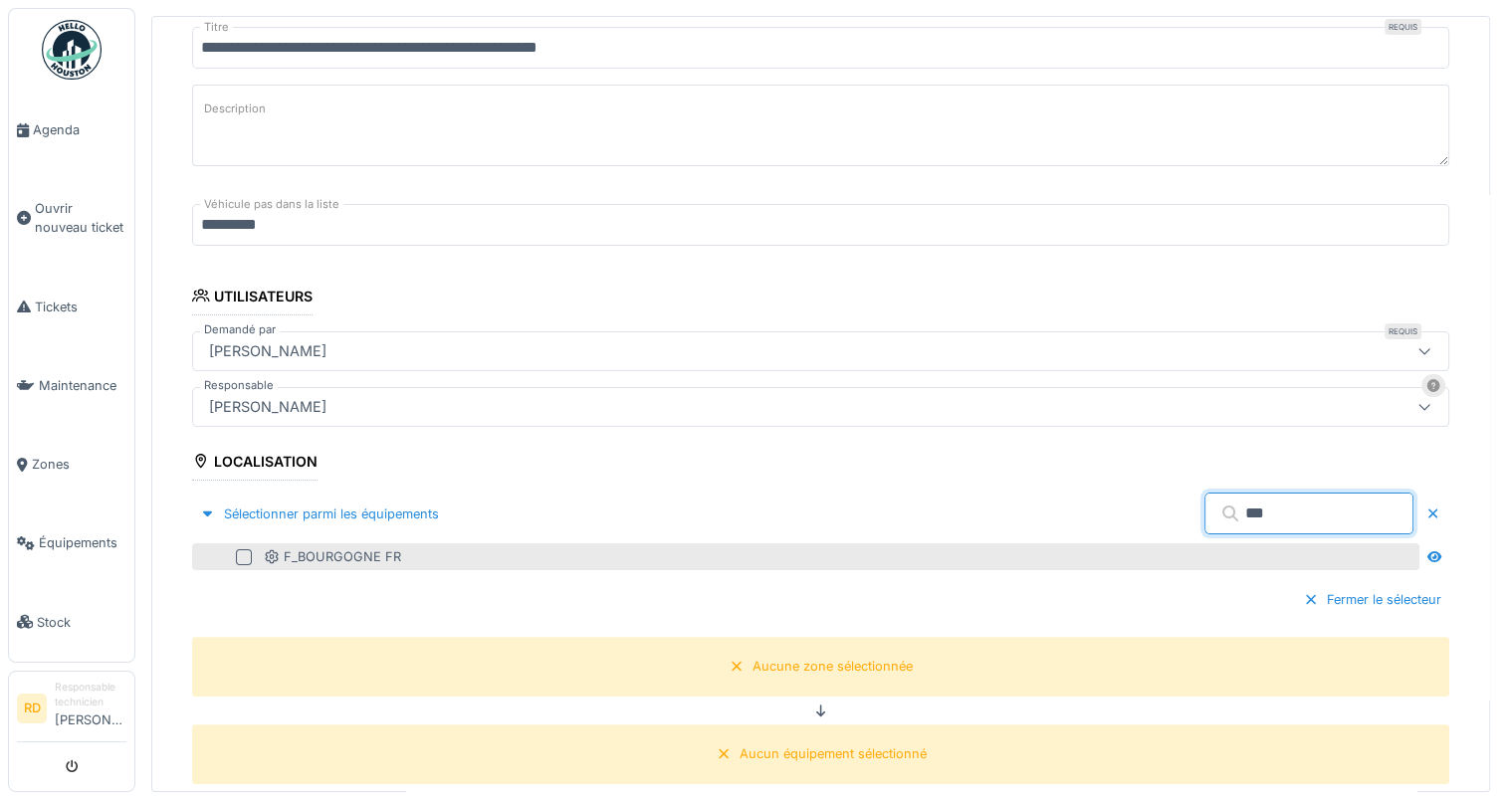
type input "***"
click at [250, 552] on div at bounding box center [244, 558] width 16 height 16
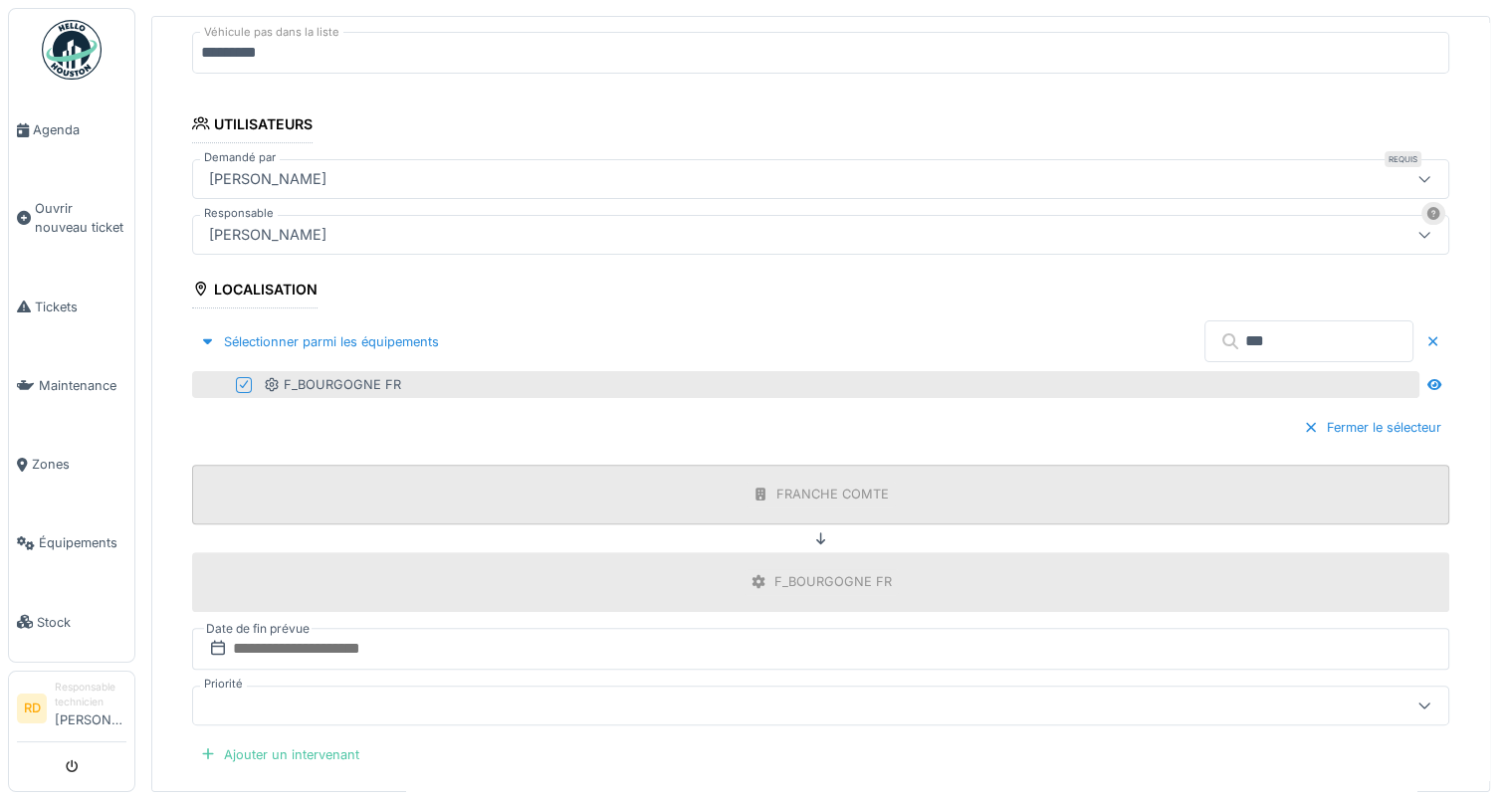
scroll to position [528, 0]
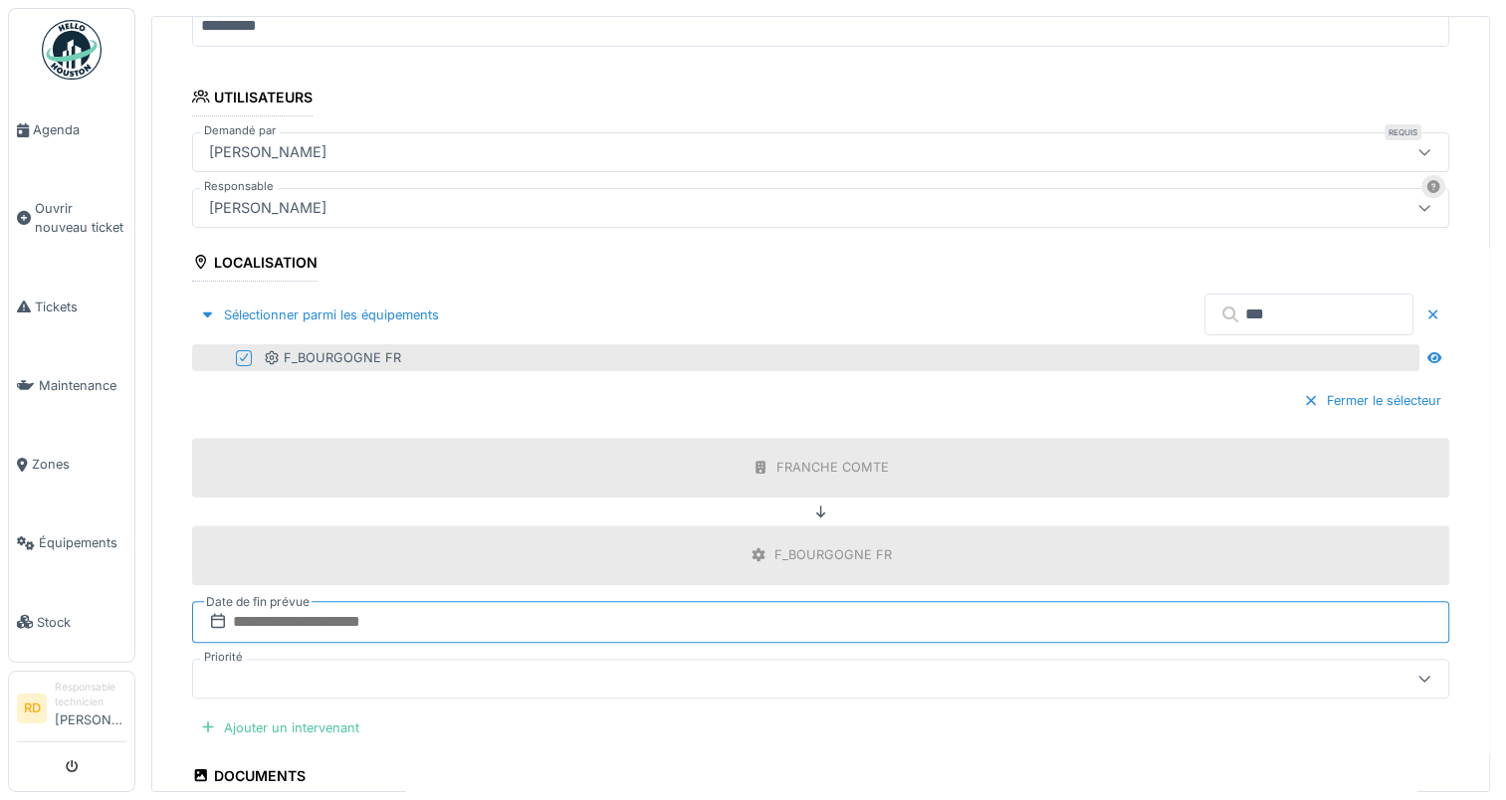
click at [283, 604] on input "text" at bounding box center [820, 622] width 1257 height 42
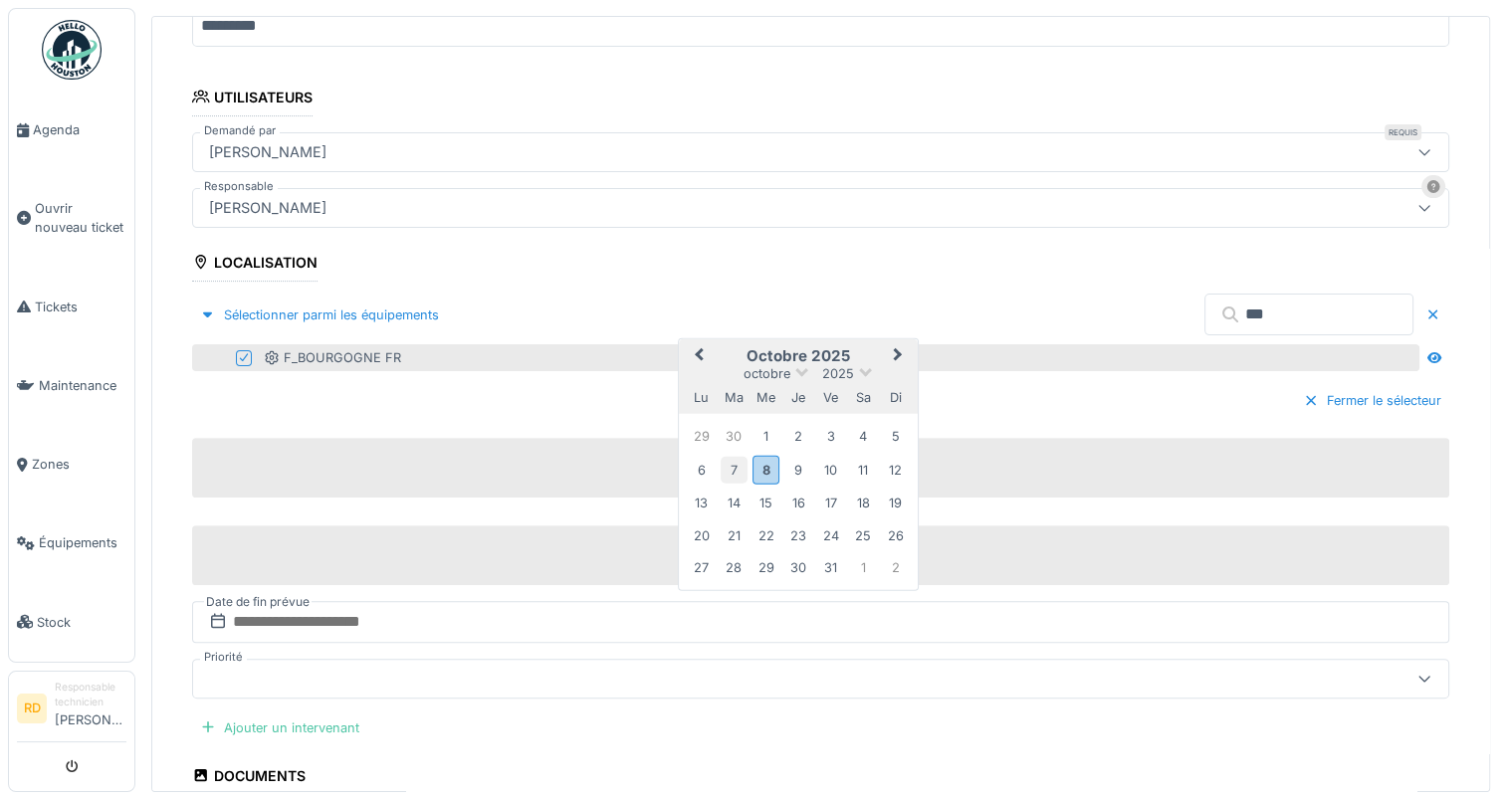
click at [725, 459] on div "7" at bounding box center [734, 469] width 27 height 27
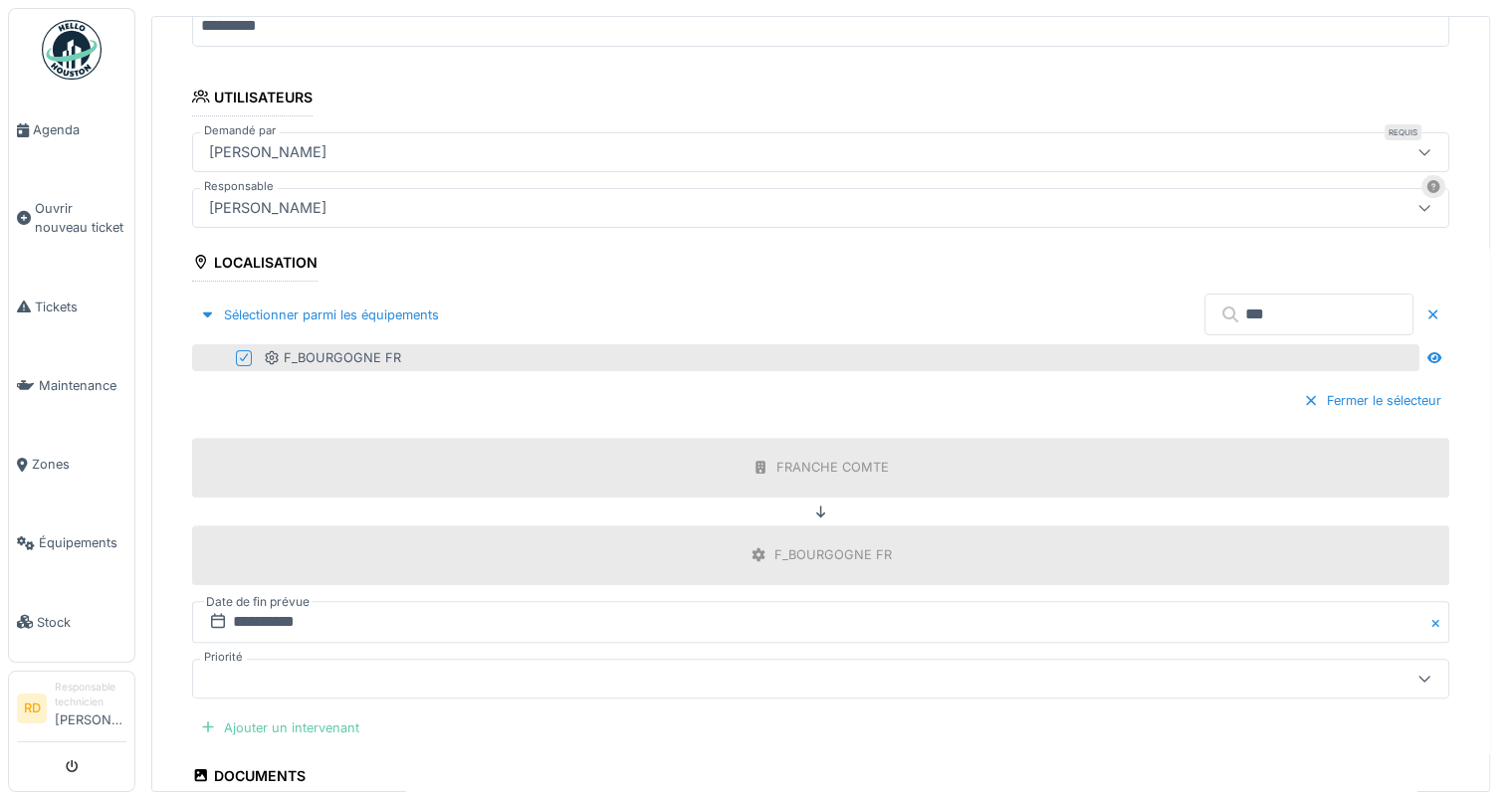
click at [287, 717] on div "Ajouter un intervenant" at bounding box center [279, 728] width 175 height 27
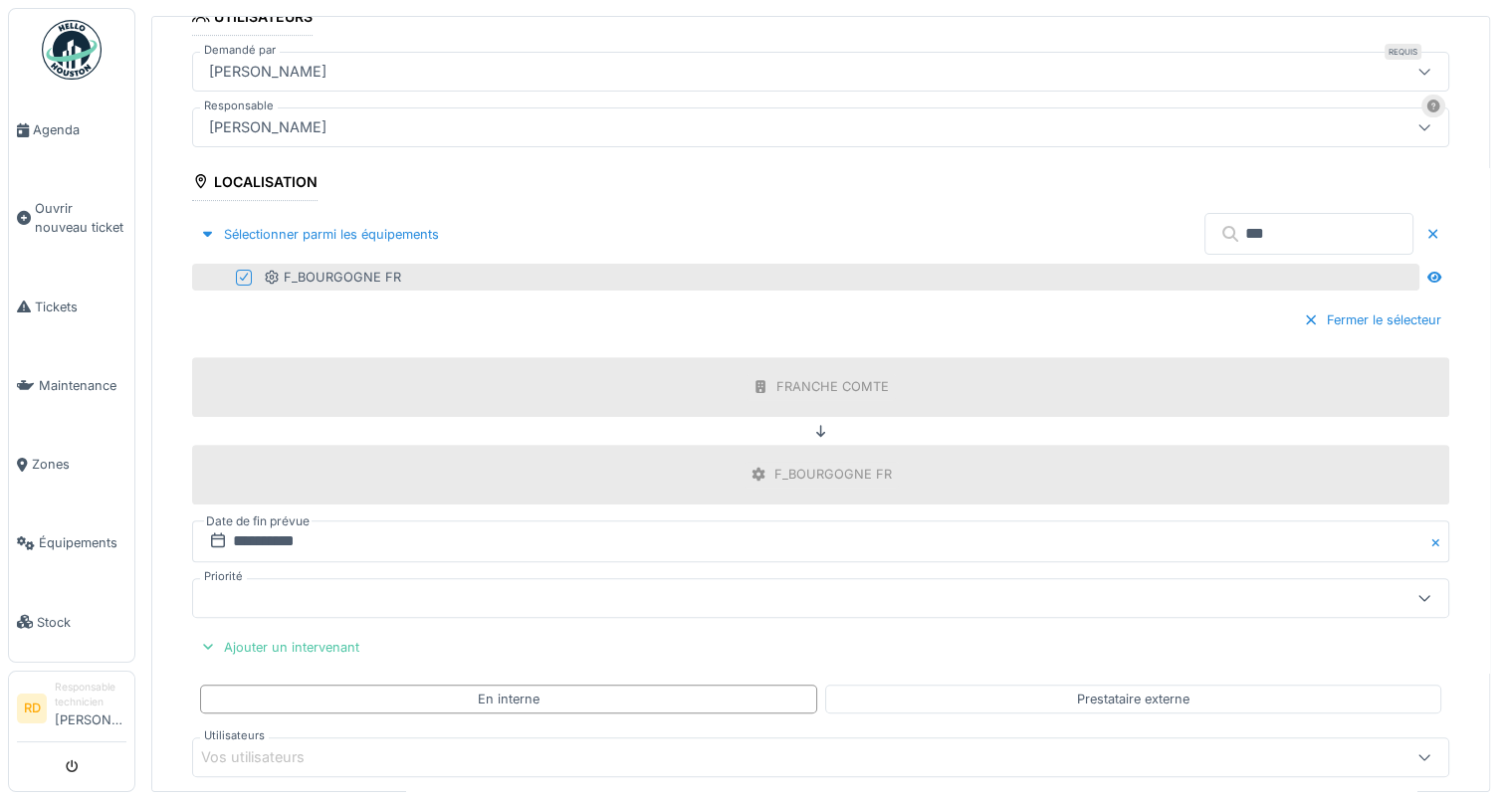
scroll to position [727, 0]
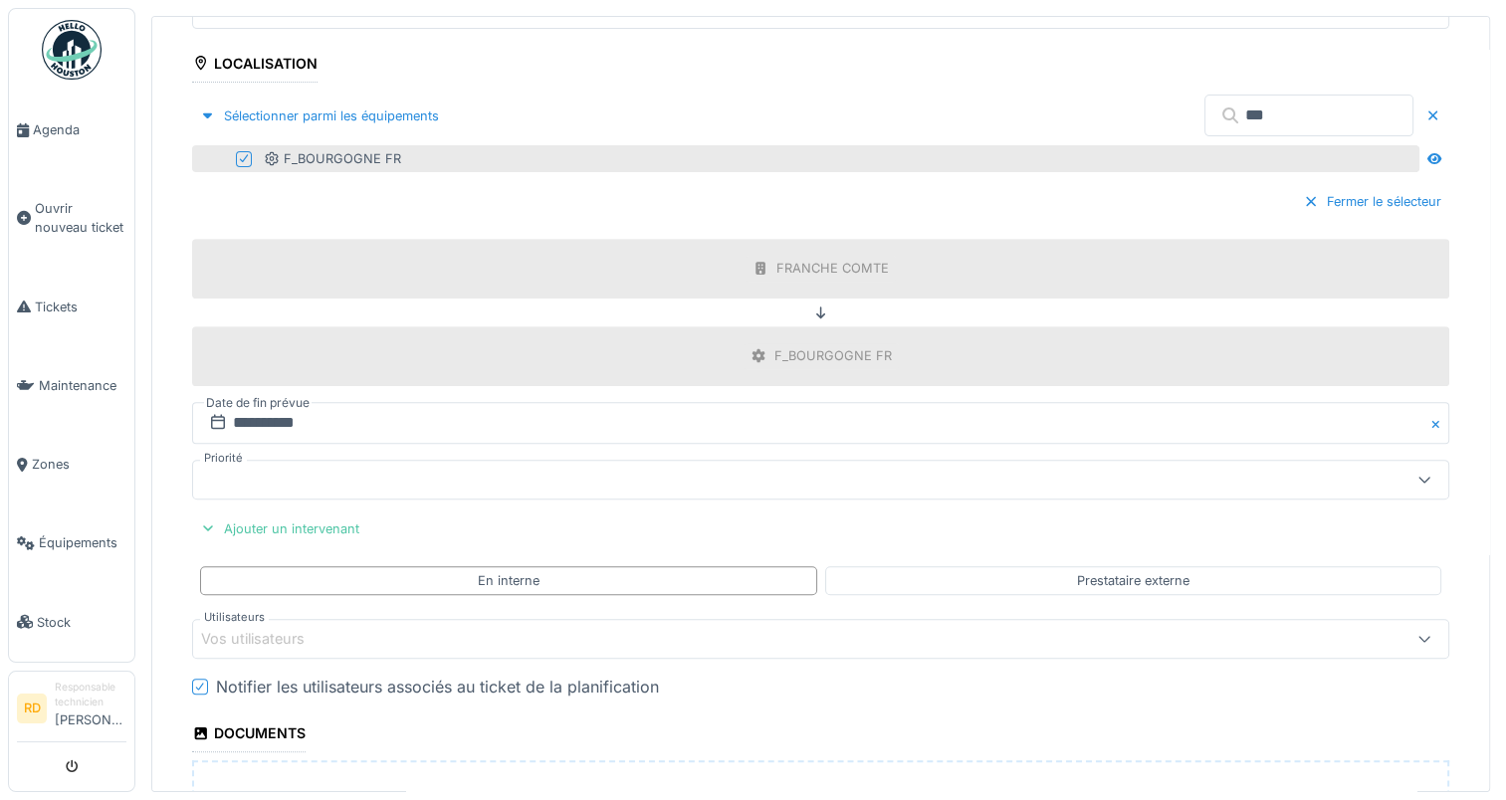
click at [273, 628] on div "Vos utilisateurs" at bounding box center [266, 639] width 131 height 22
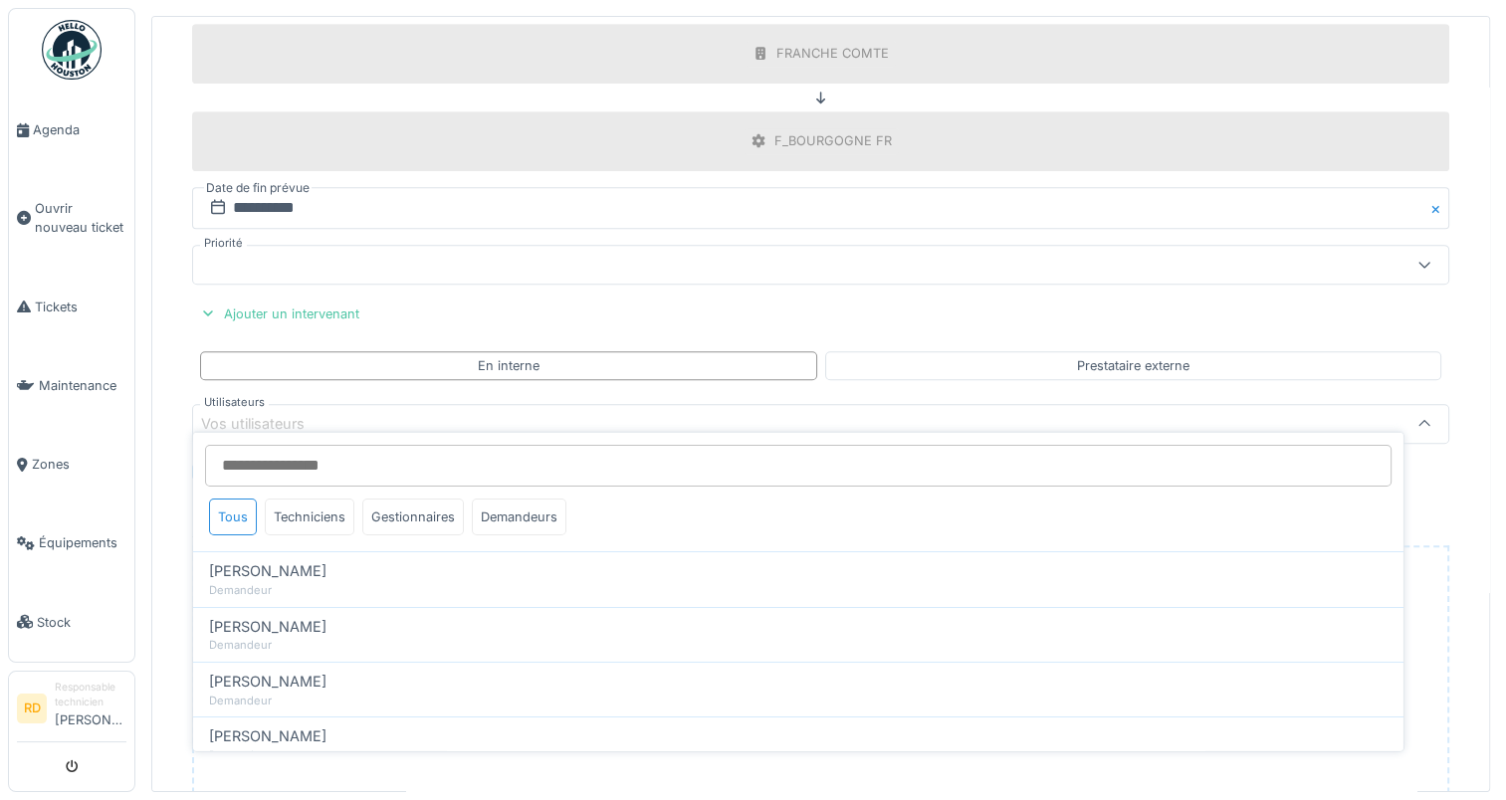
scroll to position [956, 0]
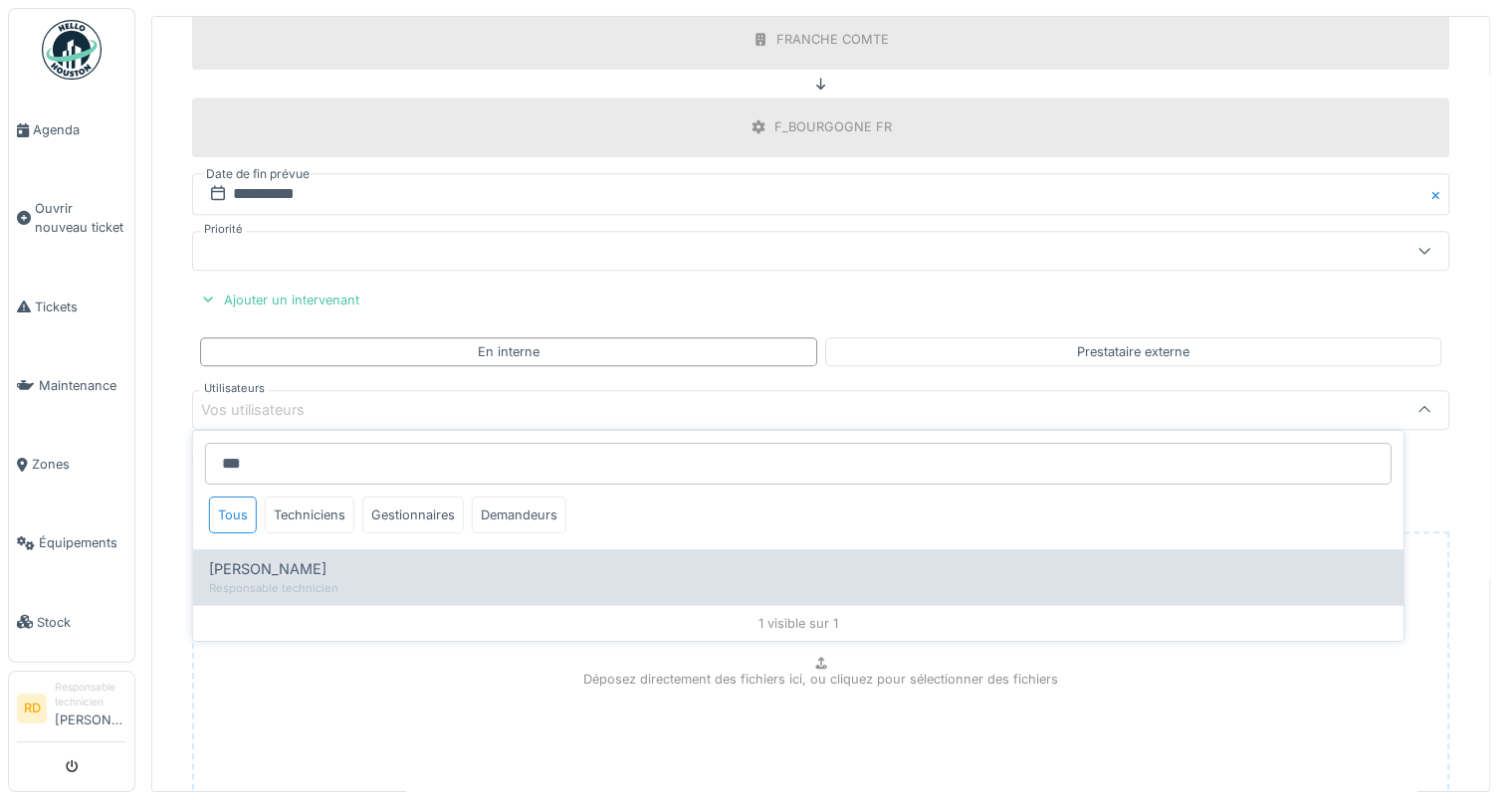
type input "***"
click at [283, 567] on span "[PERSON_NAME]" at bounding box center [267, 569] width 117 height 22
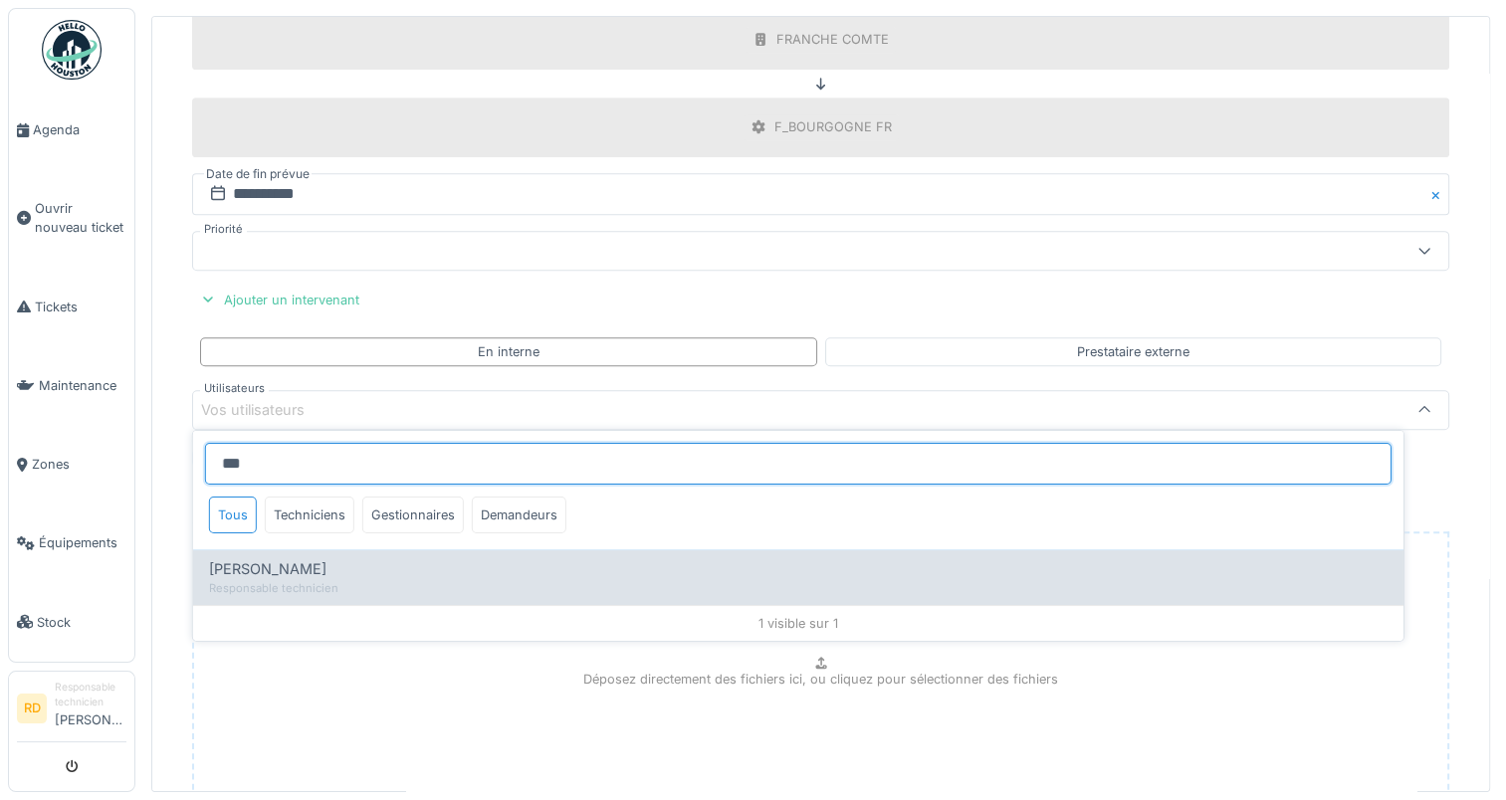
type input "*****"
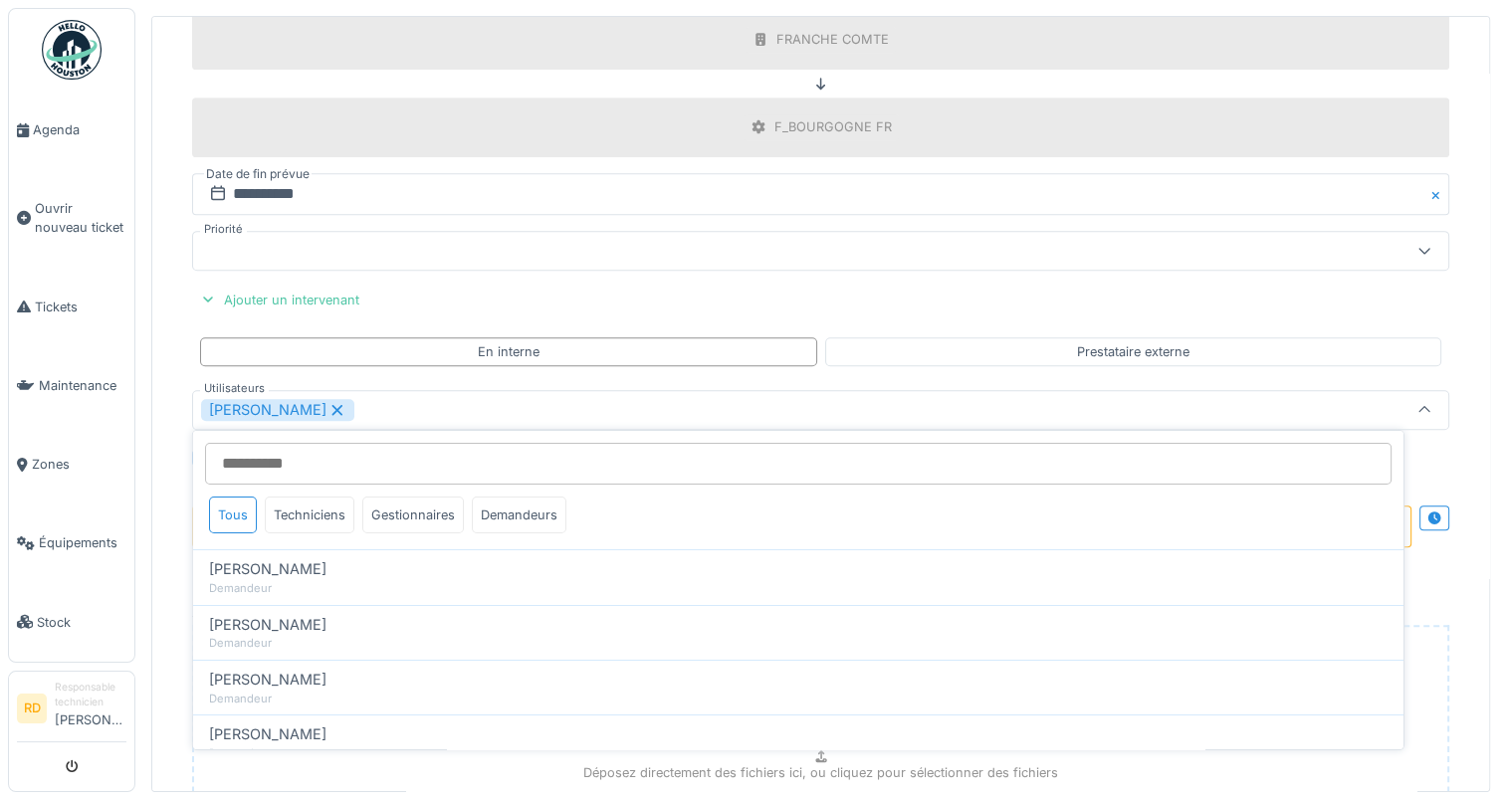
click at [410, 399] on div "[PERSON_NAME]" at bounding box center [751, 410] width 1100 height 22
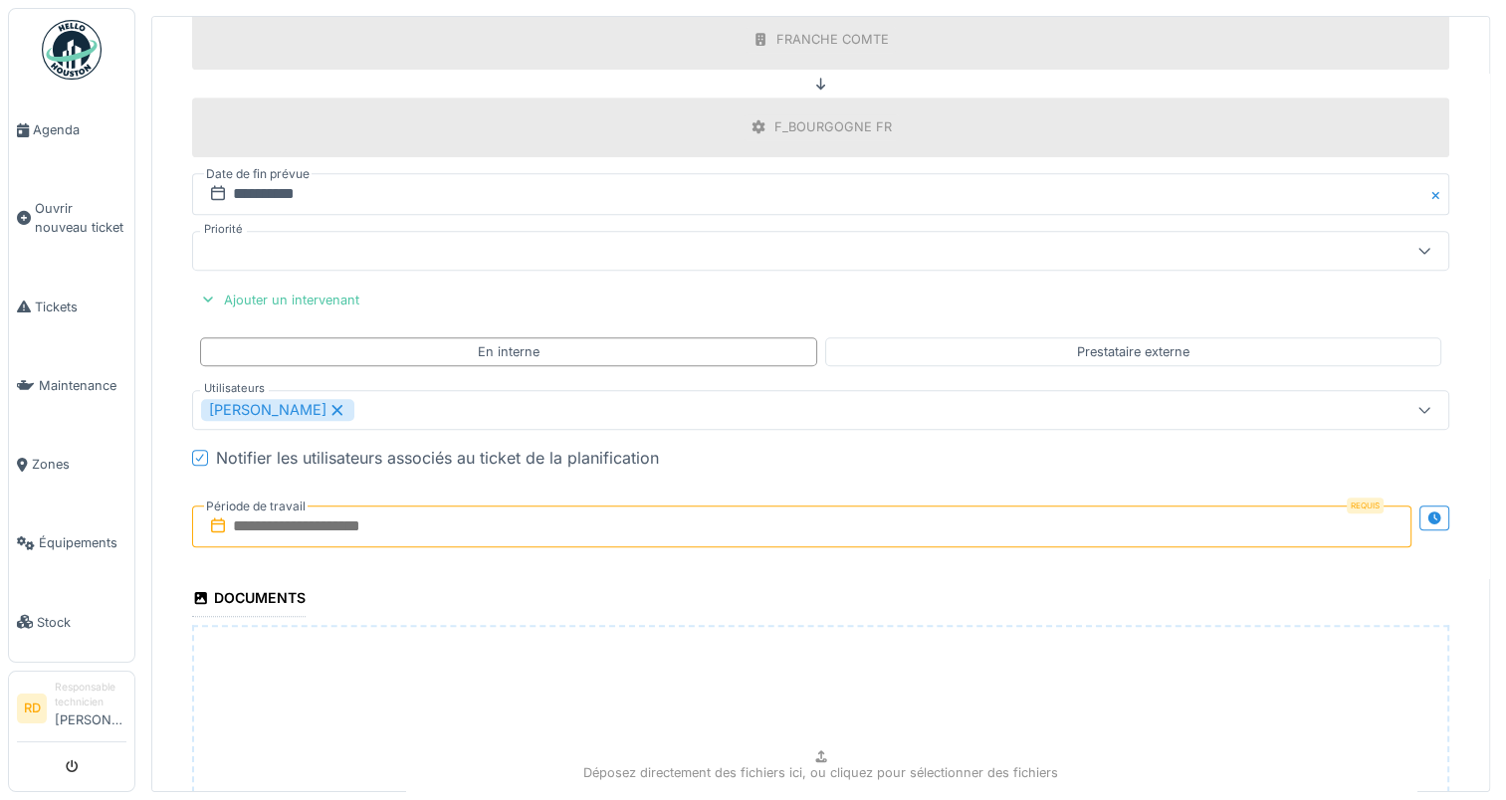
click at [298, 514] on input "text" at bounding box center [801, 527] width 1219 height 42
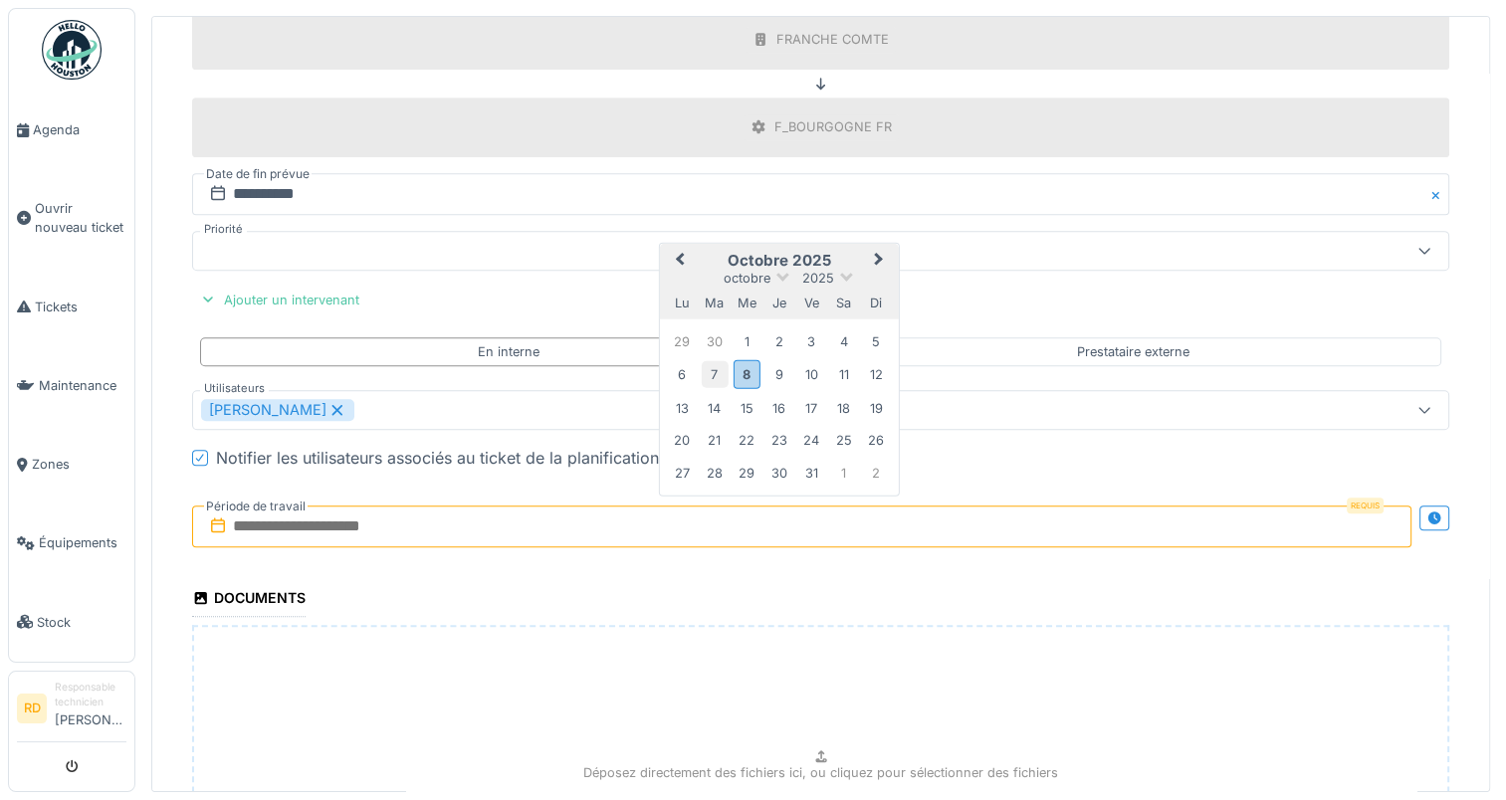
click at [713, 361] on div "7" at bounding box center [714, 374] width 27 height 27
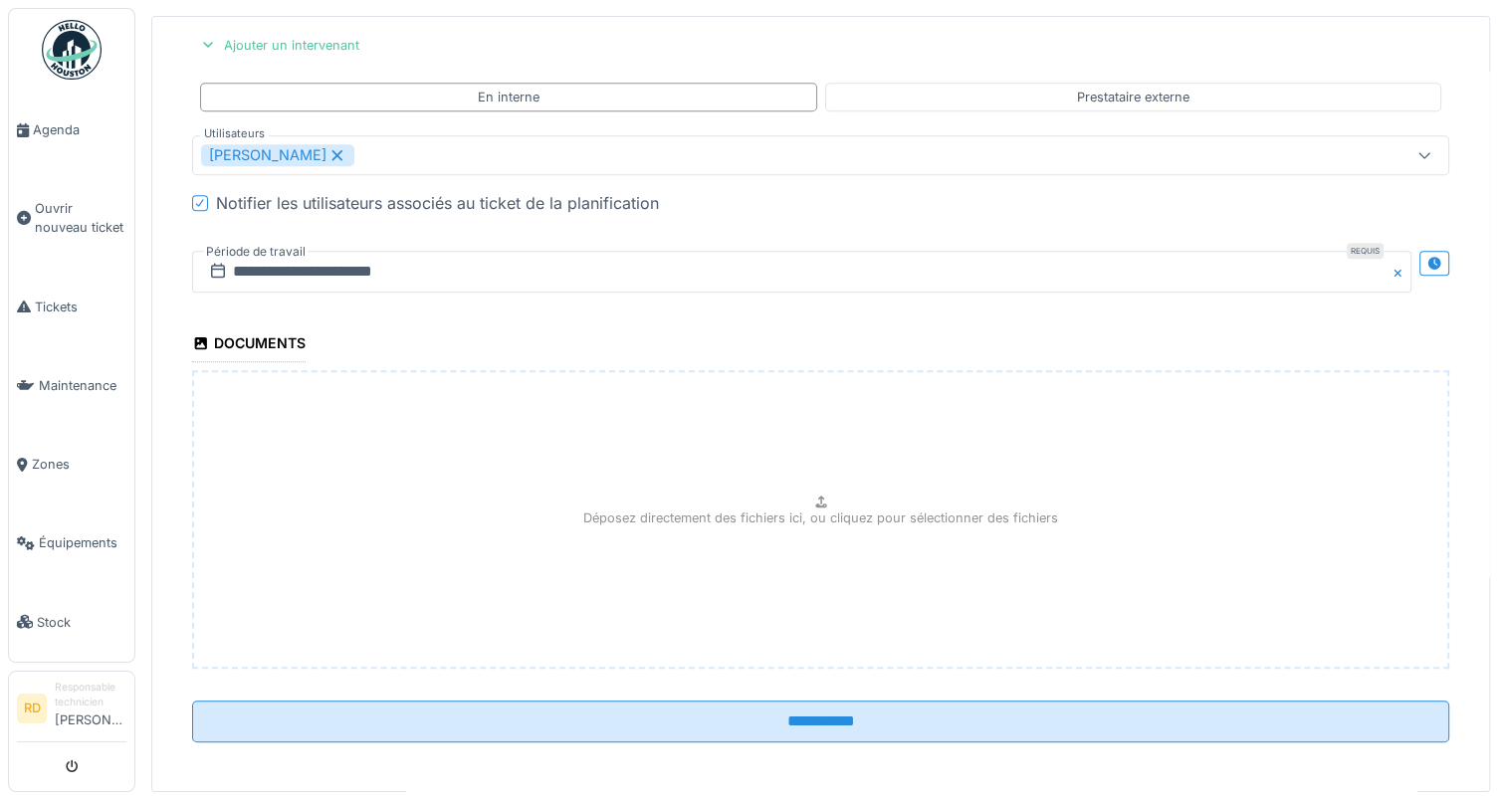
scroll to position [7, 0]
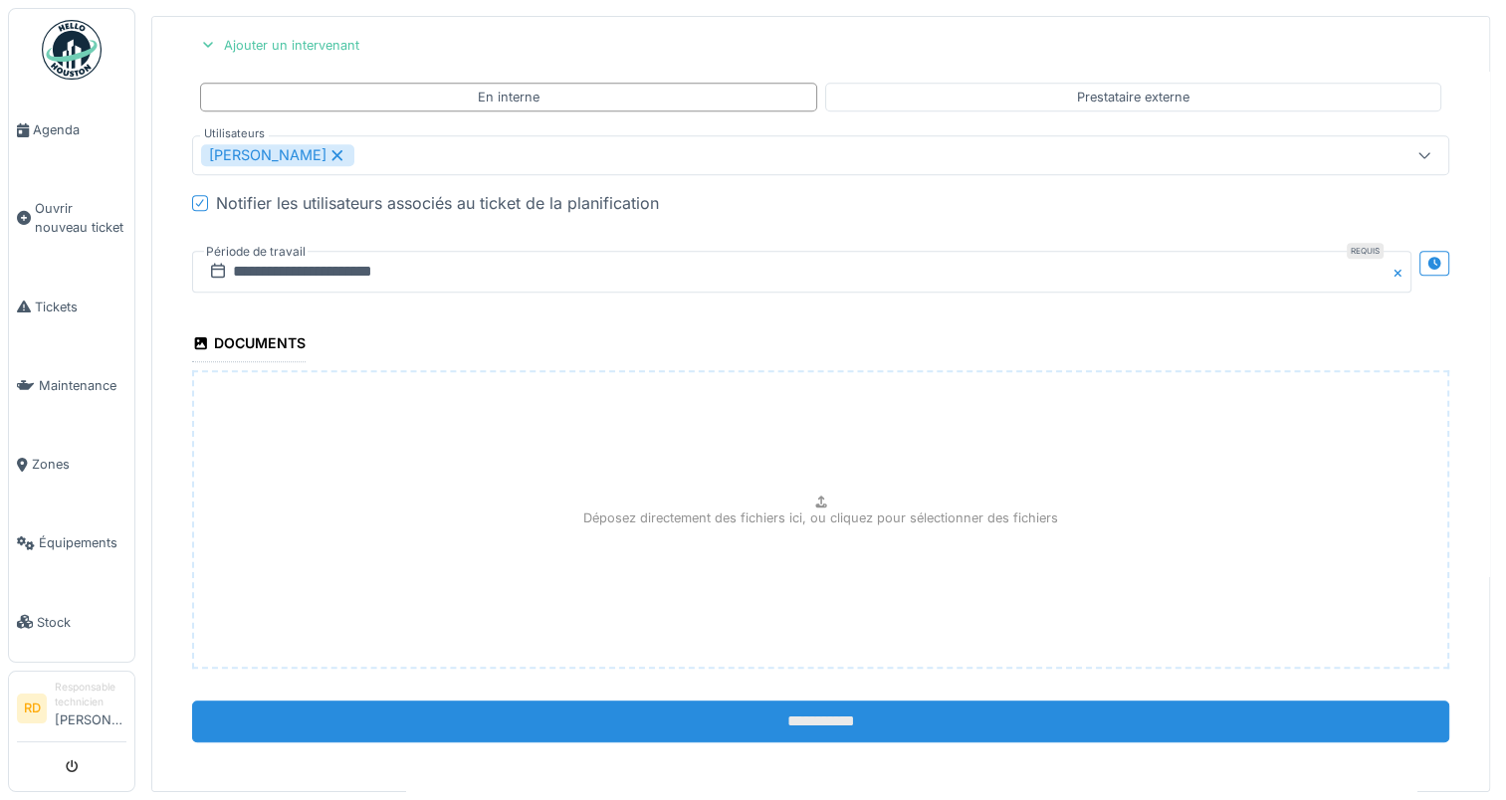
click at [807, 717] on input "**********" at bounding box center [820, 722] width 1257 height 42
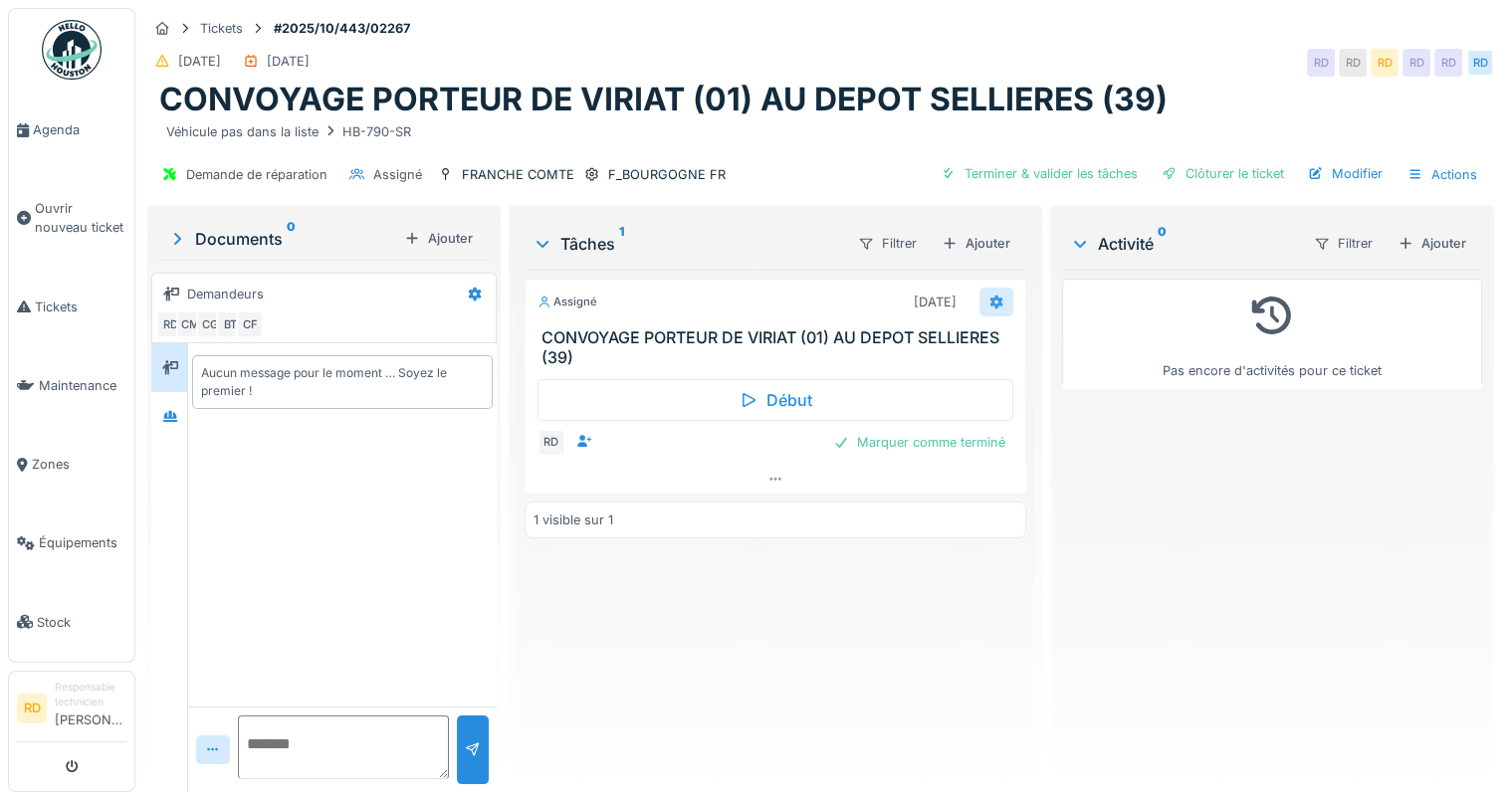
click at [991, 296] on icon at bounding box center [997, 303] width 13 height 14
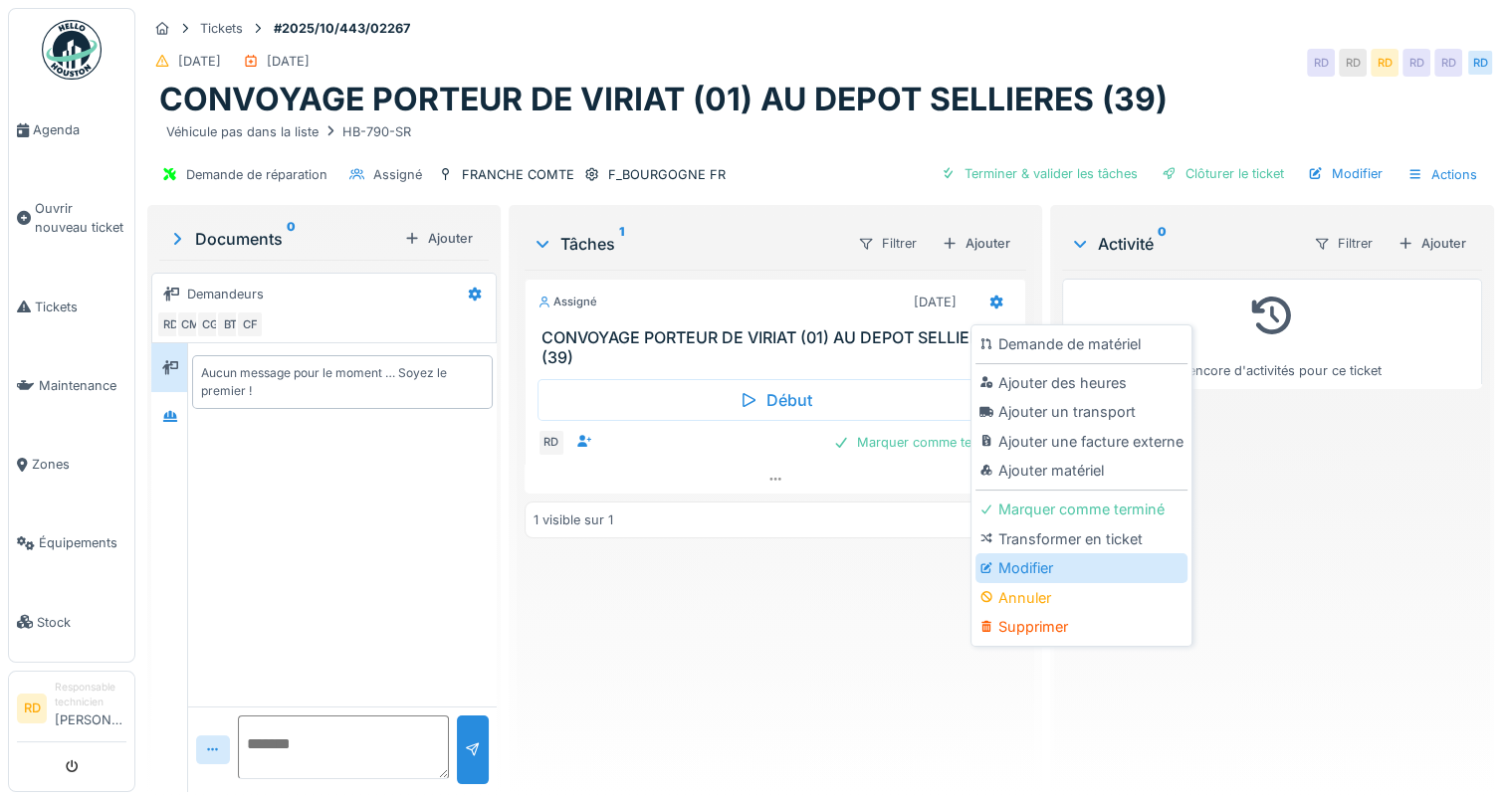
click at [1023, 566] on div "Modifier" at bounding box center [1082, 568] width 212 height 30
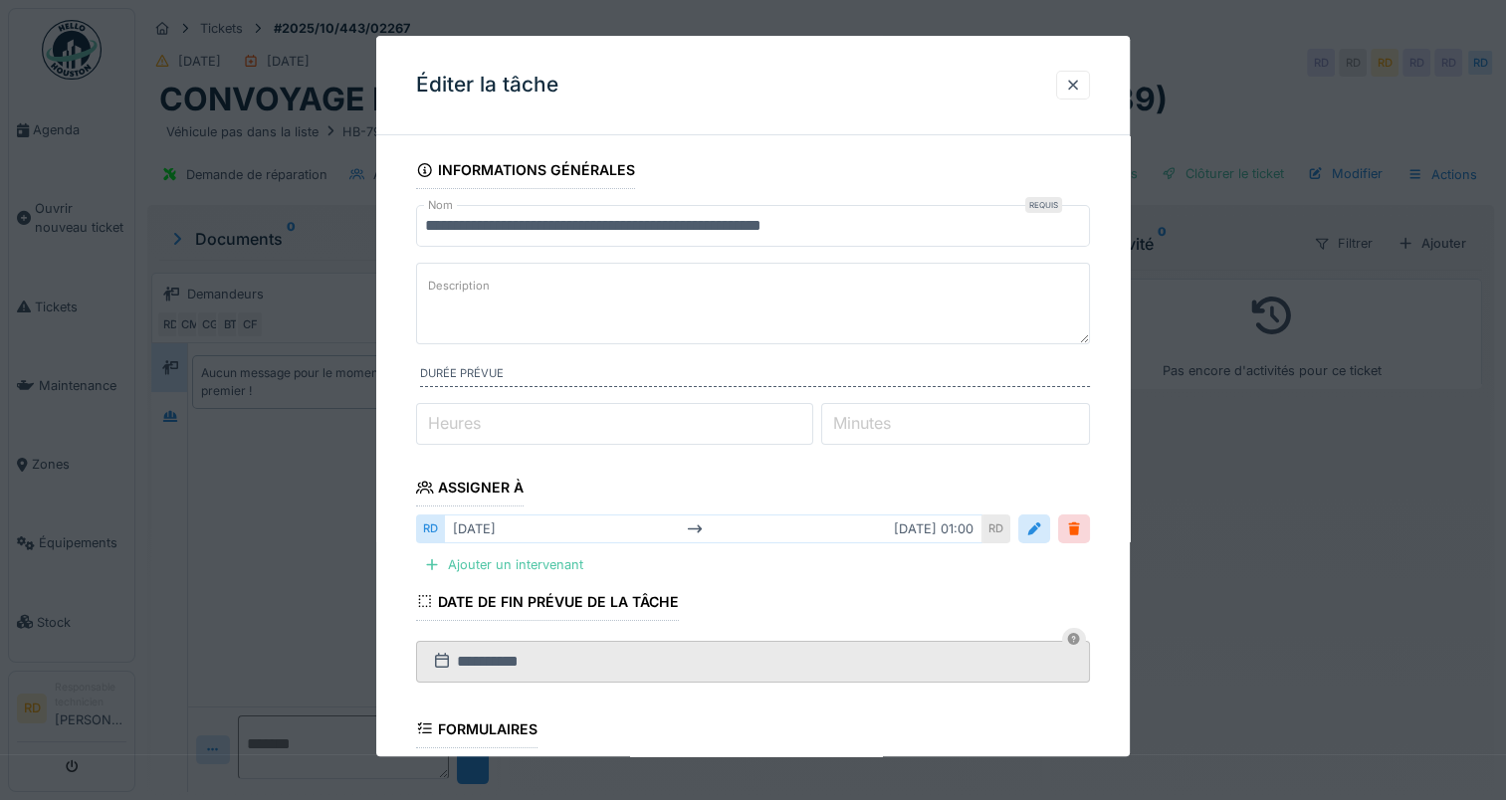
click at [438, 416] on label "Heures" at bounding box center [454, 423] width 61 height 24
click at [438, 416] on input "*" at bounding box center [614, 424] width 397 height 42
type input "*"
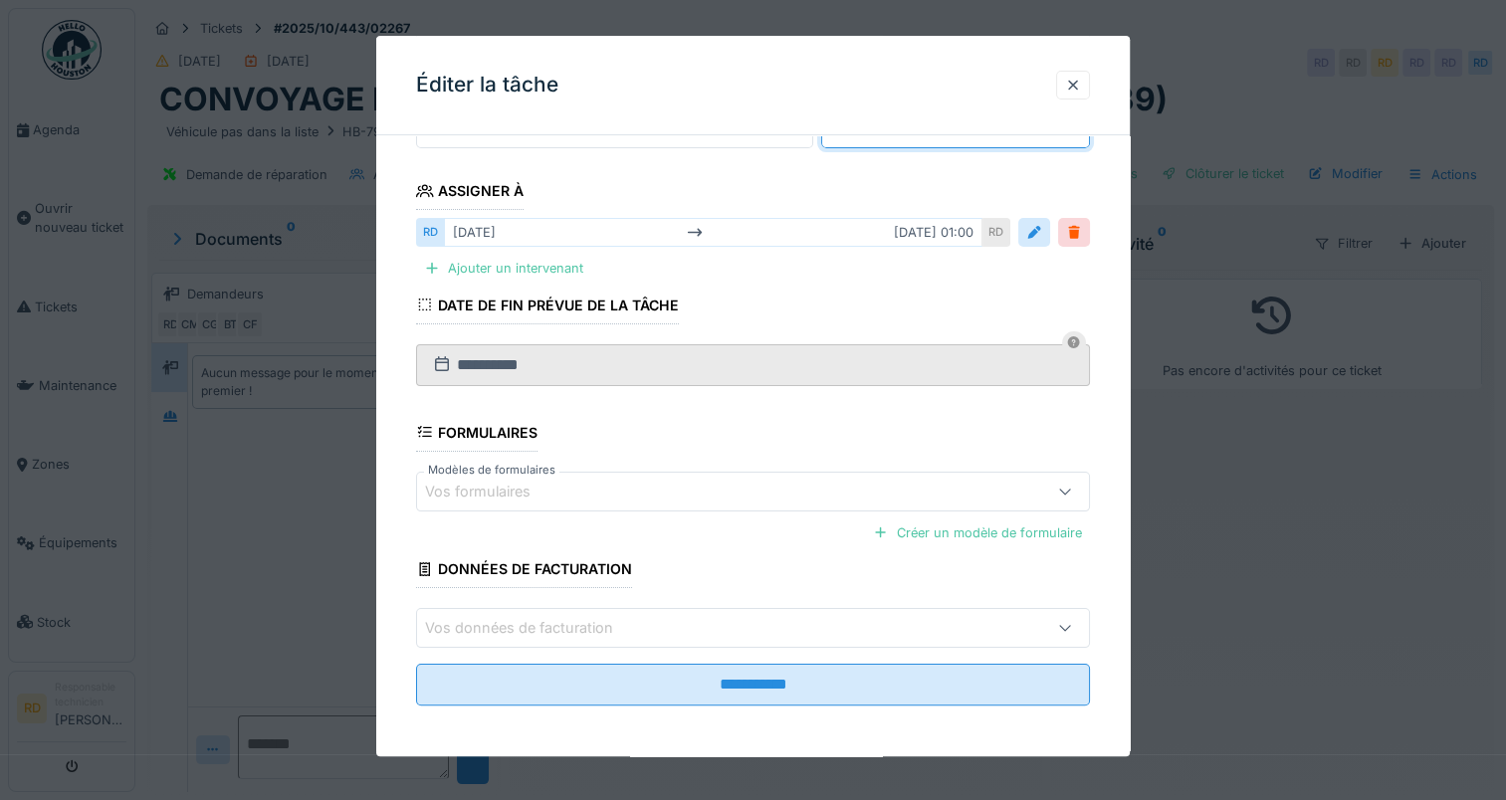
scroll to position [298, 0]
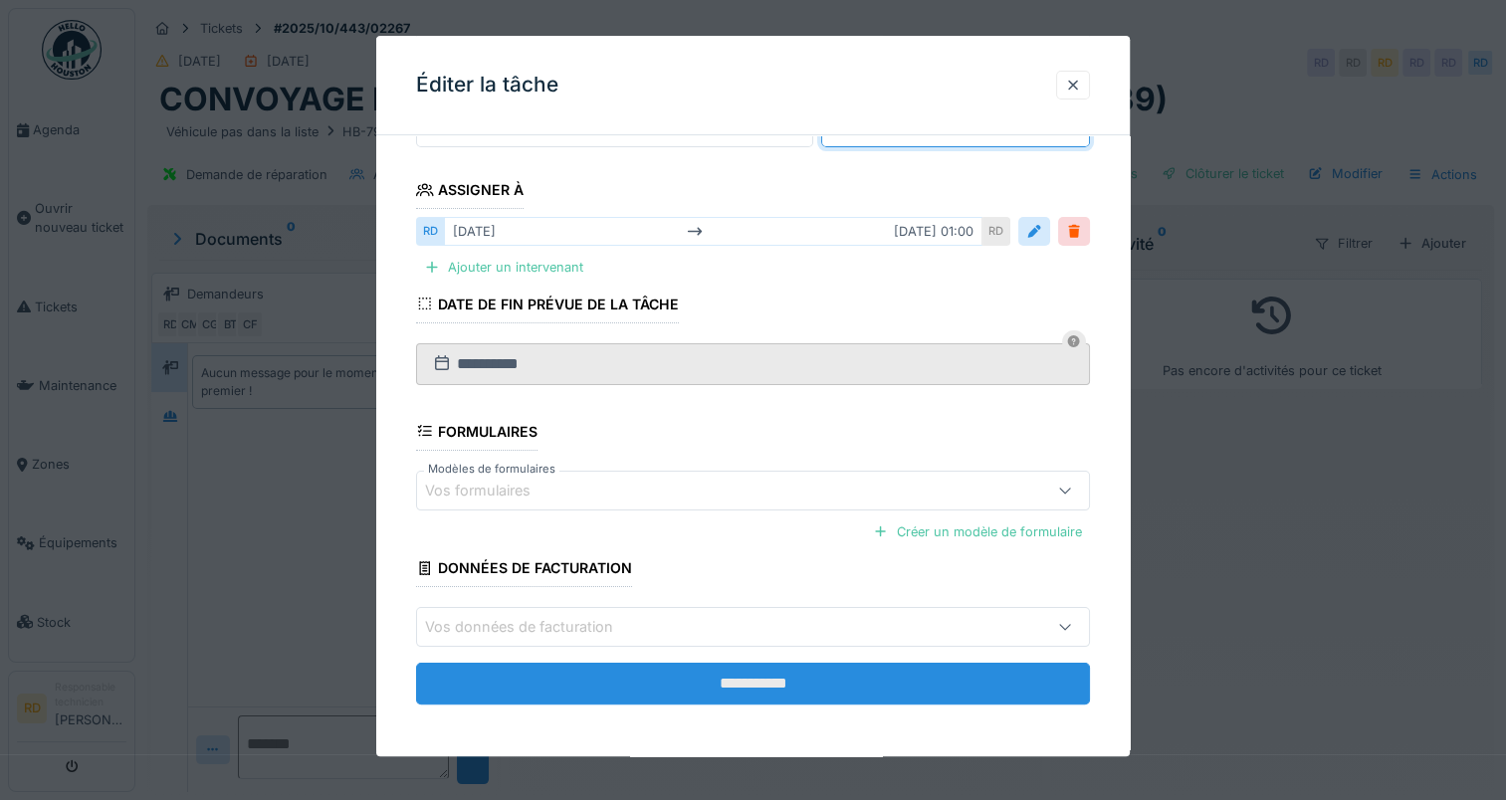
type input "**"
click at [698, 682] on input "**********" at bounding box center [753, 684] width 674 height 42
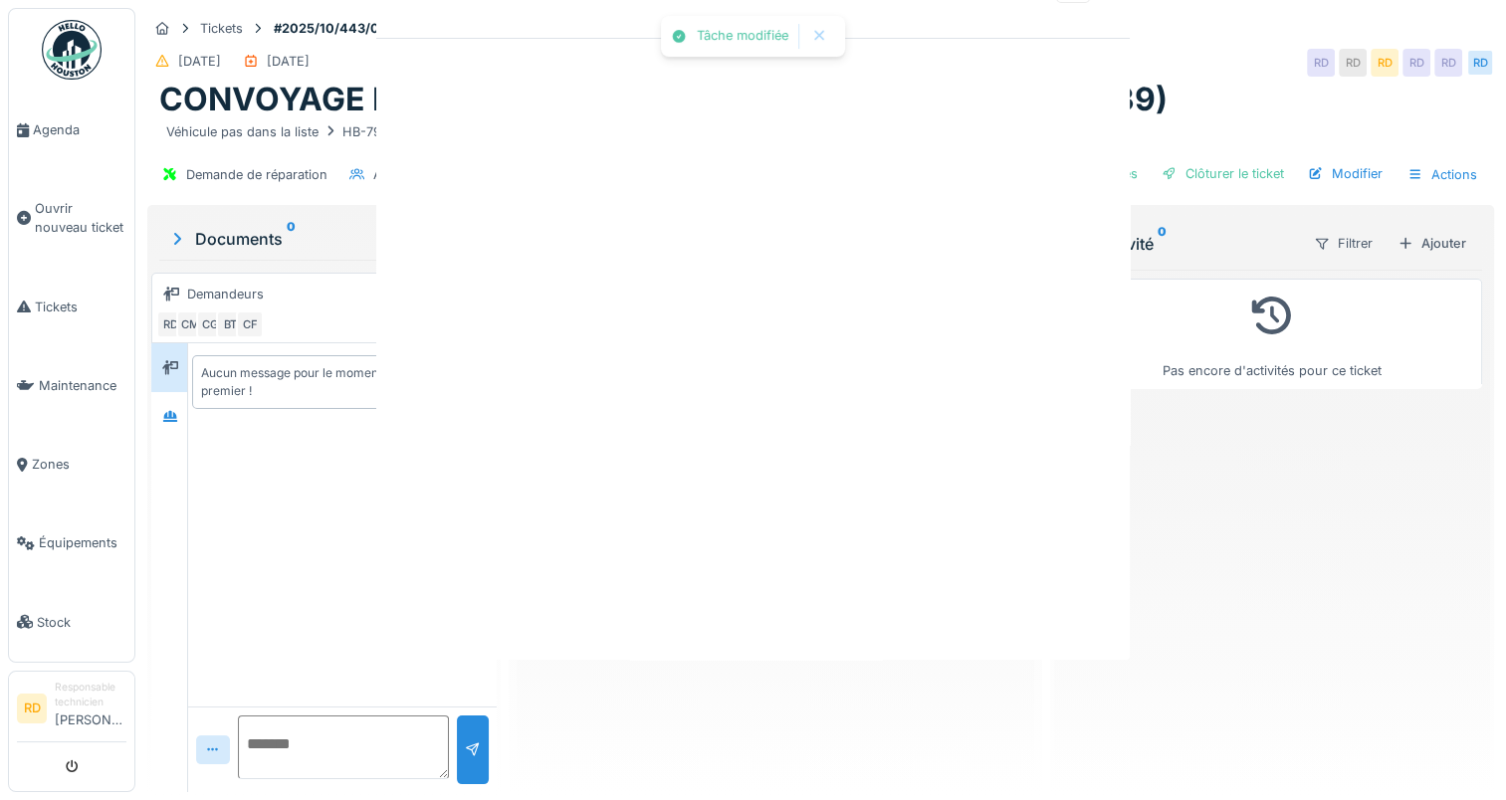
scroll to position [0, 0]
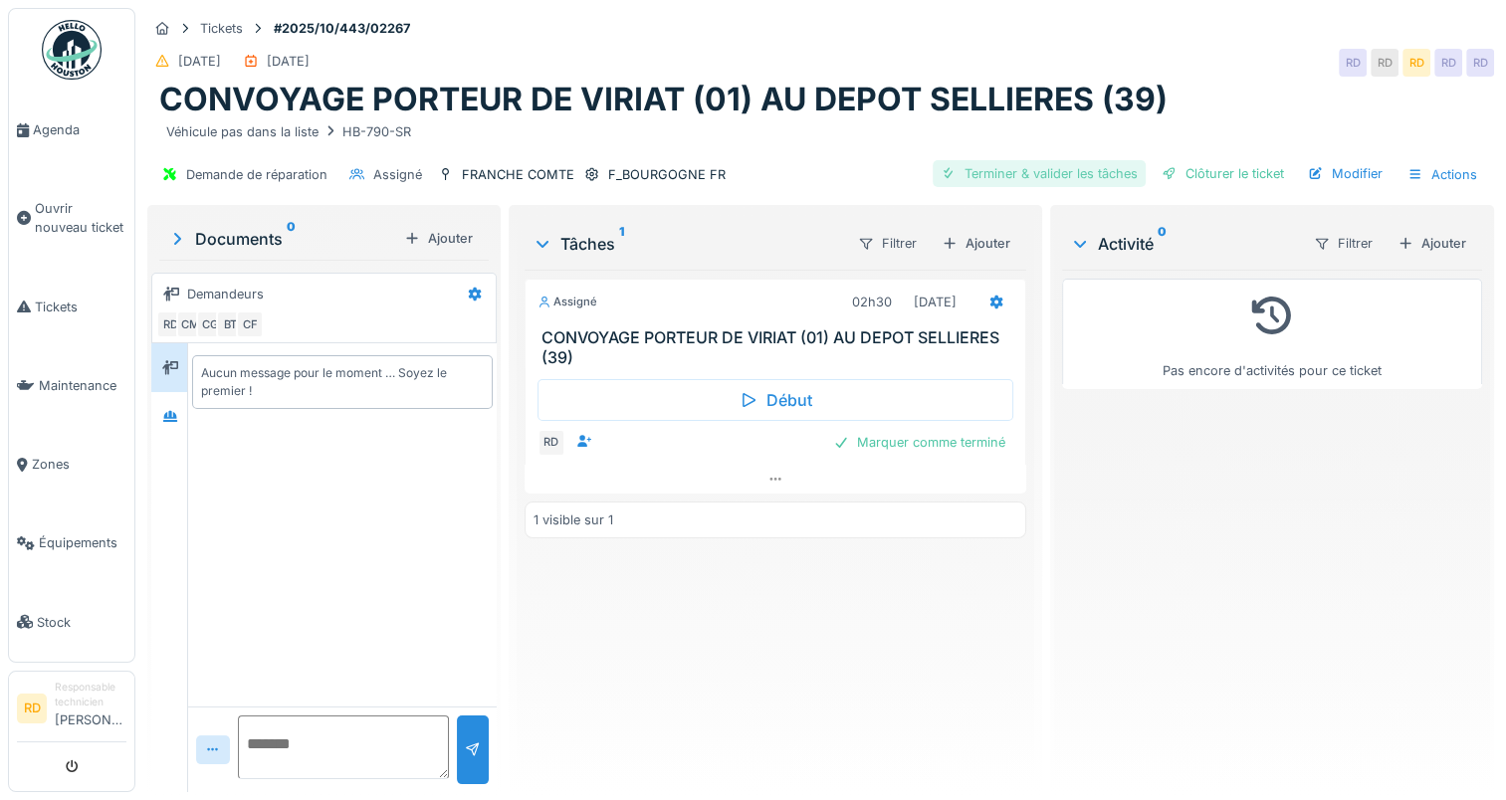
click at [1037, 175] on div "Terminer & valider les tâches" at bounding box center [1039, 173] width 213 height 27
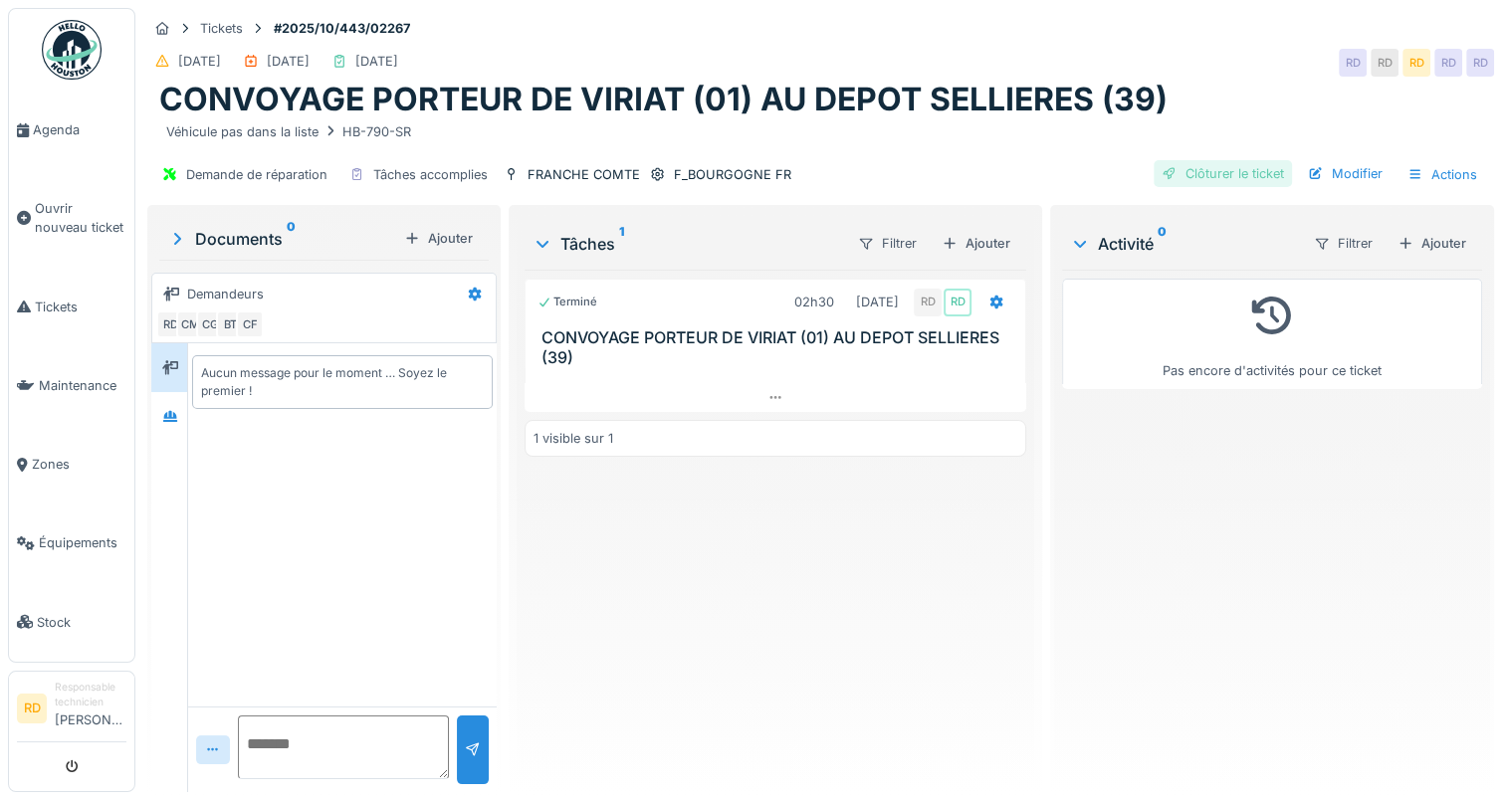
click at [1228, 169] on div "Clôturer le ticket" at bounding box center [1223, 173] width 138 height 27
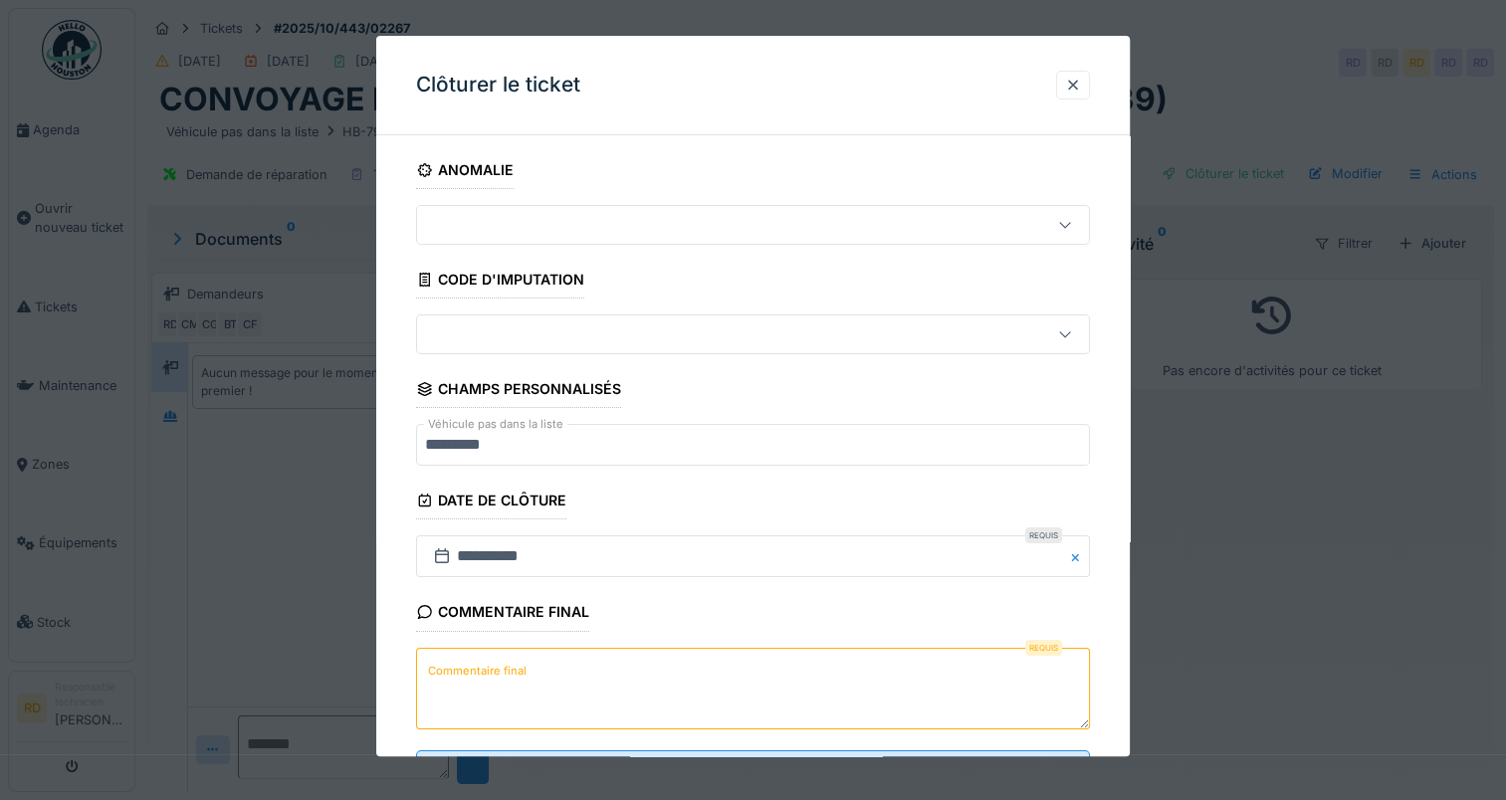
click at [496, 669] on label "Commentaire final" at bounding box center [477, 671] width 107 height 25
click at [496, 669] on textarea "Commentaire final" at bounding box center [753, 689] width 674 height 82
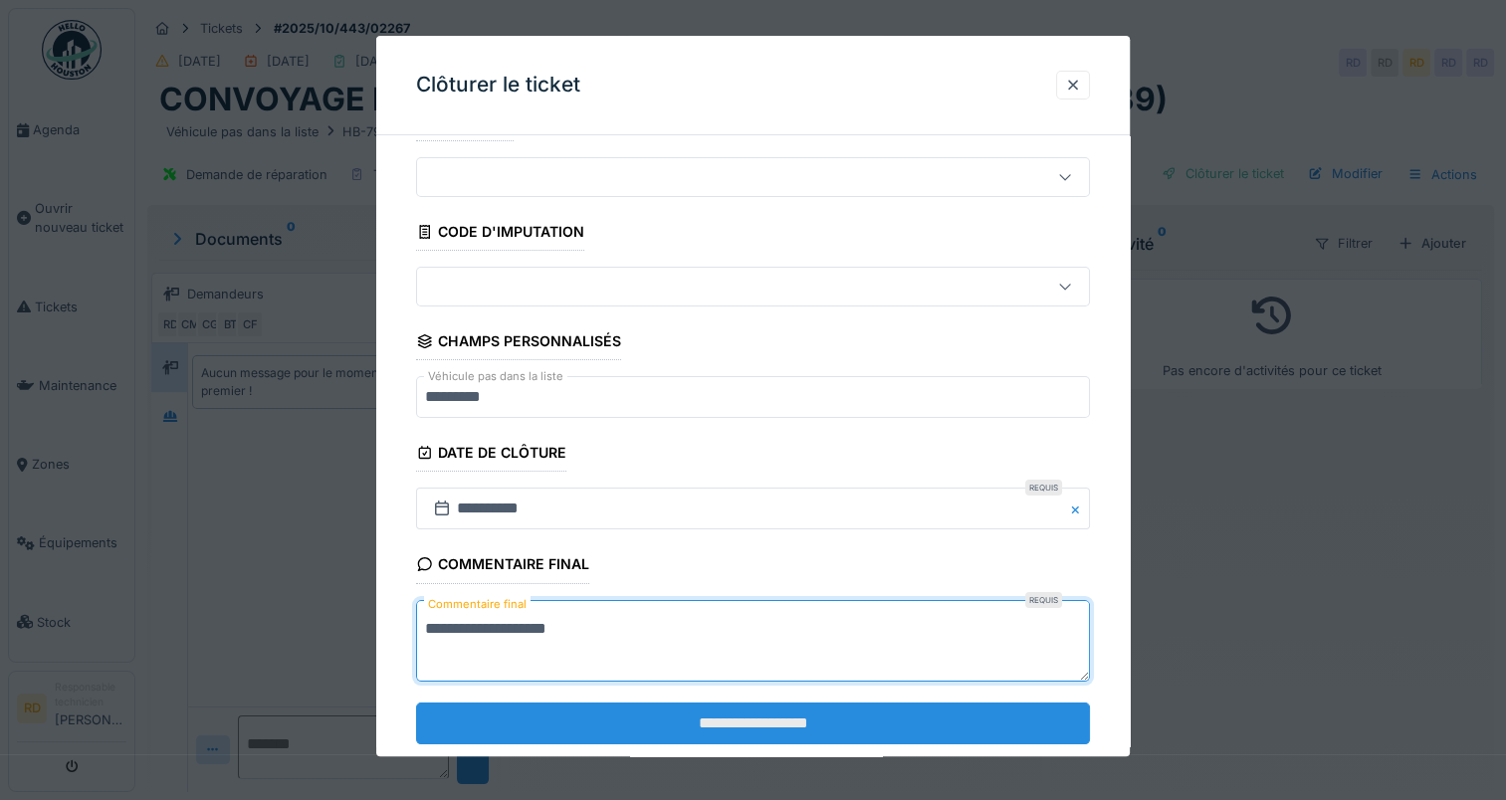
scroll to position [88, 0]
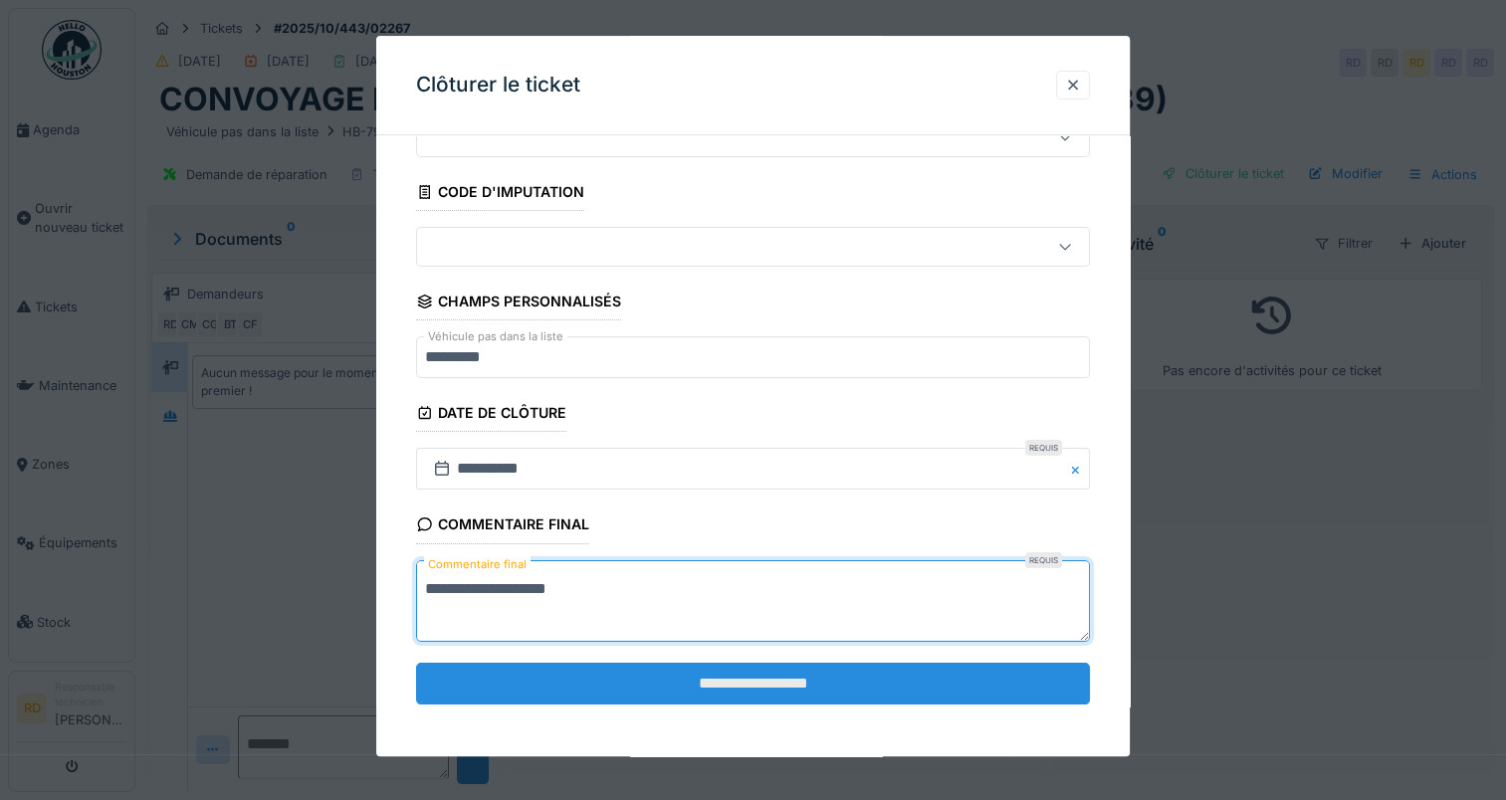
type textarea "**********"
click at [705, 687] on input "**********" at bounding box center [753, 684] width 674 height 42
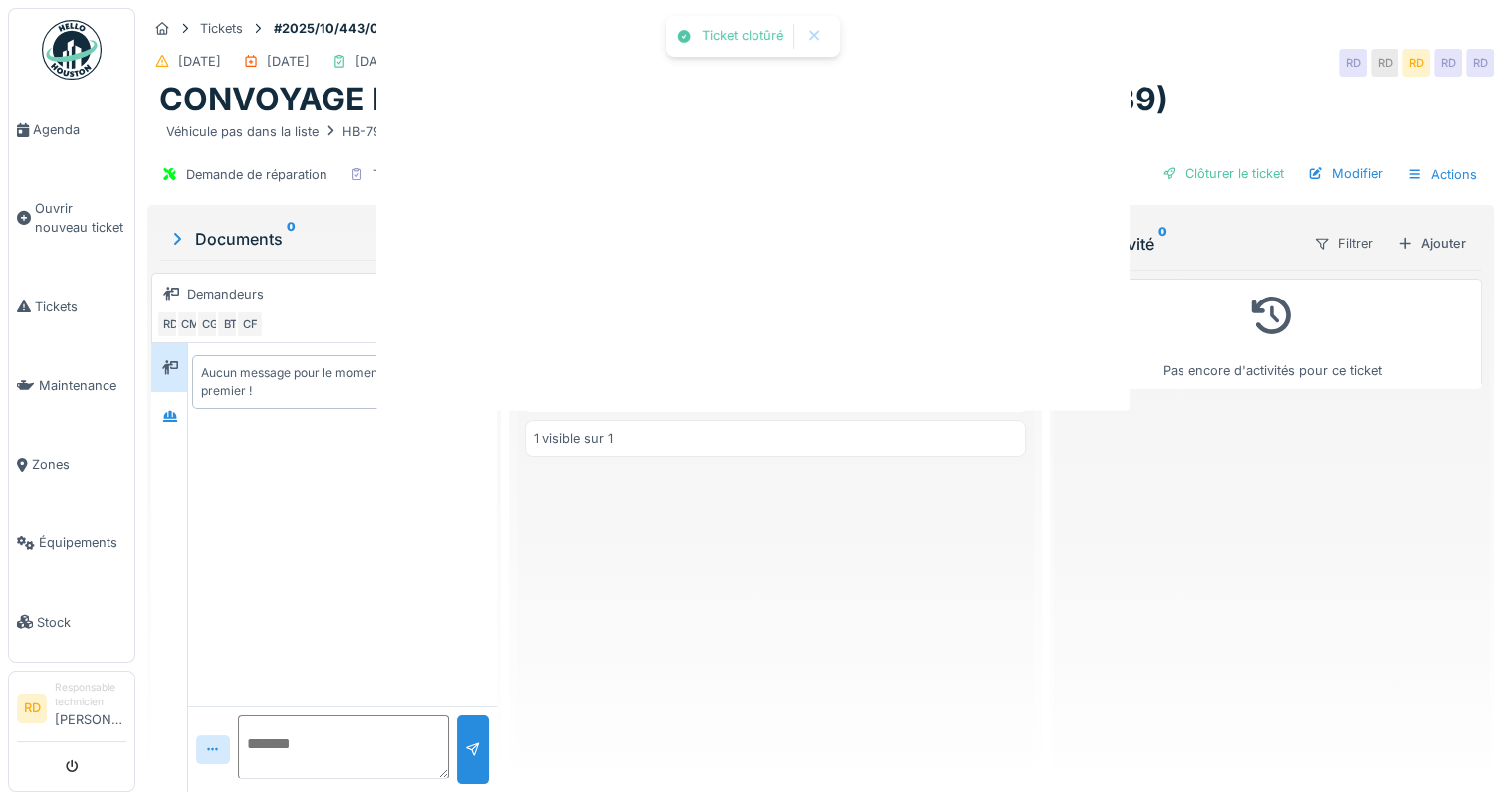
scroll to position [0, 0]
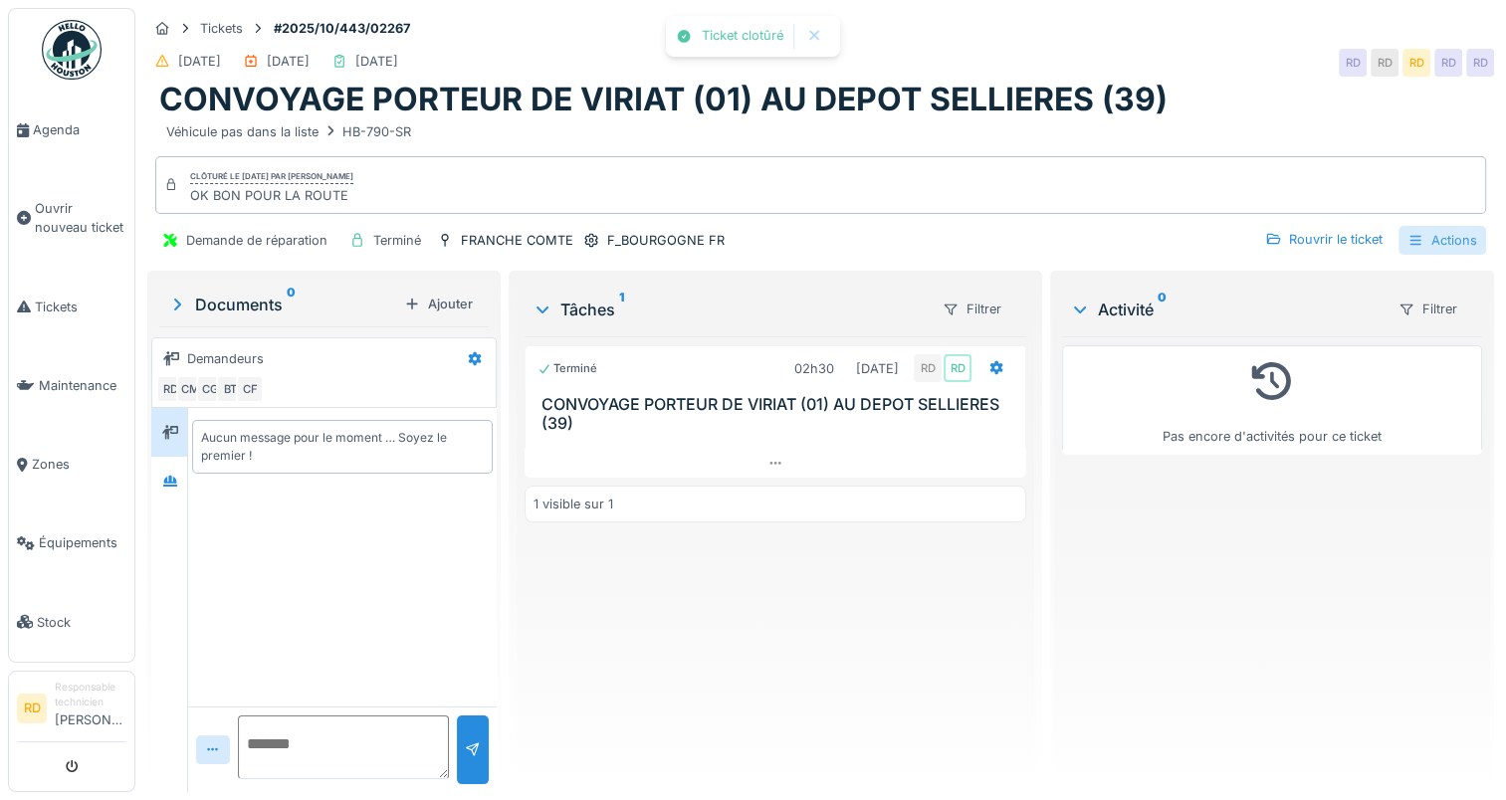
click at [1410, 235] on div "Actions" at bounding box center [1443, 240] width 88 height 29
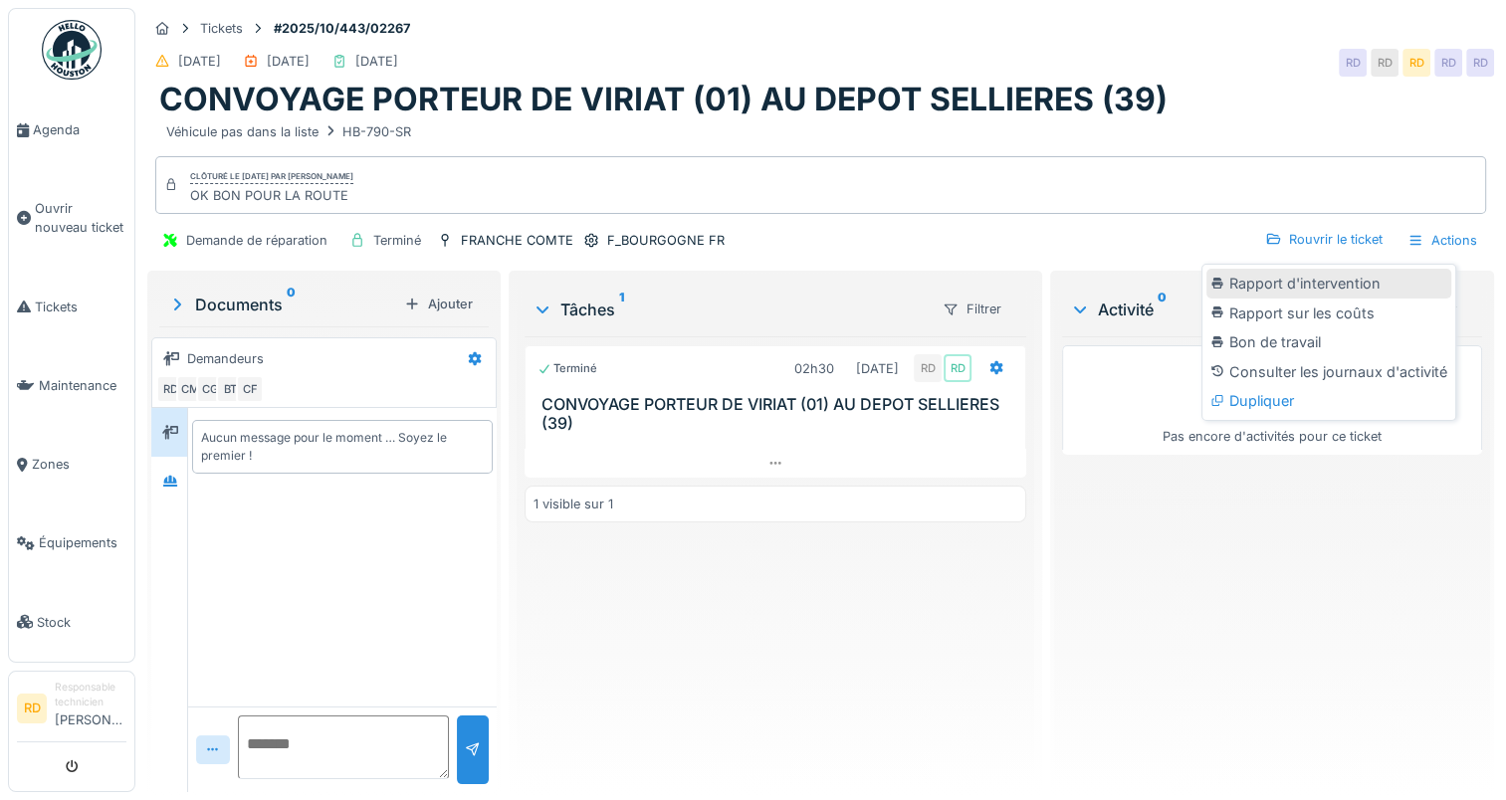
click at [1285, 286] on div "Rapport d'intervention" at bounding box center [1329, 284] width 245 height 30
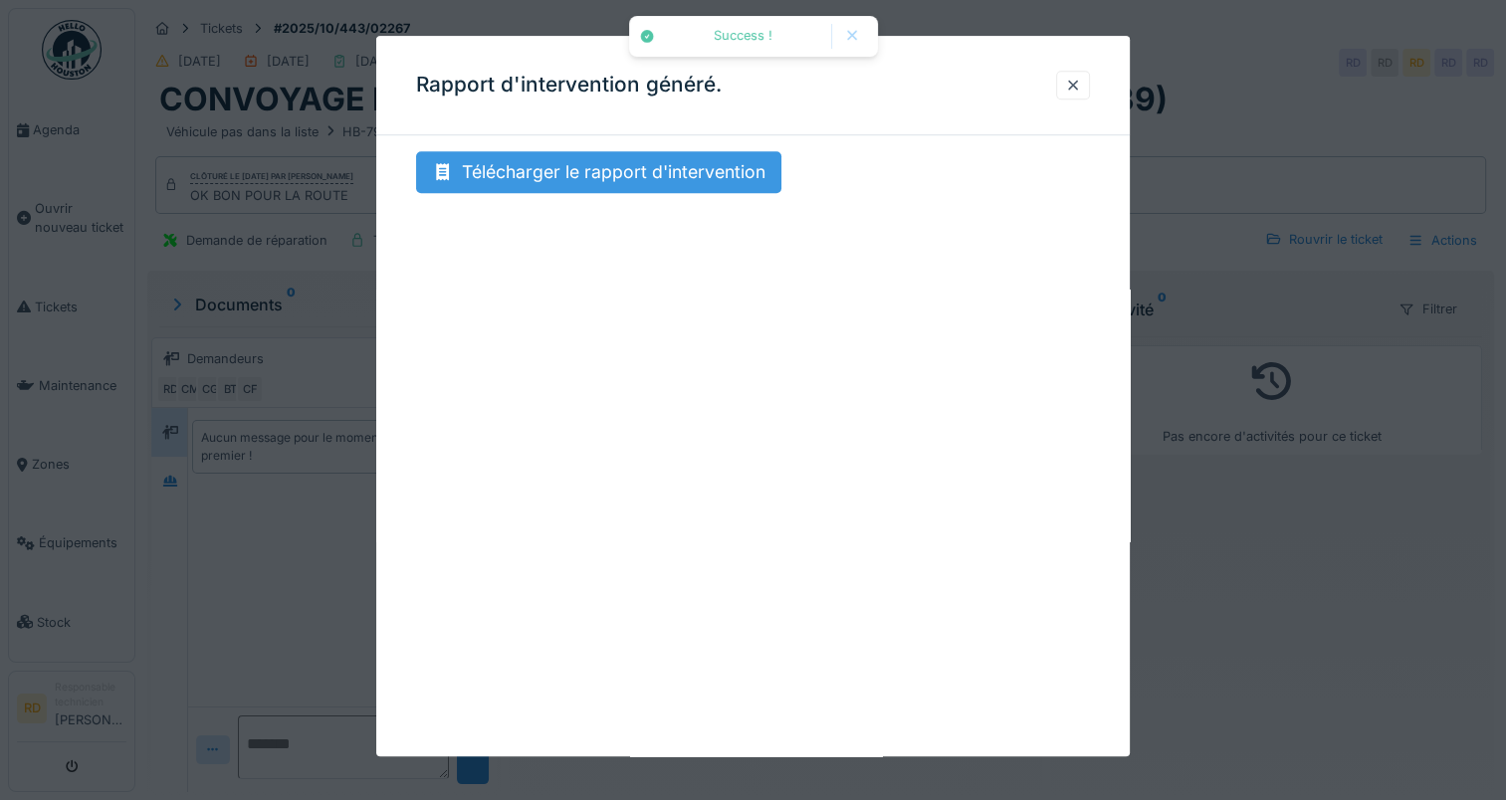
click at [616, 177] on div "Télécharger le rapport d'intervention" at bounding box center [598, 172] width 365 height 42
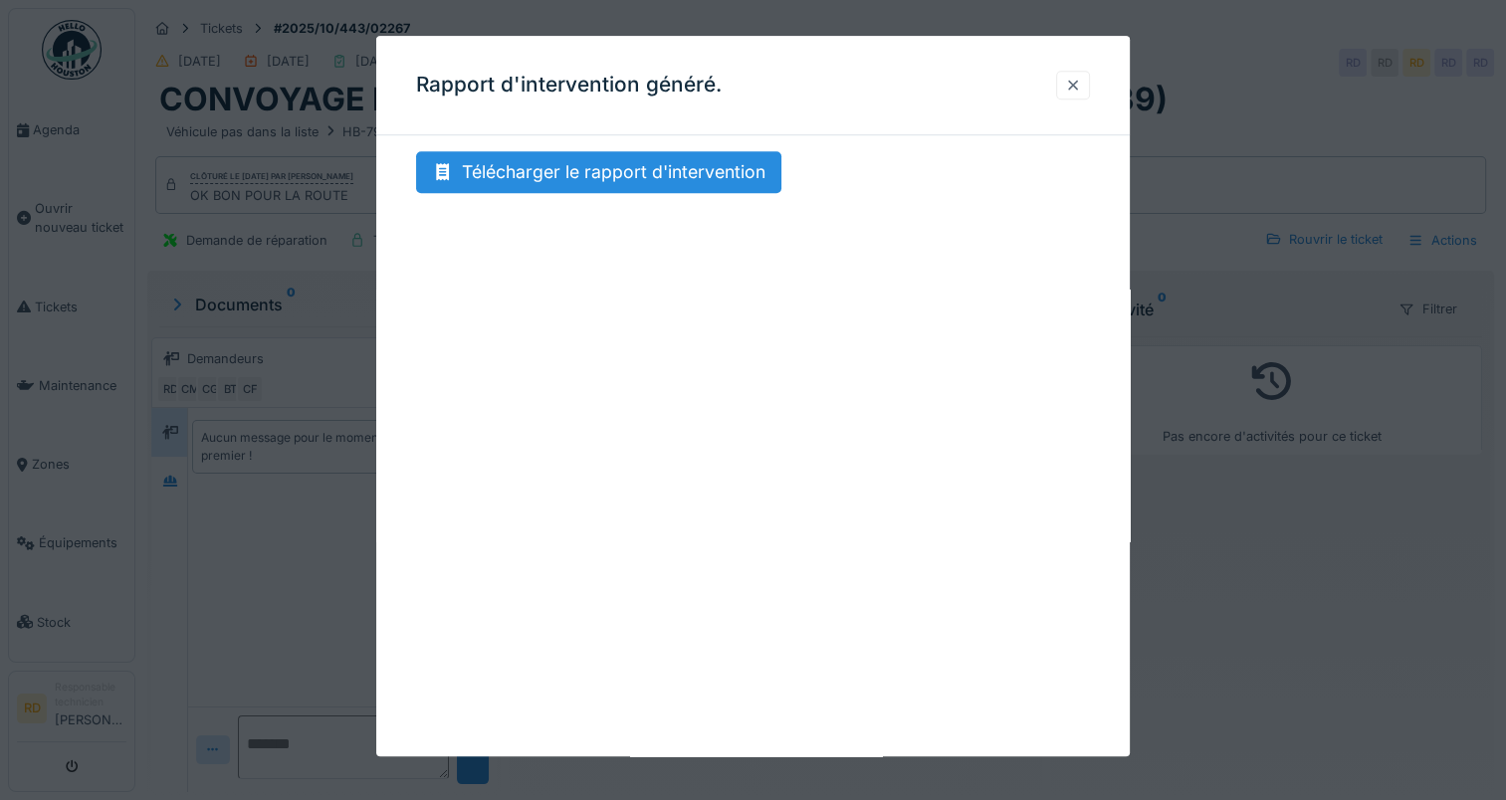
click at [1070, 75] on div at bounding box center [1073, 85] width 34 height 29
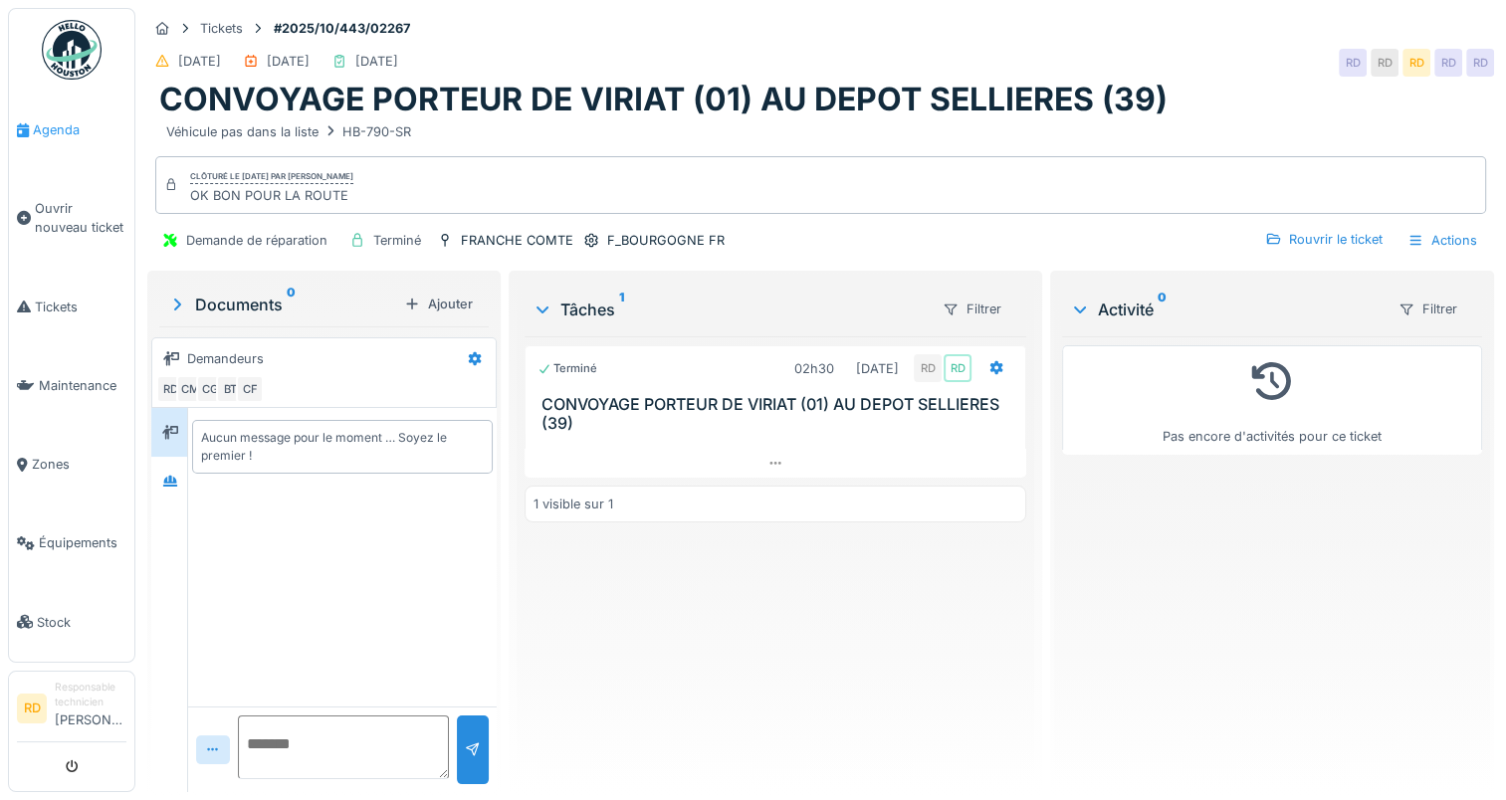
click at [61, 123] on span "Agenda" at bounding box center [80, 129] width 94 height 19
